Goal: Task Accomplishment & Management: Manage account settings

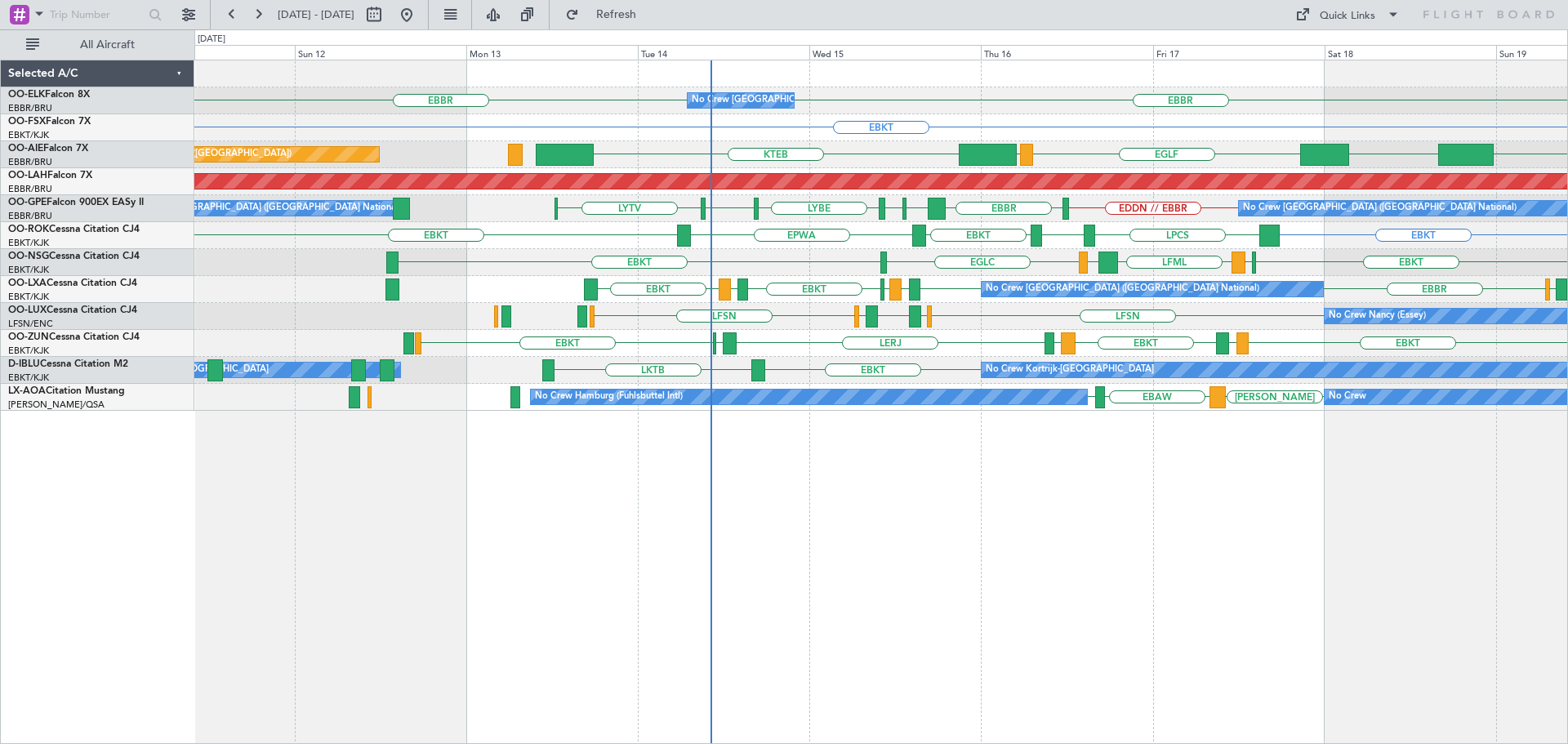
click at [915, 376] on div "EBBR EBBR No Crew Brussels (Brussels National) EBKT Planned Maint Kortrijk-Weve…" at bounding box center [881, 235] width 1373 height 351
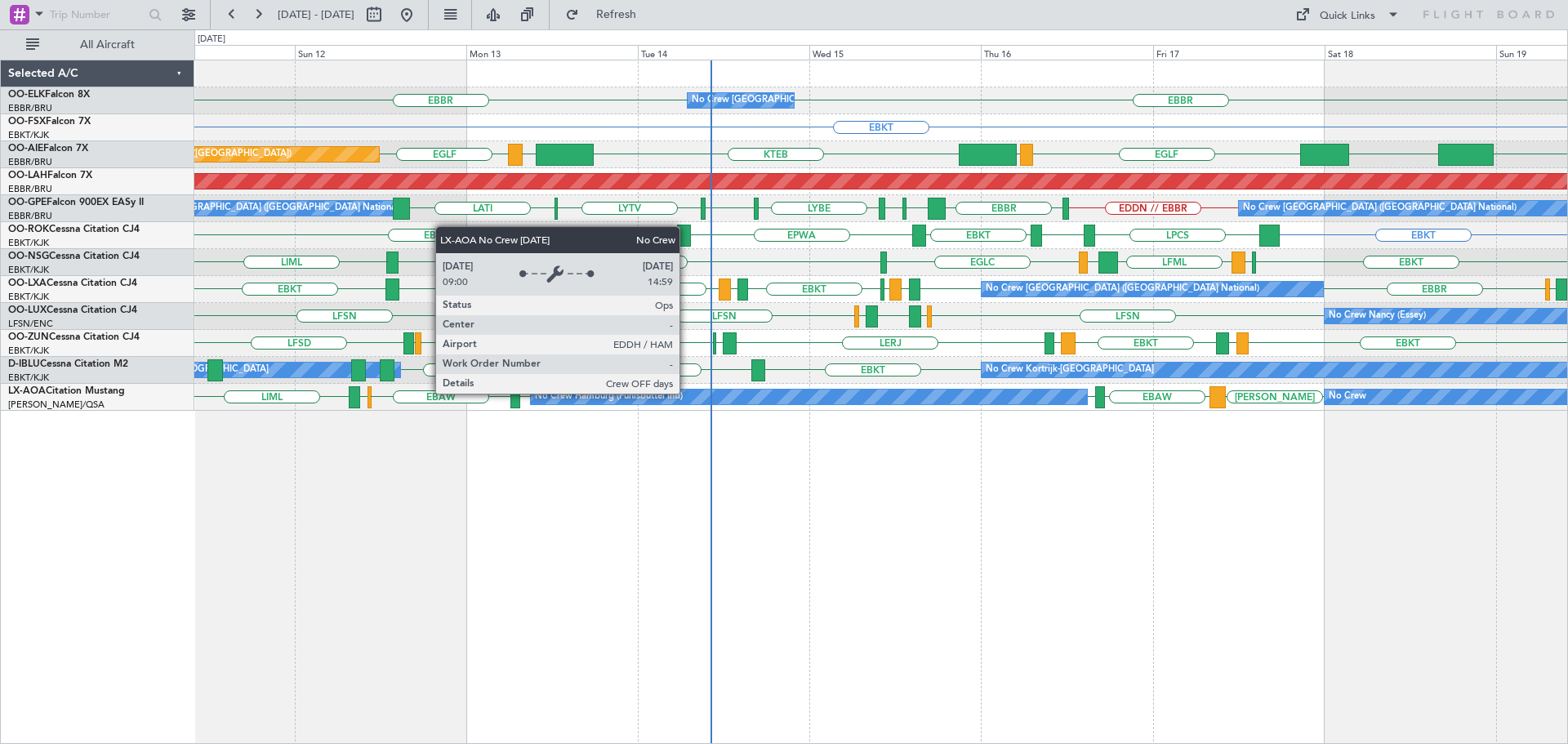
click at [687, 393] on div "No Crew Hamburg (Fuhlsbuttel Intl)" at bounding box center [809, 397] width 557 height 15
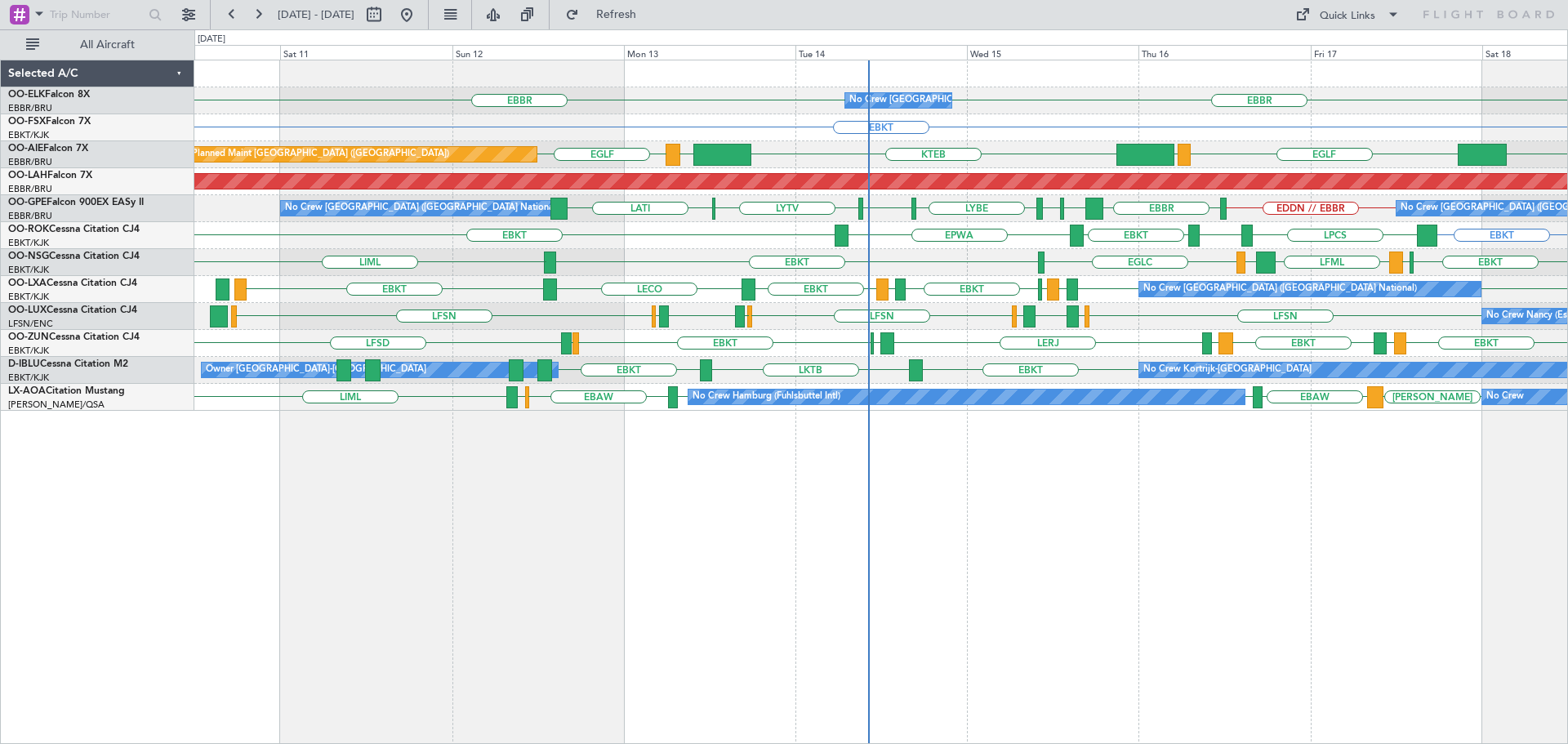
click at [724, 303] on div "EBBR EBBR No Crew Brussels (Brussels National) EBKT Planned Maint Kortrijk-Weve…" at bounding box center [881, 235] width 1373 height 351
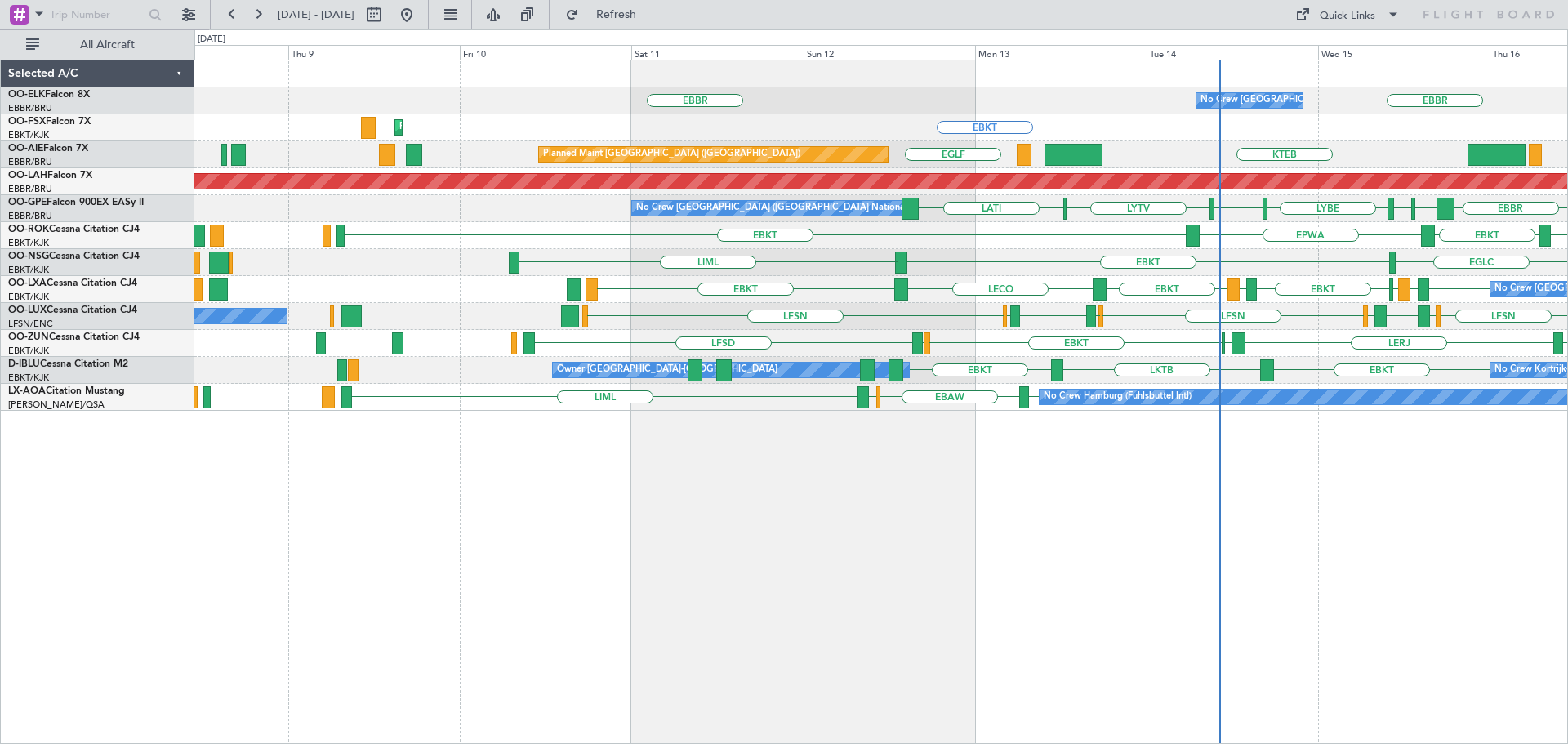
click at [922, 329] on div "No Crew Brussels (Brussels National) EBBR EBBR EBKT Planned Maint Kortrijk-Weve…" at bounding box center [881, 235] width 1373 height 351
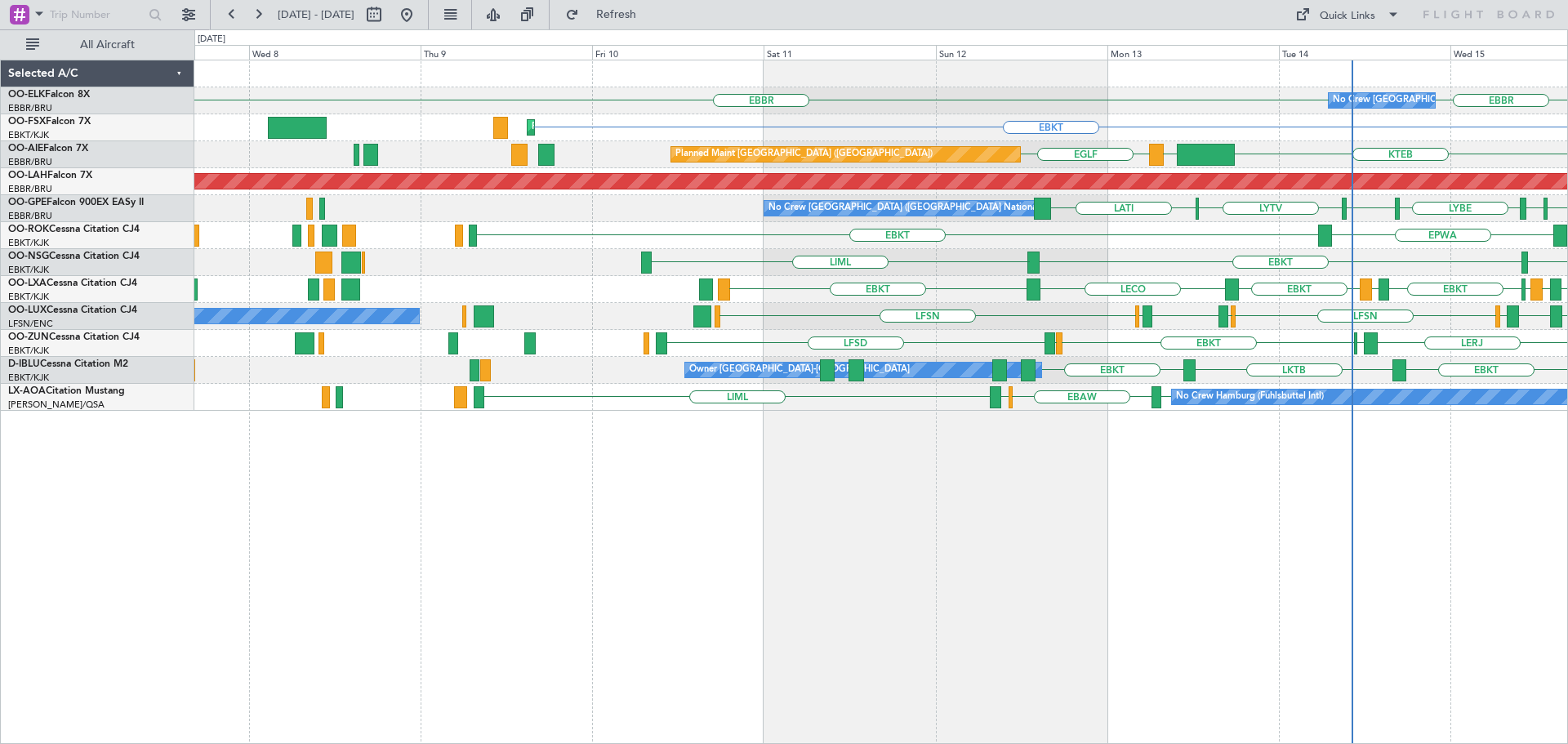
click at [922, 274] on div "EGLC EBKT LIML" at bounding box center [881, 263] width 1373 height 27
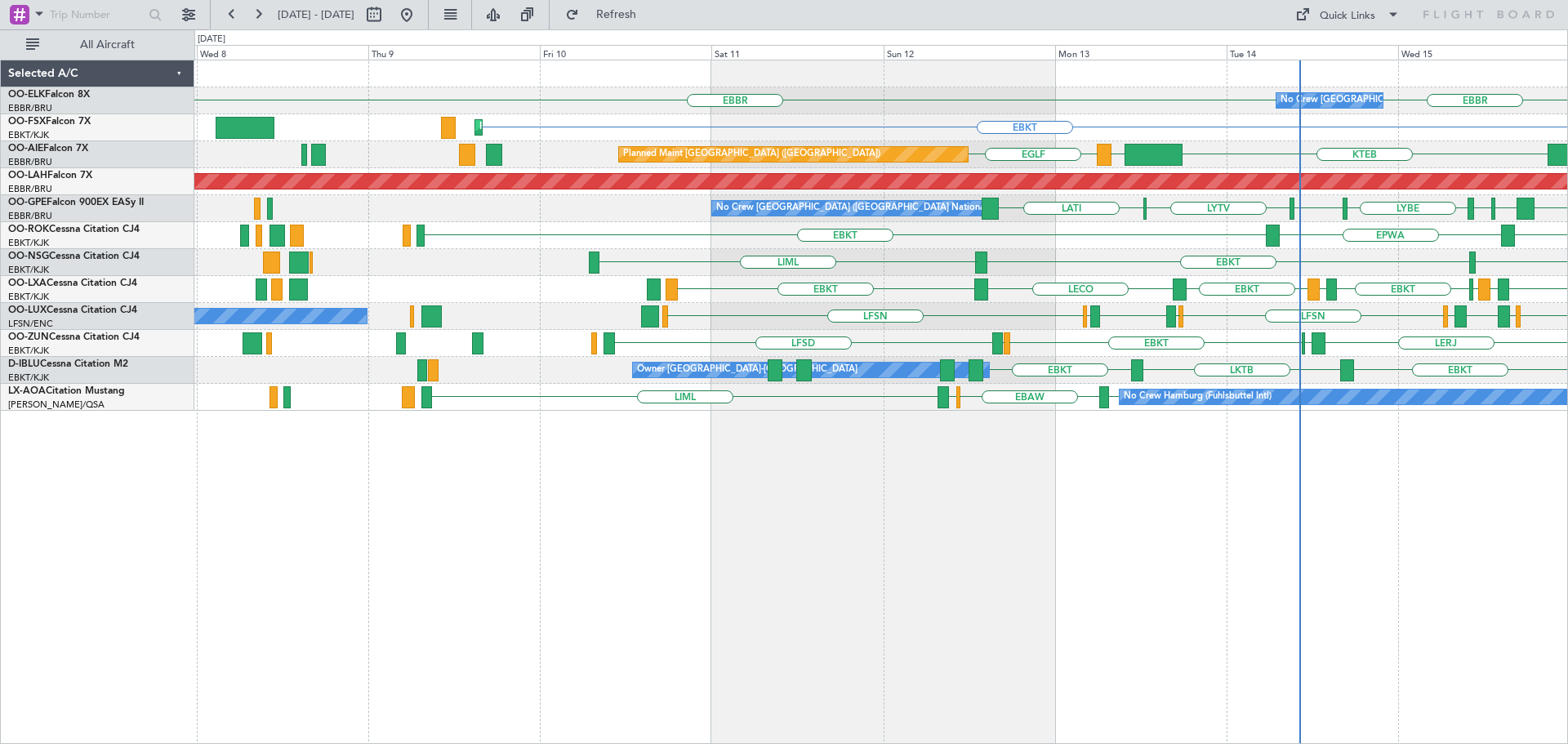
click at [752, 286] on div "EBBR LFTH EBKT EBKT LFMD EBKT LECO EBKT Planned Maint Kortrijk-Wevelgem No Crew…" at bounding box center [881, 289] width 1373 height 27
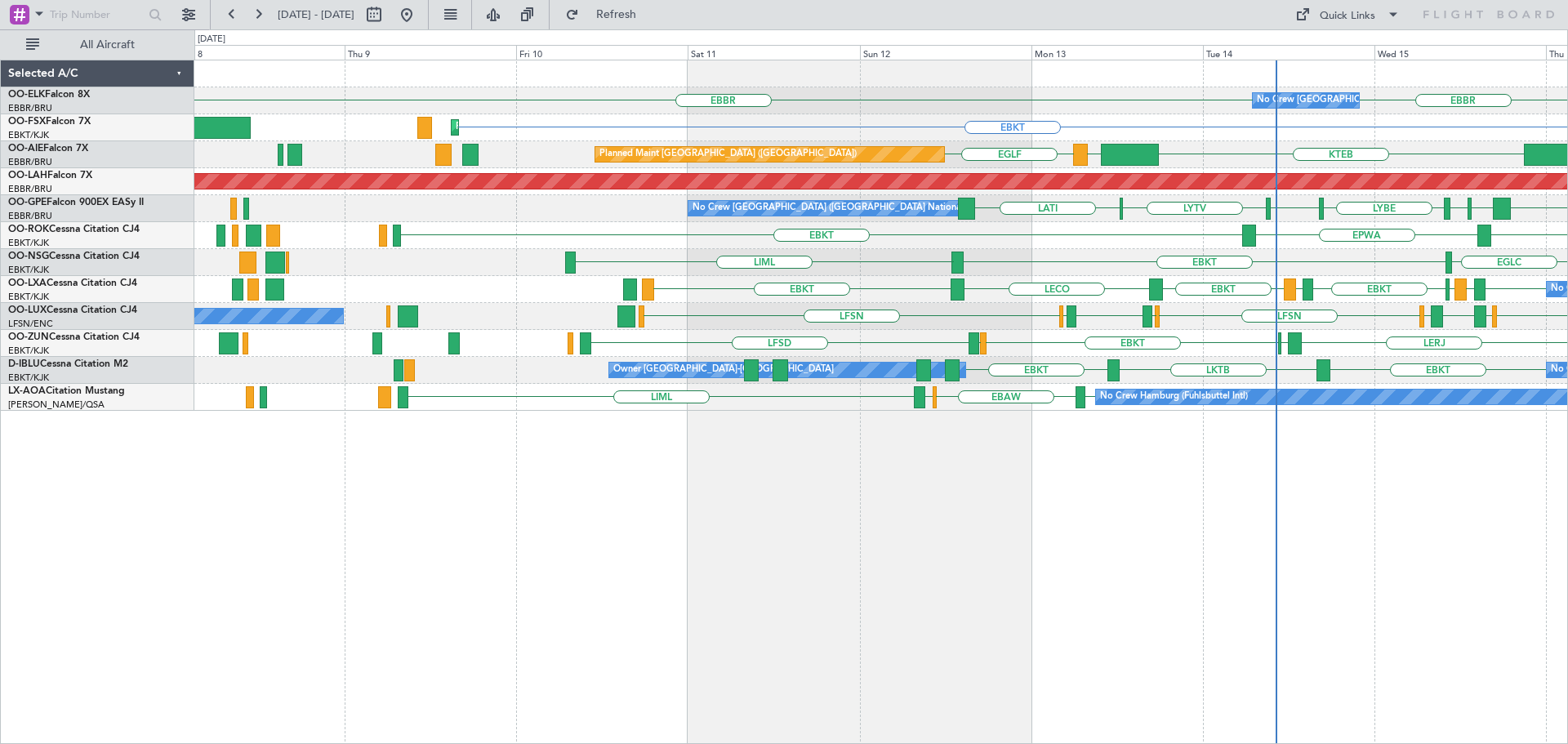
click at [561, 286] on div "EBBR LFTH EBKT EBKT LFMD EBKT LECO EBKT No Crew Brussels (Brussels National) Pl…" at bounding box center [881, 289] width 1373 height 27
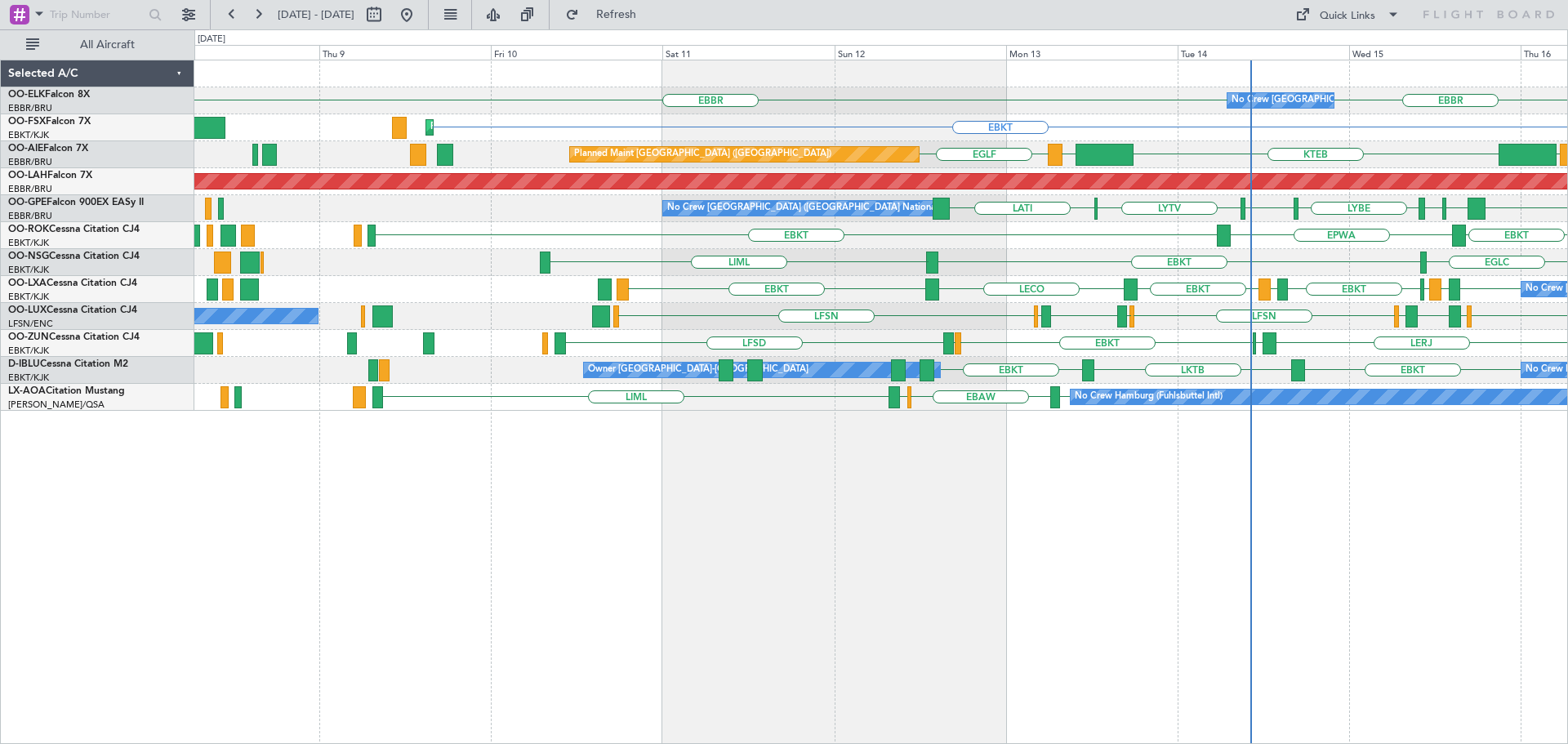
click at [582, 413] on div "No Crew Brussels (Brussels National) EBBR EBBR Planned Maint Kortrijk-Wevelgem …" at bounding box center [881, 402] width 1373 height 684
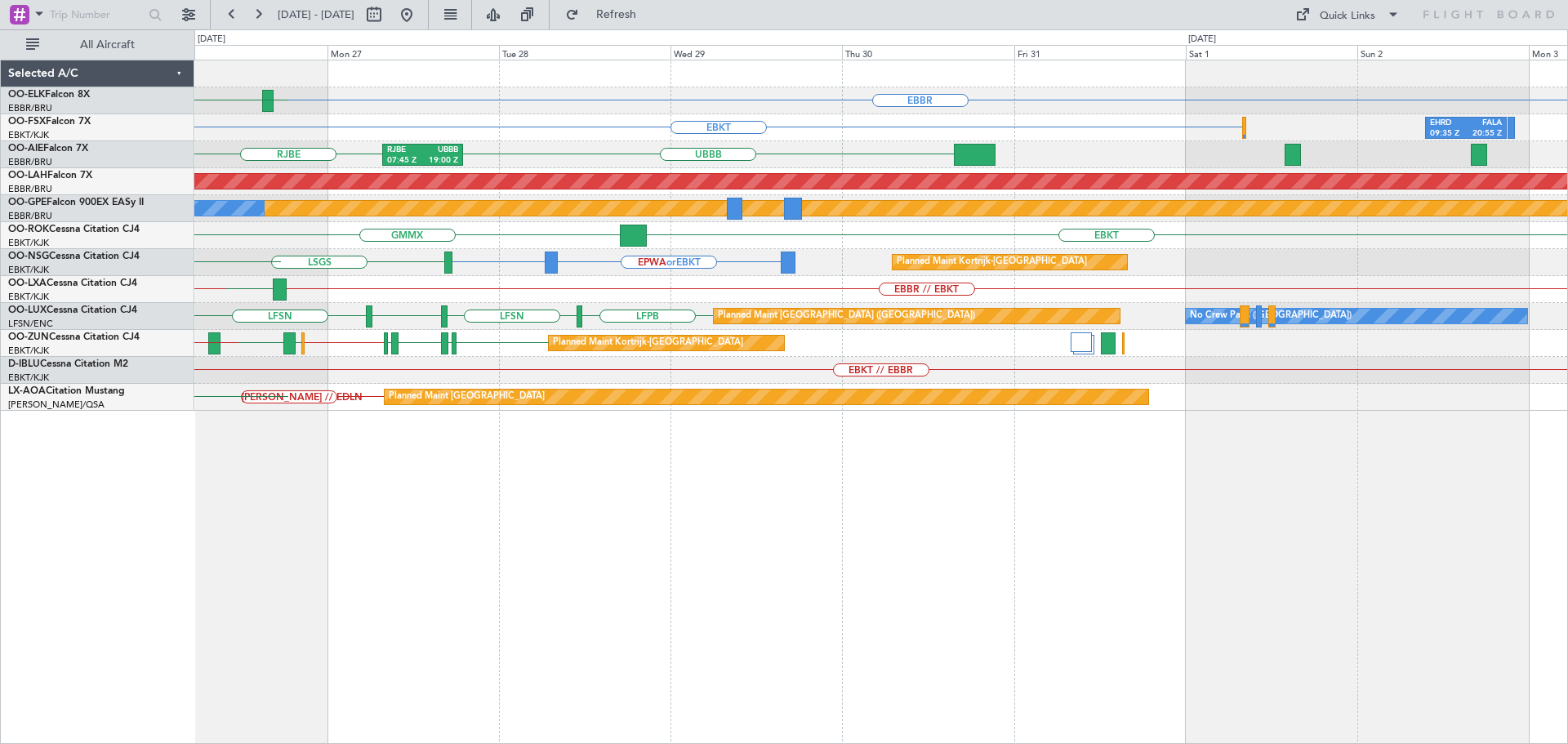
click at [562, 285] on div "EBBR LFMN EDDH ELLX EBKT EHRD 09:35 Z FALA 20:55 Z UBBB RJBE RJBE 07:45 Z UBBB …" at bounding box center [881, 235] width 1373 height 351
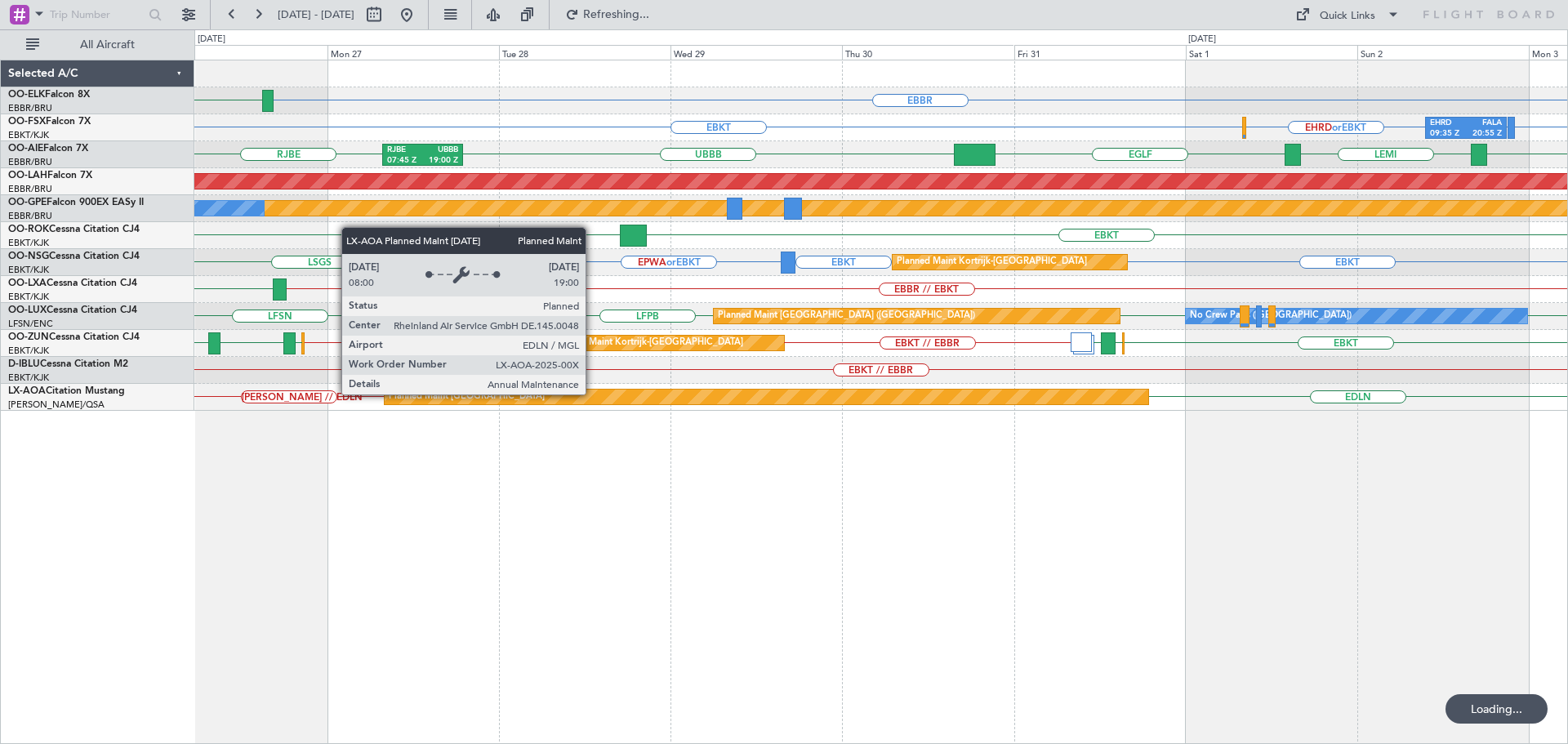
click at [593, 394] on div "Planned Maint Monchengladbach" at bounding box center [767, 397] width 765 height 15
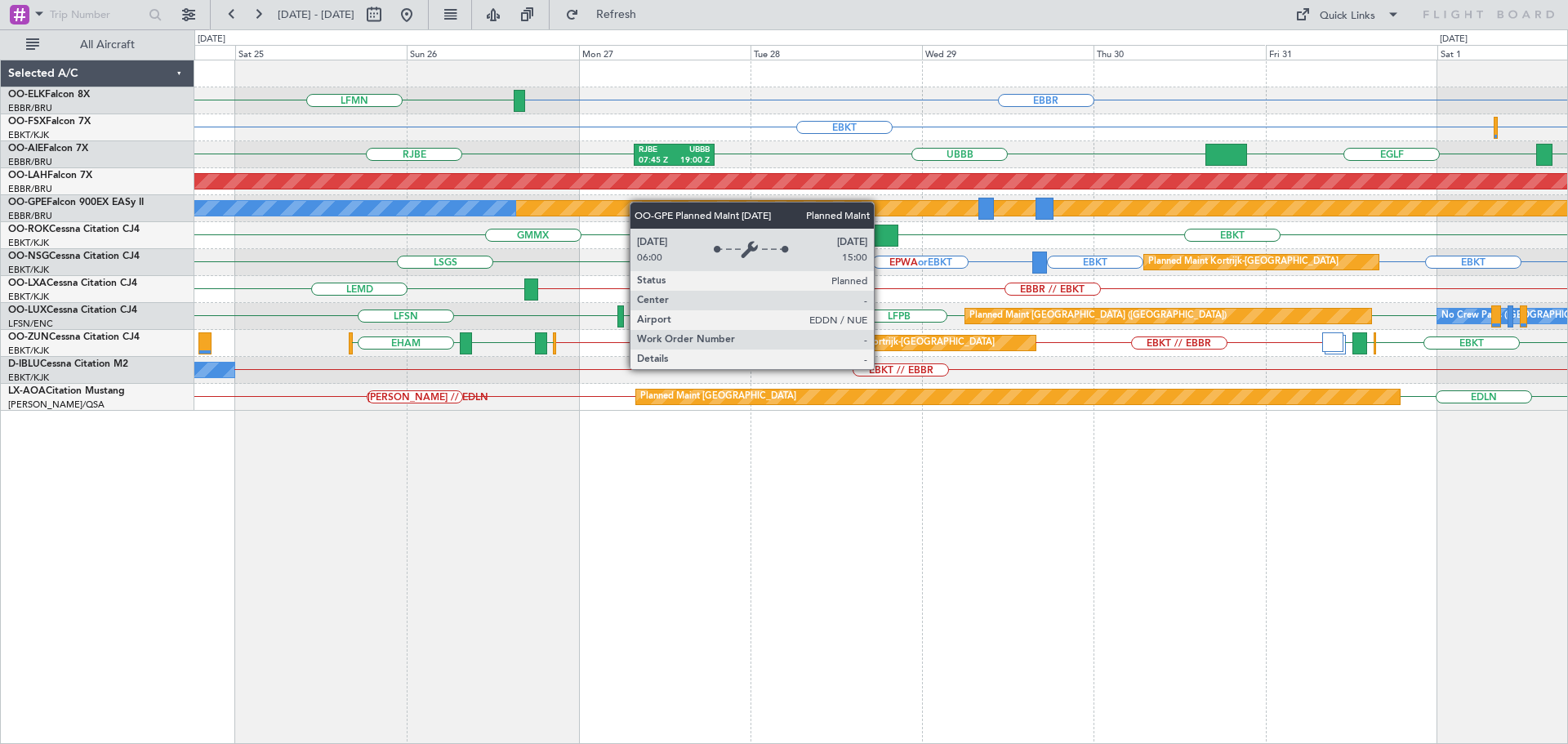
click at [785, 211] on div "EBBR LFMN EBKT EHRD or EBKT FALA or EBKT EHRD 09:35 Z FALA 20:55 Z FAKM or EBKT…" at bounding box center [881, 235] width 1373 height 351
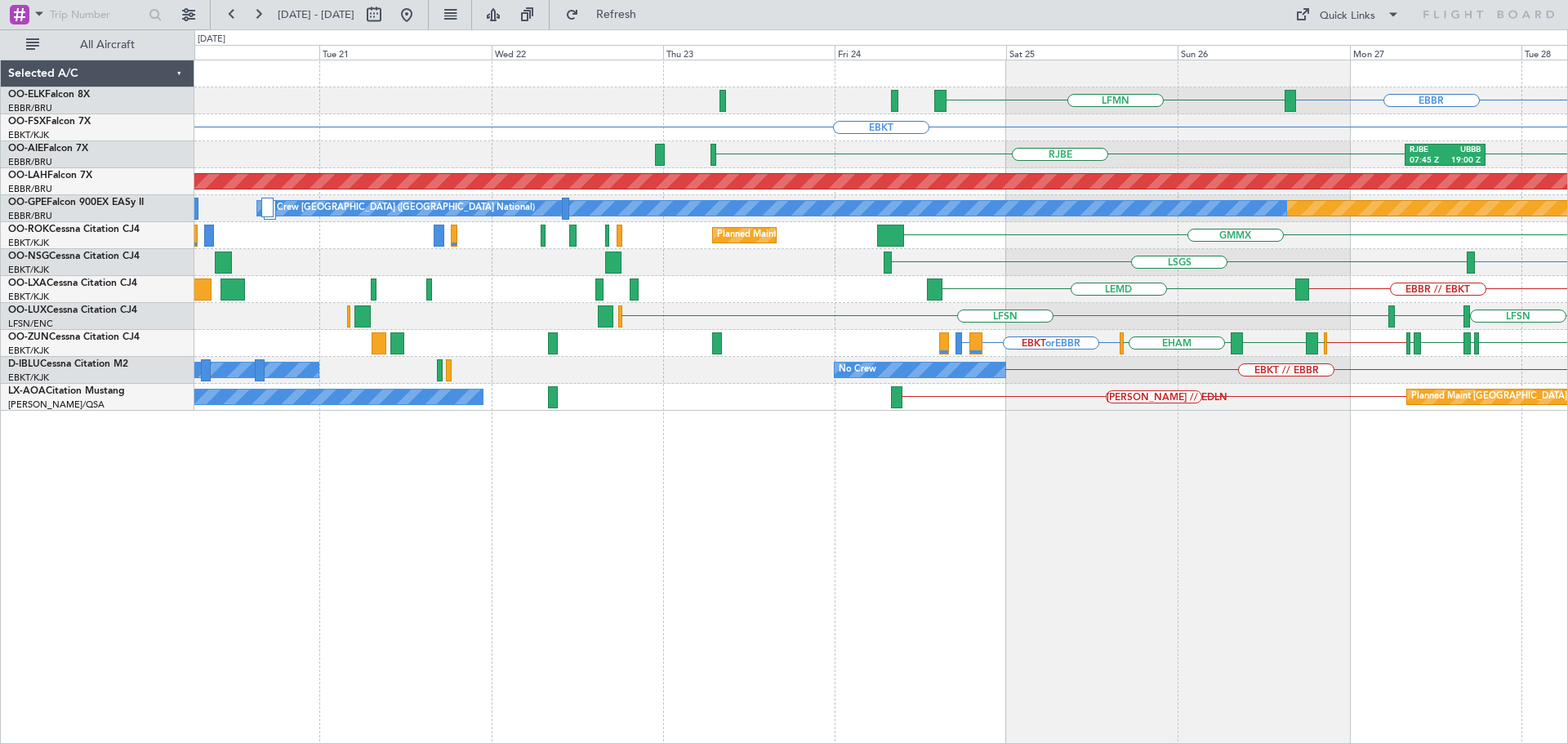
click at [1313, 335] on div "EBBR LFMN EBKT RJBE 07:45 Z UBBB 19:00 Z UBBB RJBE Planned Maint Alton-st Louis…" at bounding box center [881, 235] width 1373 height 351
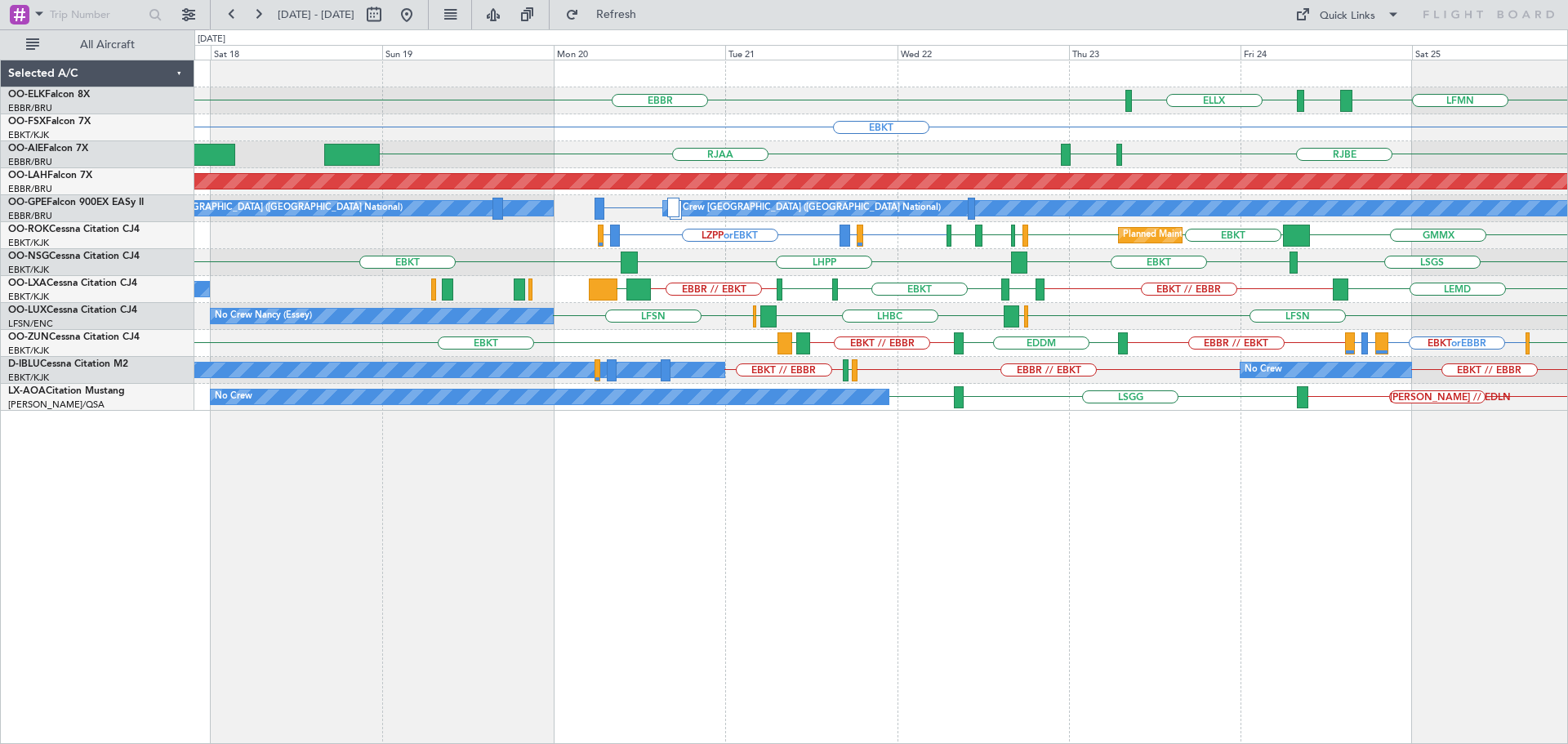
click at [989, 320] on div "LHBC ELLX LFSN LFSN ELLX No Crew Nancy (Essey) LFOH LFSN" at bounding box center [881, 317] width 1373 height 27
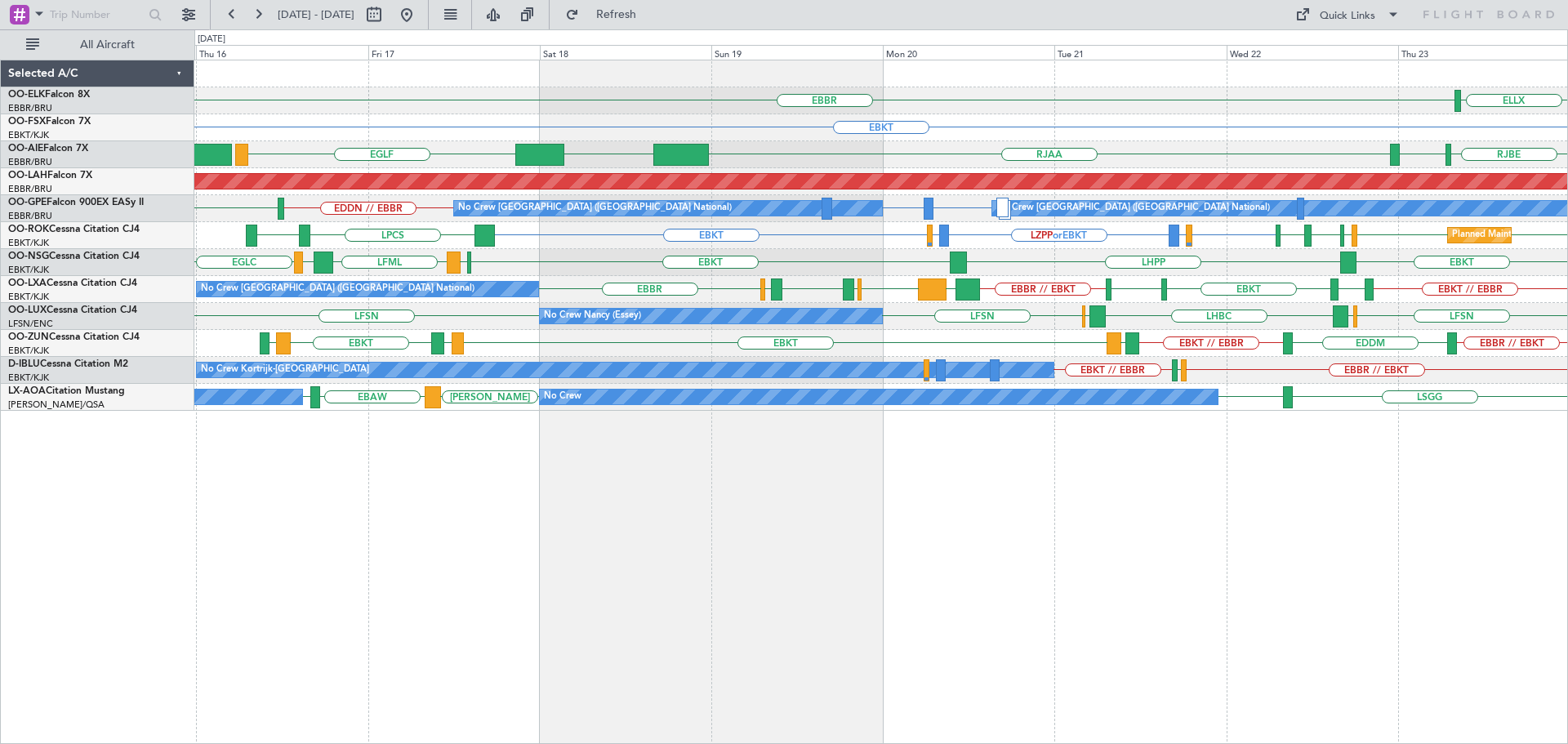
click at [625, 298] on div "EBBR // EBKT GMMX EBBR LFSN LFBO LFSN EBBR EBKT // EBBR EDDM EBKT EGBE No Crew …" at bounding box center [881, 289] width 1373 height 27
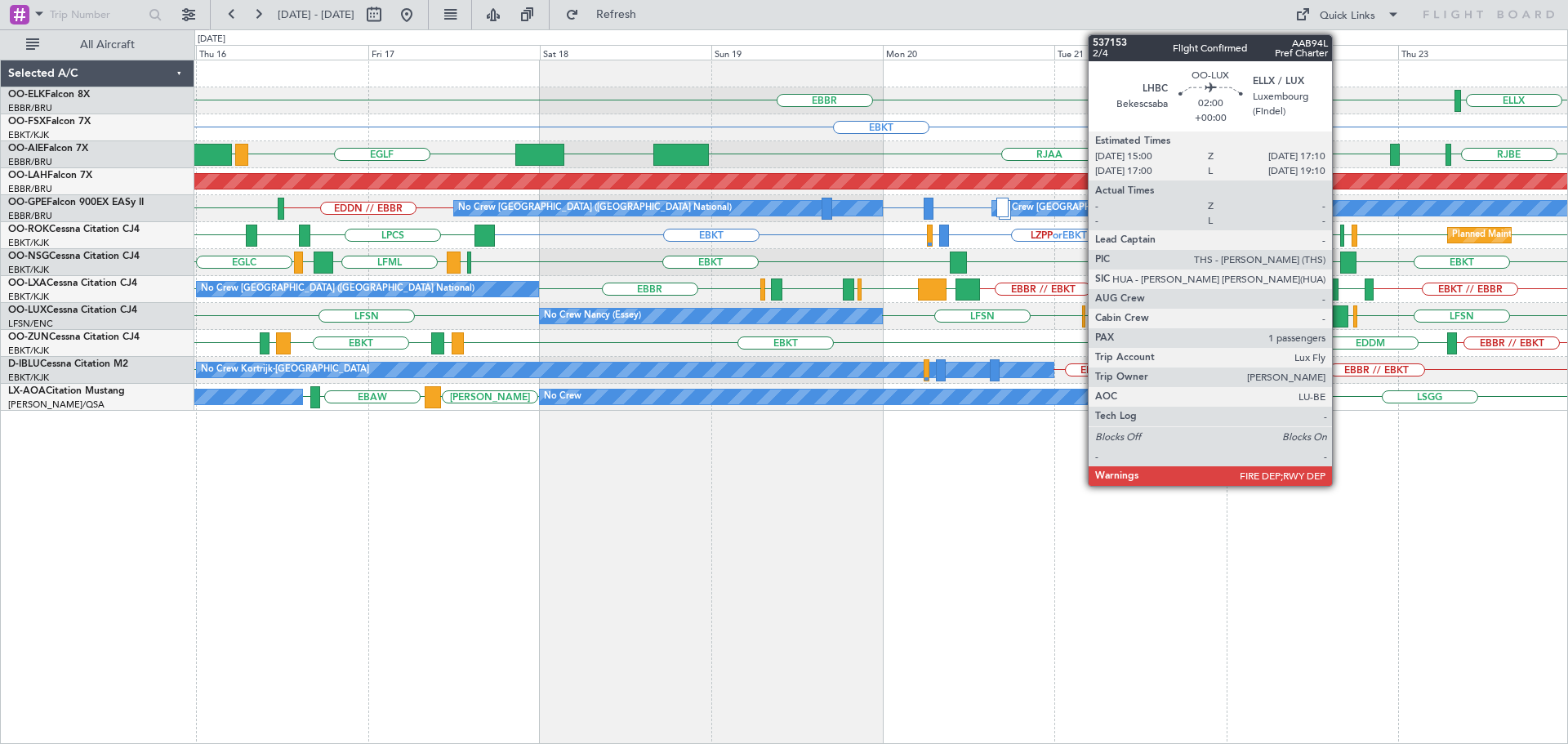
click at [1333, 319] on div at bounding box center [1340, 316] width 15 height 22
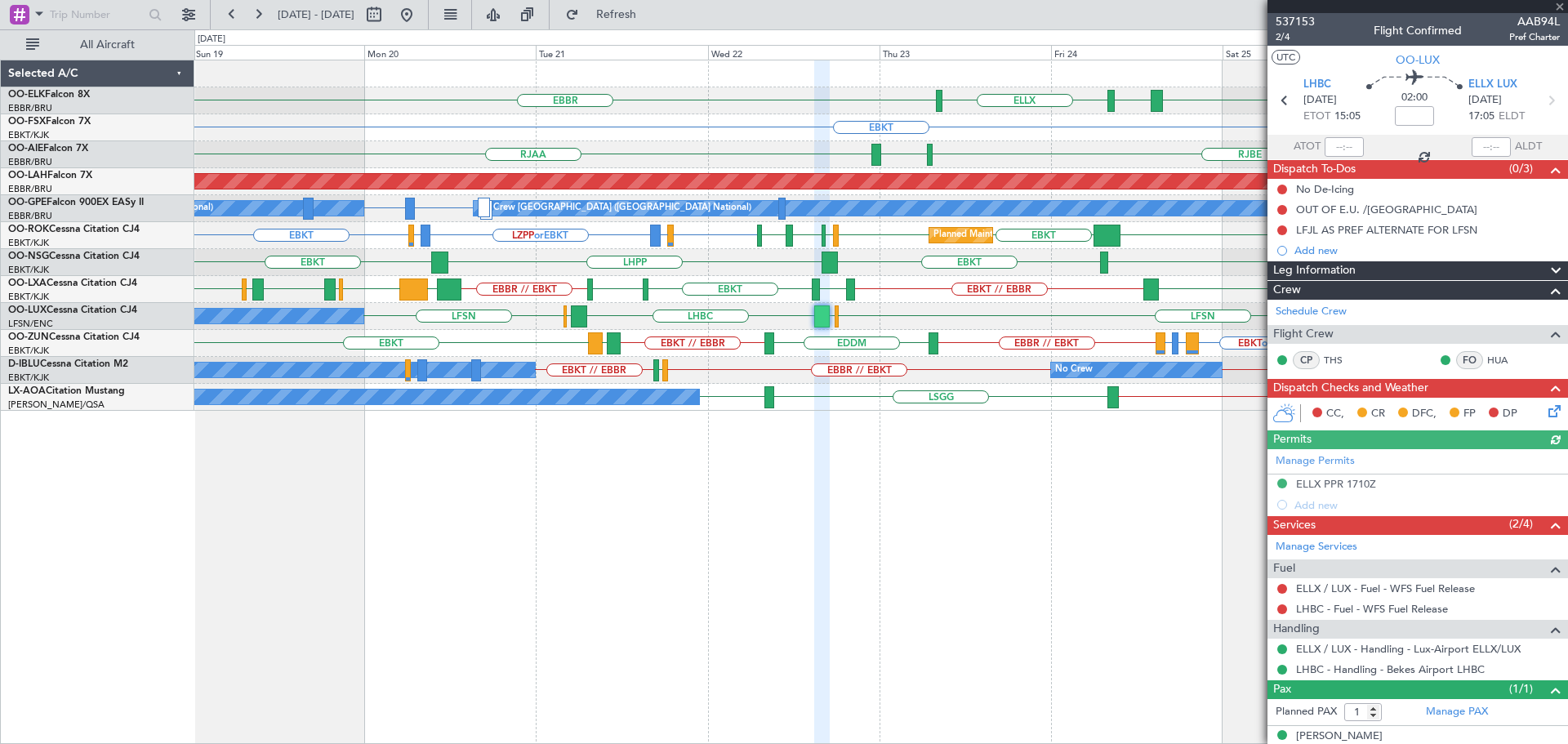
click at [1559, 7] on div at bounding box center [1418, 7] width 301 height 13
click at [1558, 5] on span at bounding box center [1559, 8] width 16 height 15
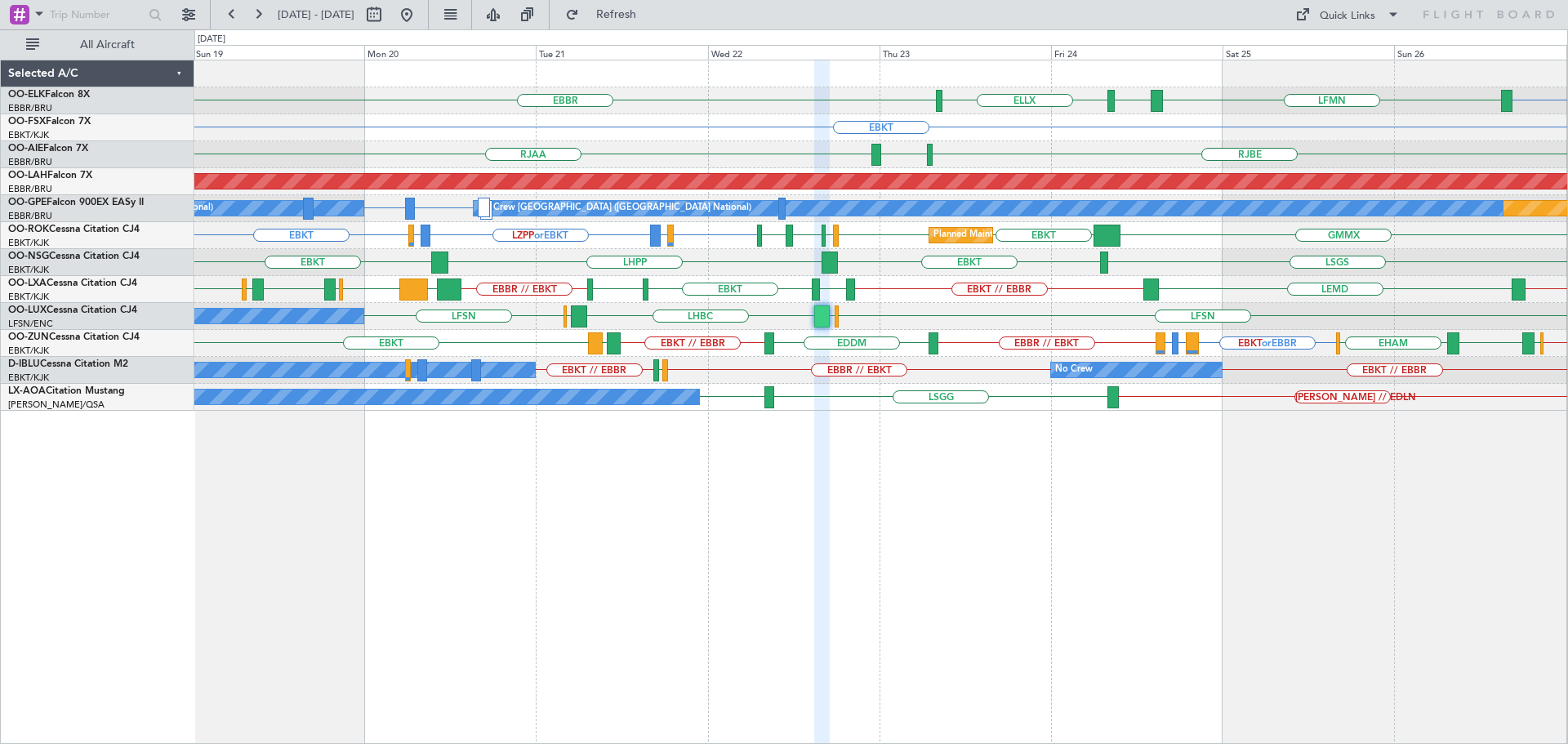
type input "0"
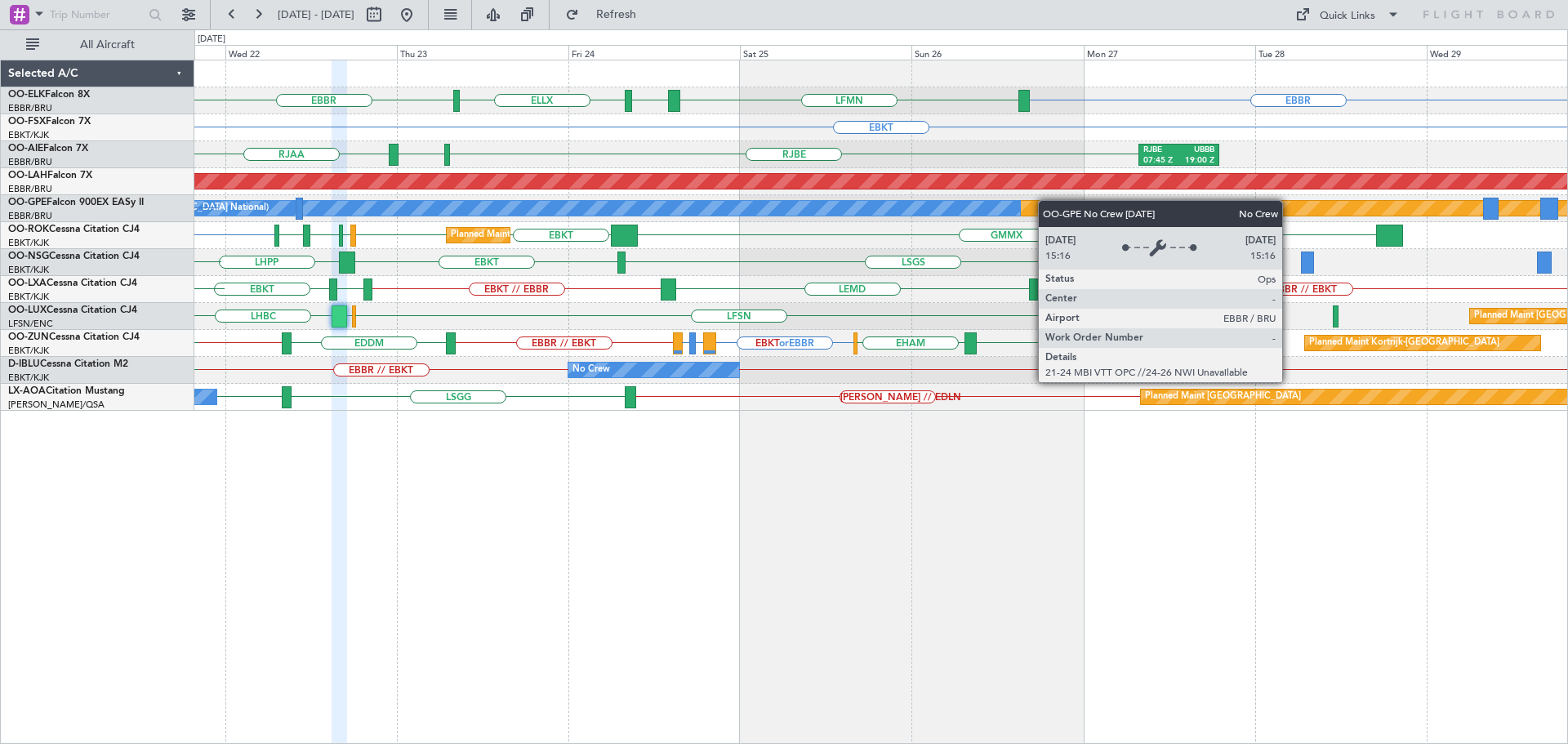
click at [793, 202] on div "Planned Maint Nurnberg No Crew Brussels (Brussels National) LIPQ or EBBR LIPQ o…" at bounding box center [881, 209] width 1373 height 27
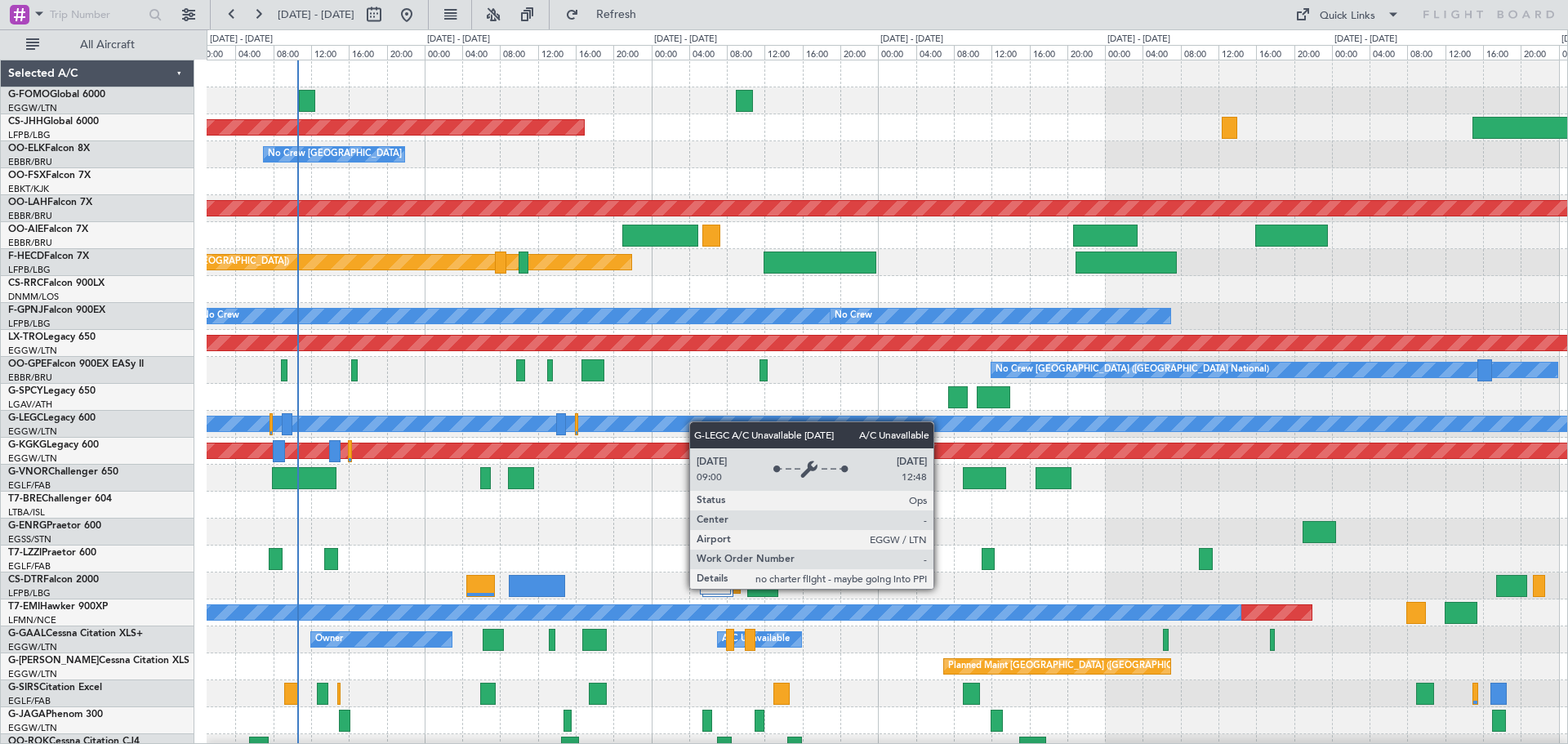
click at [646, 424] on div "Planned Maint [GEOGRAPHIC_DATA] ([GEOGRAPHIC_DATA]) No Crew [GEOGRAPHIC_DATA] (…" at bounding box center [887, 492] width 1361 height 863
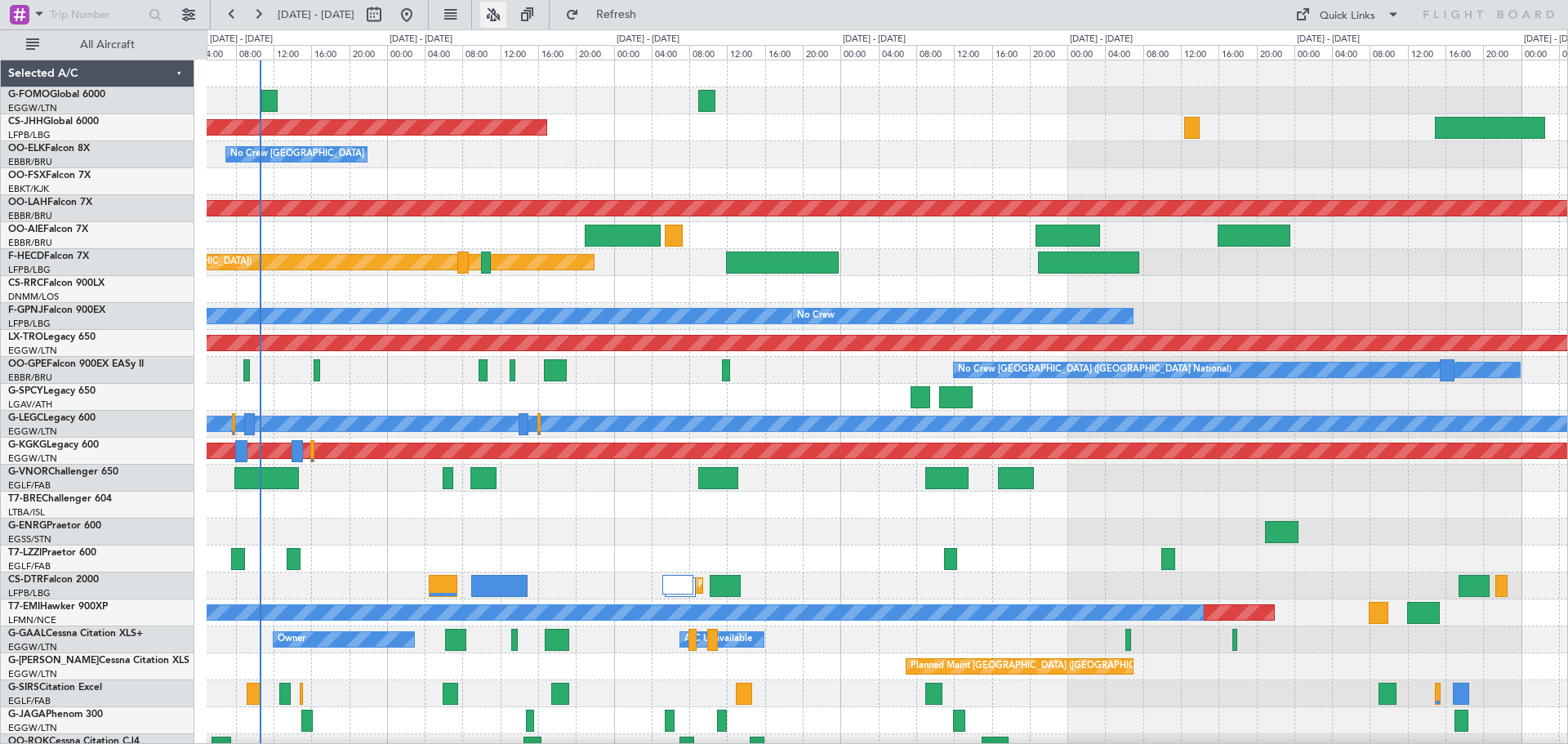
click at [507, 15] on button at bounding box center [493, 15] width 26 height 26
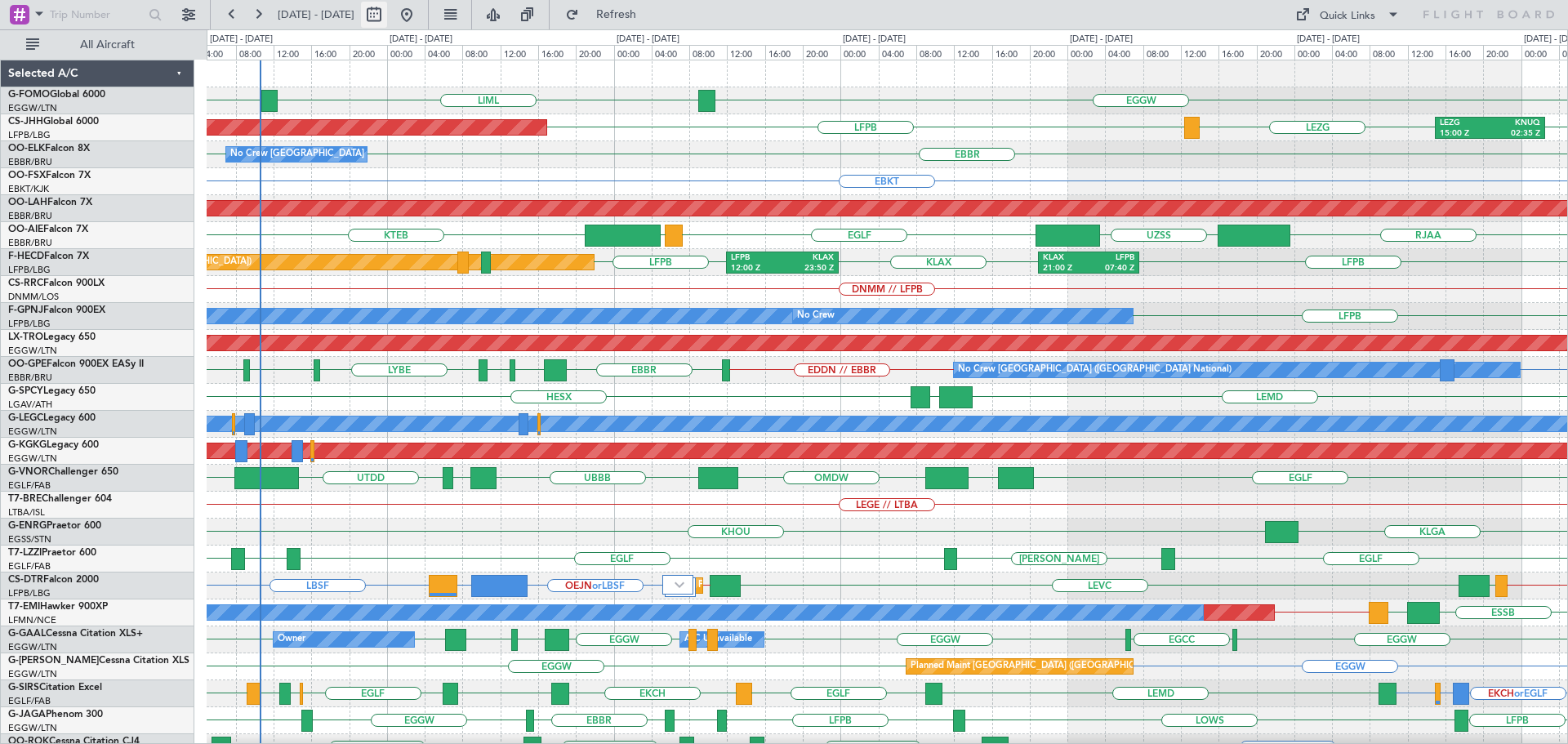
click at [388, 9] on button at bounding box center [374, 15] width 26 height 26
select select "10"
select select "2025"
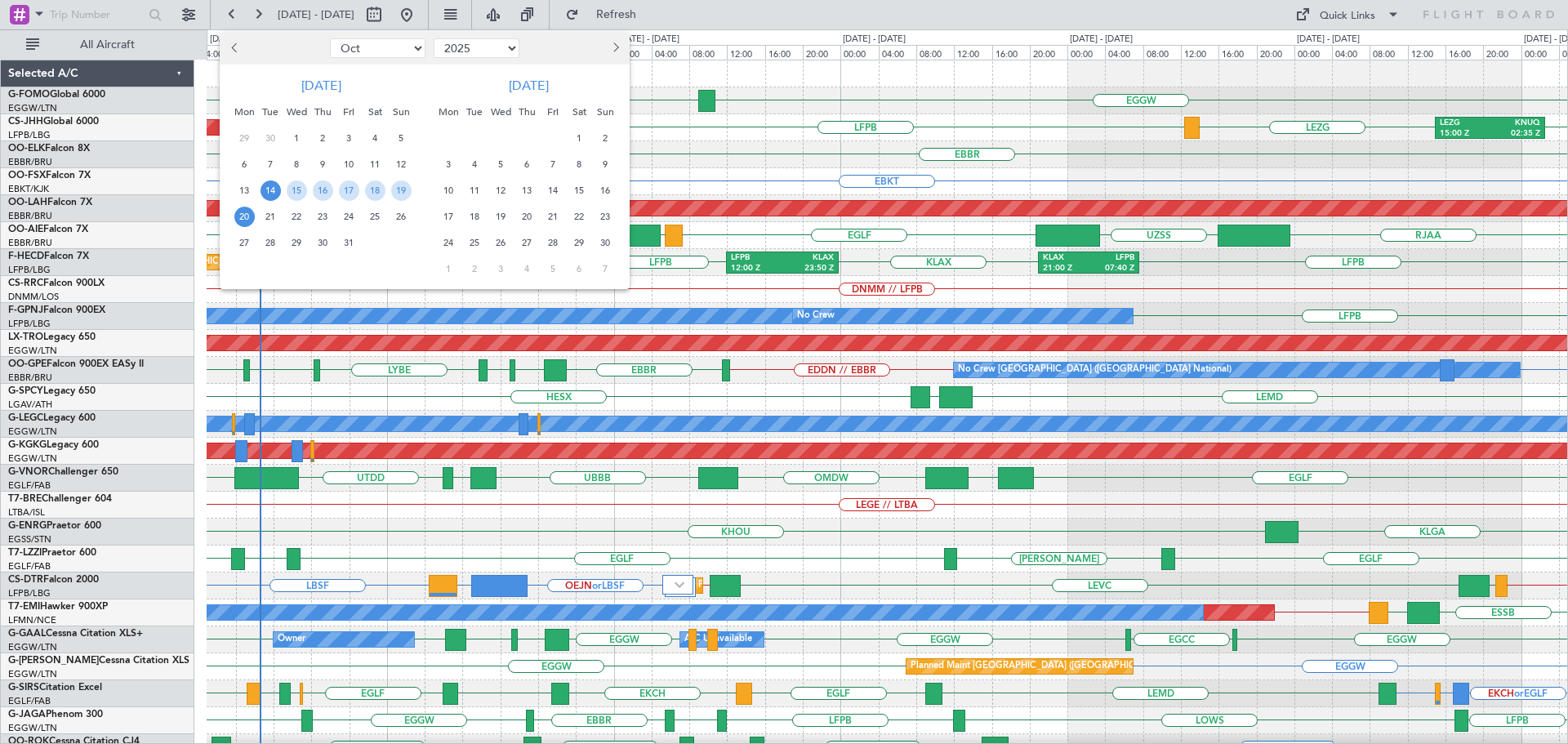
click at [274, 190] on span "14" at bounding box center [271, 191] width 21 height 21
click at [273, 214] on span "21" at bounding box center [271, 217] width 21 height 21
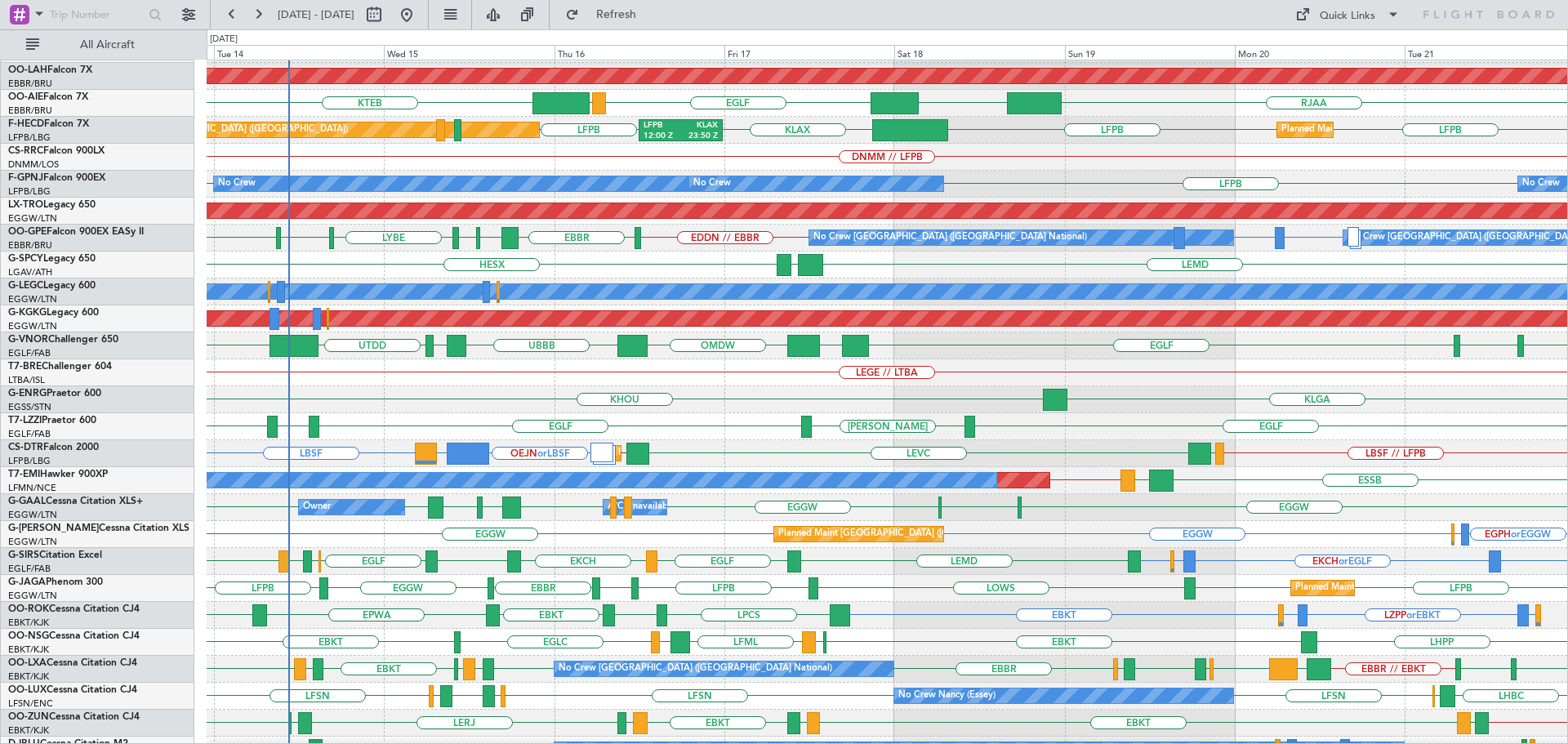
scroll to position [135, 0]
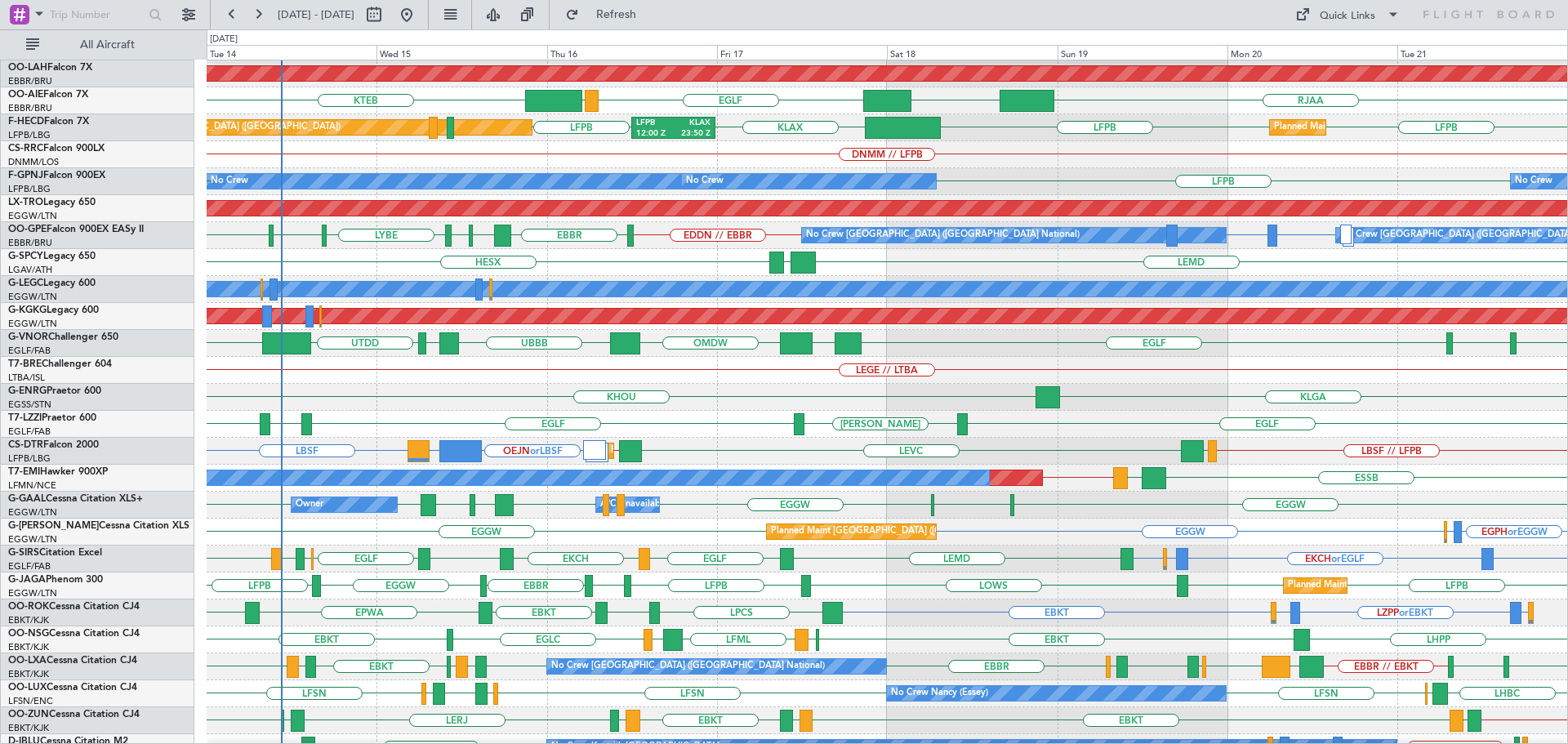
click at [713, 260] on div "LEMD LGAV HESX" at bounding box center [887, 263] width 1361 height 27
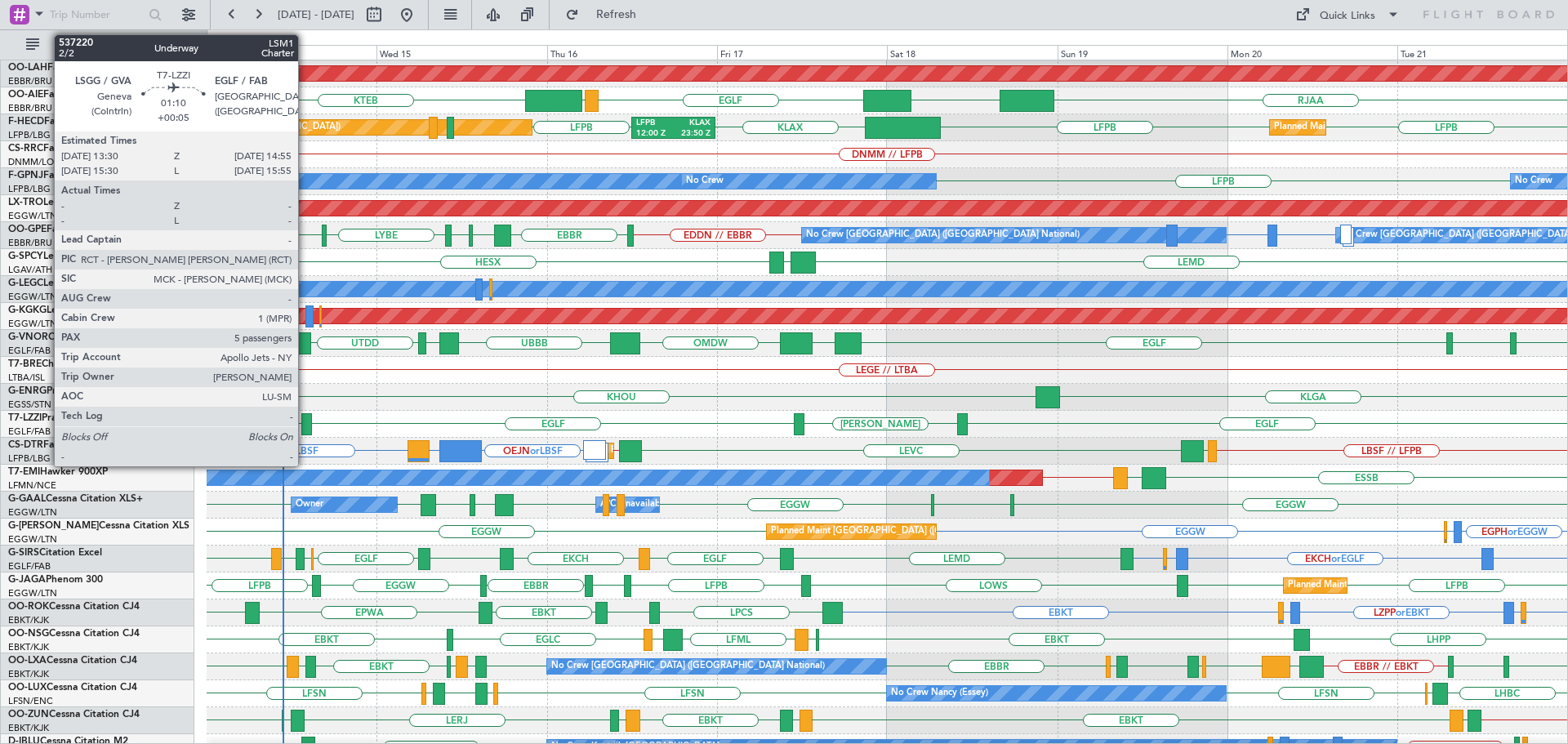
click at [305, 418] on div at bounding box center [306, 424] width 10 height 22
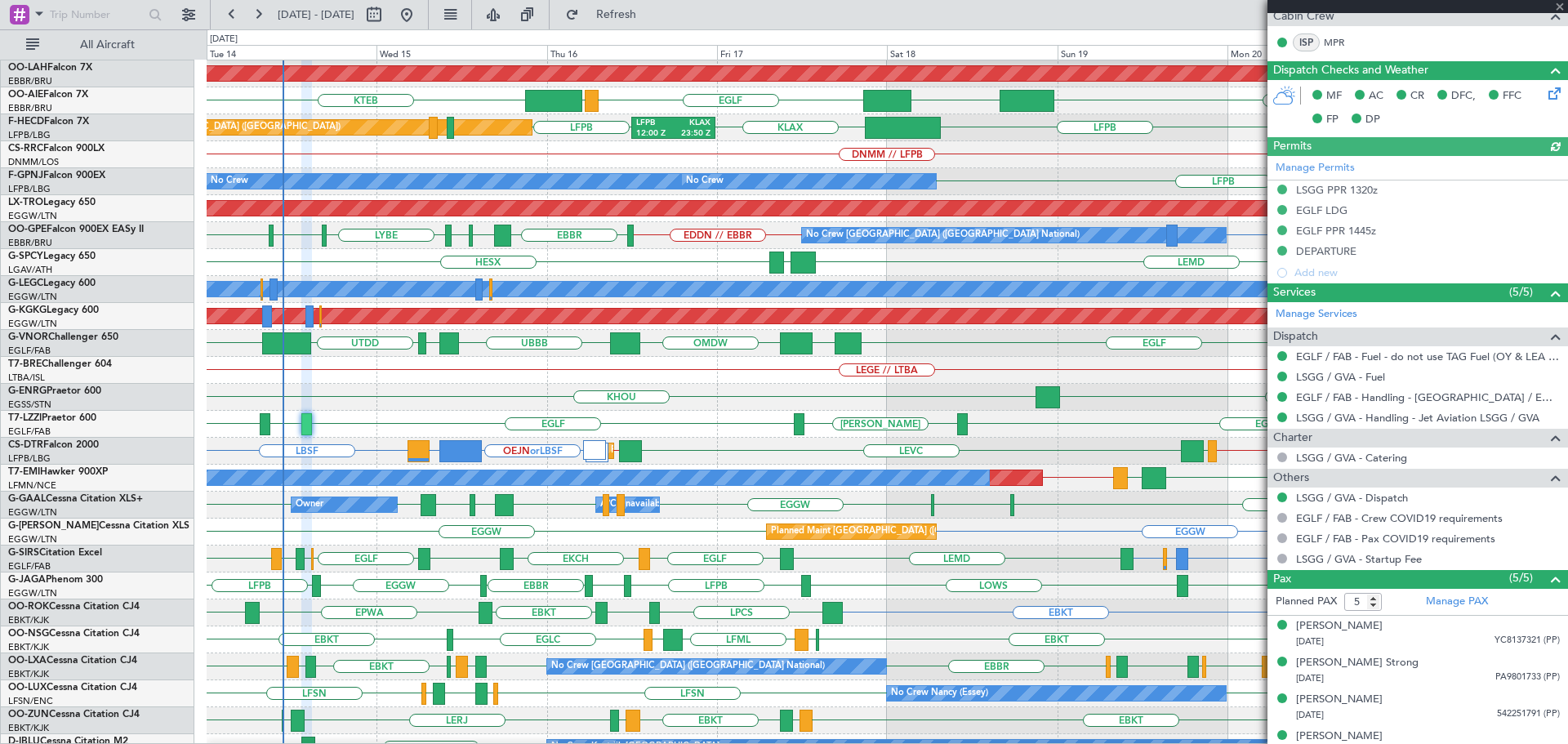
scroll to position [447, 0]
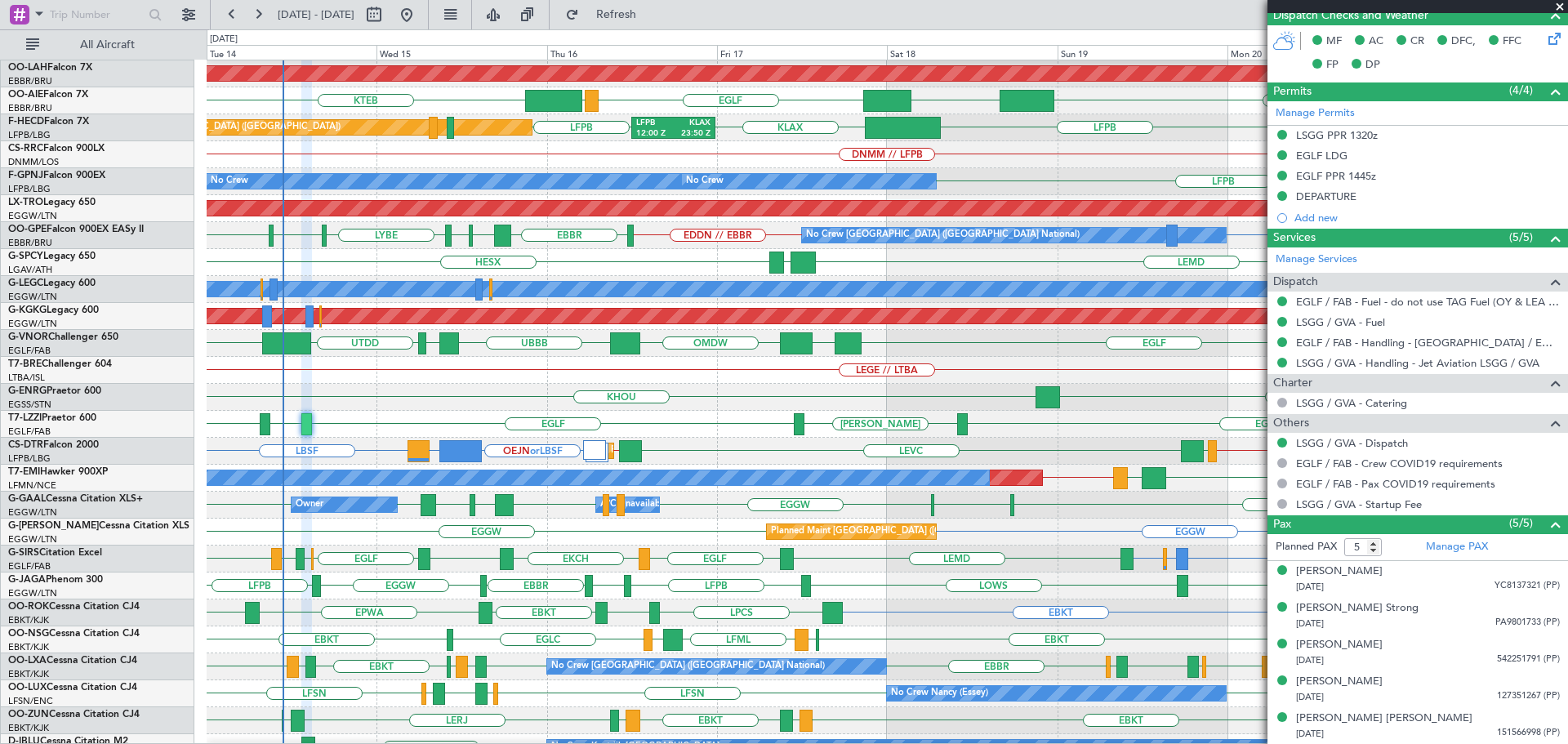
click at [1558, 4] on span at bounding box center [1559, 8] width 16 height 15
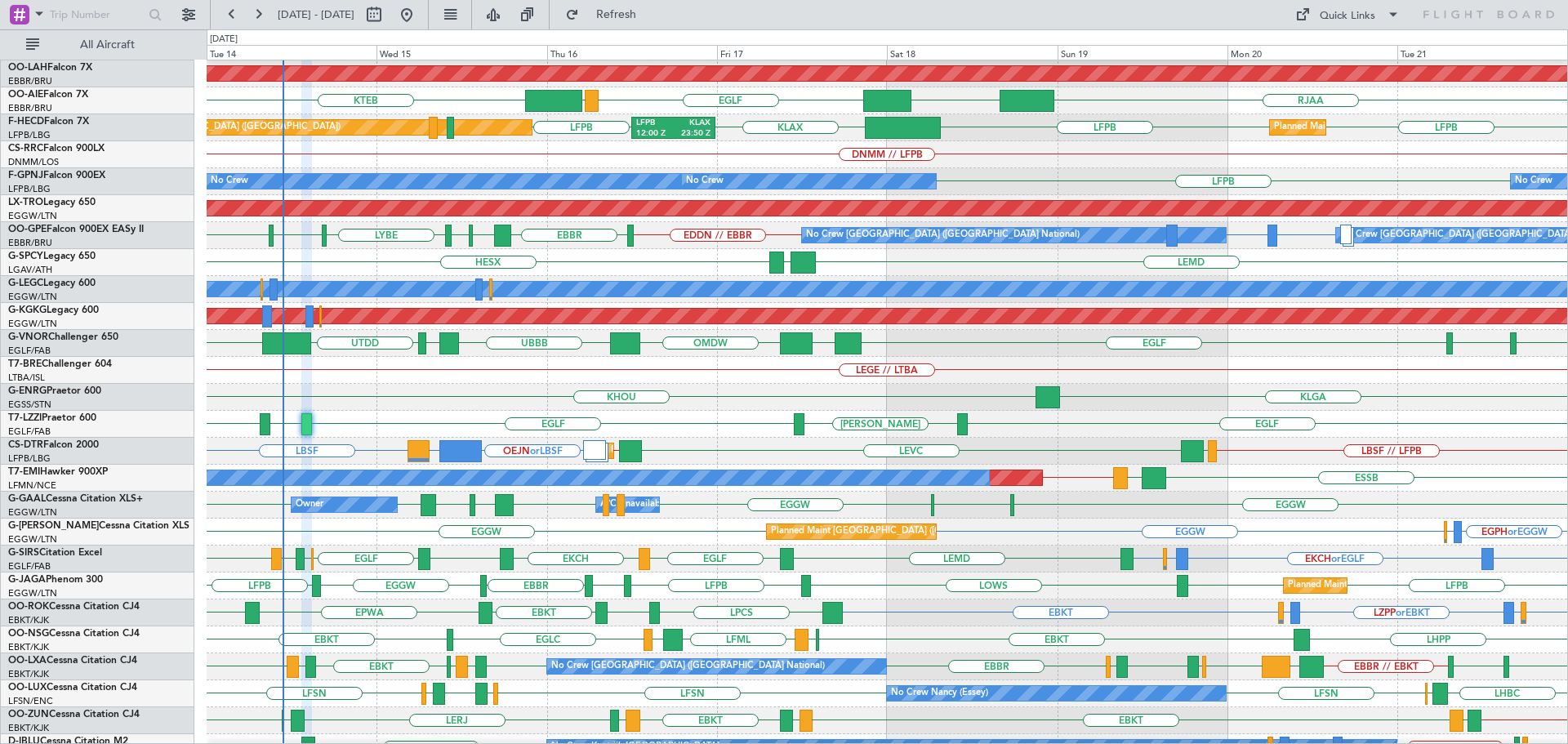
type input "0"
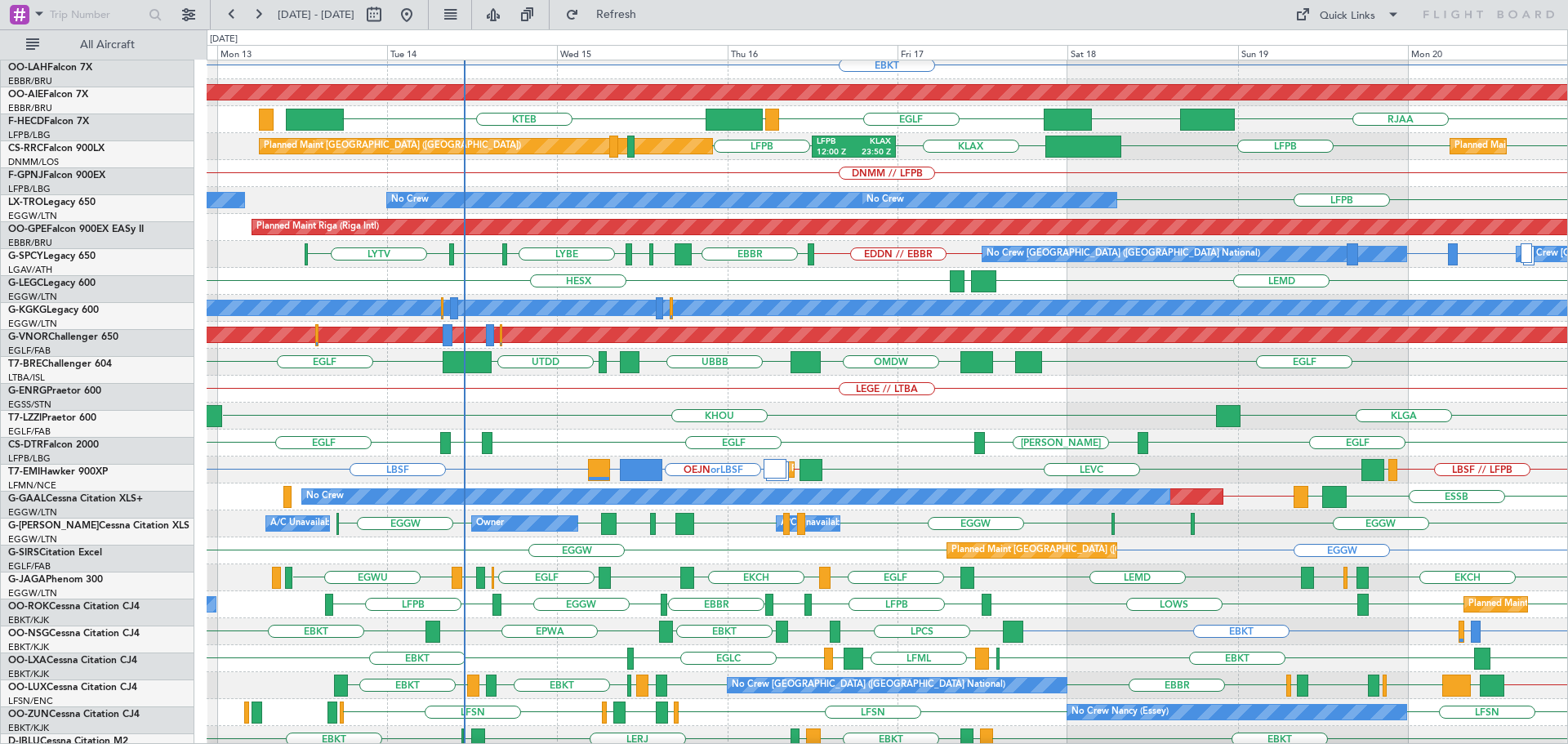
scroll to position [116, 0]
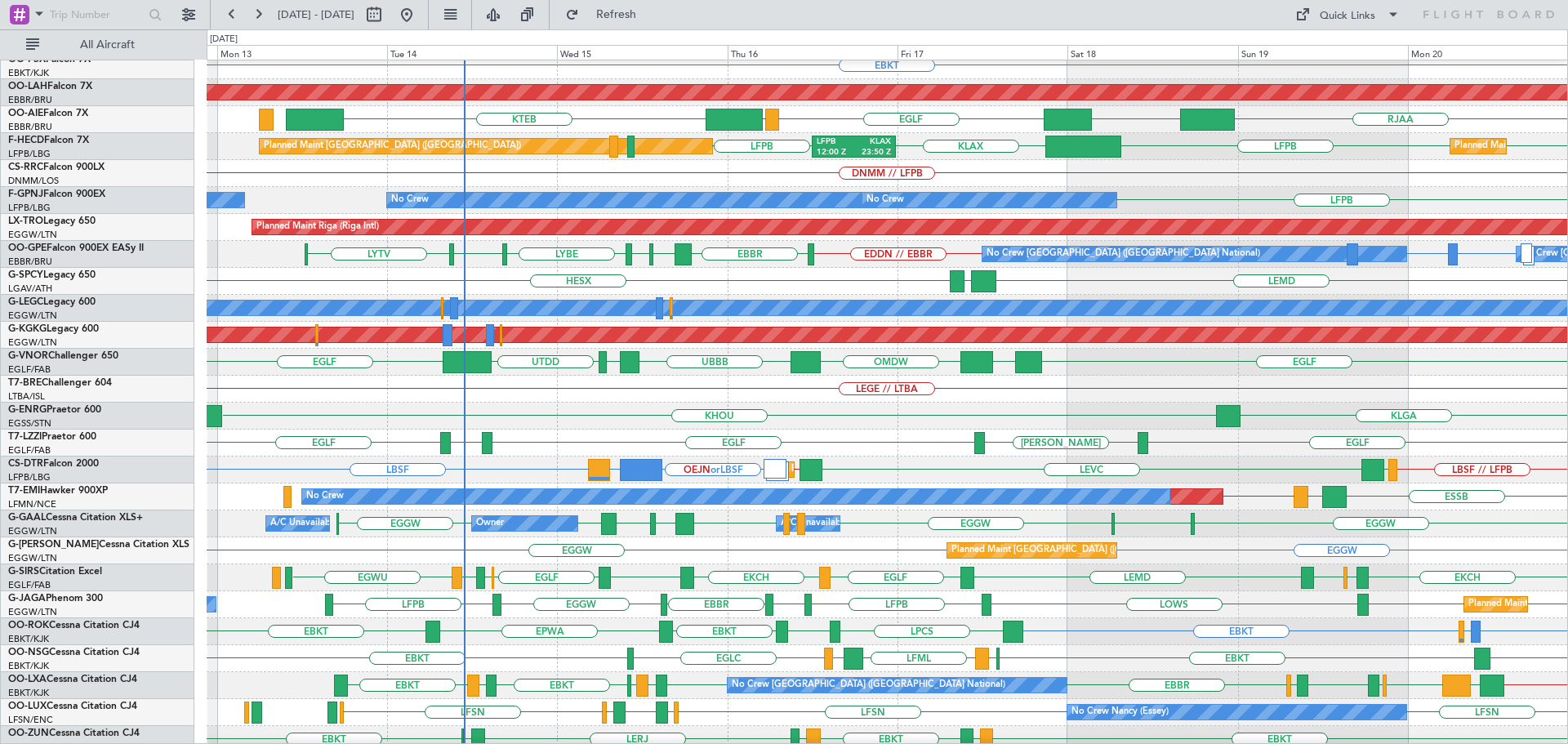
click at [512, 262] on div "LIPQ or EBBR LIPQ or EBBR [GEOGRAPHIC_DATA] [GEOGRAPHIC_DATA] [GEOGRAPHIC_DATA]…" at bounding box center [887, 254] width 1361 height 27
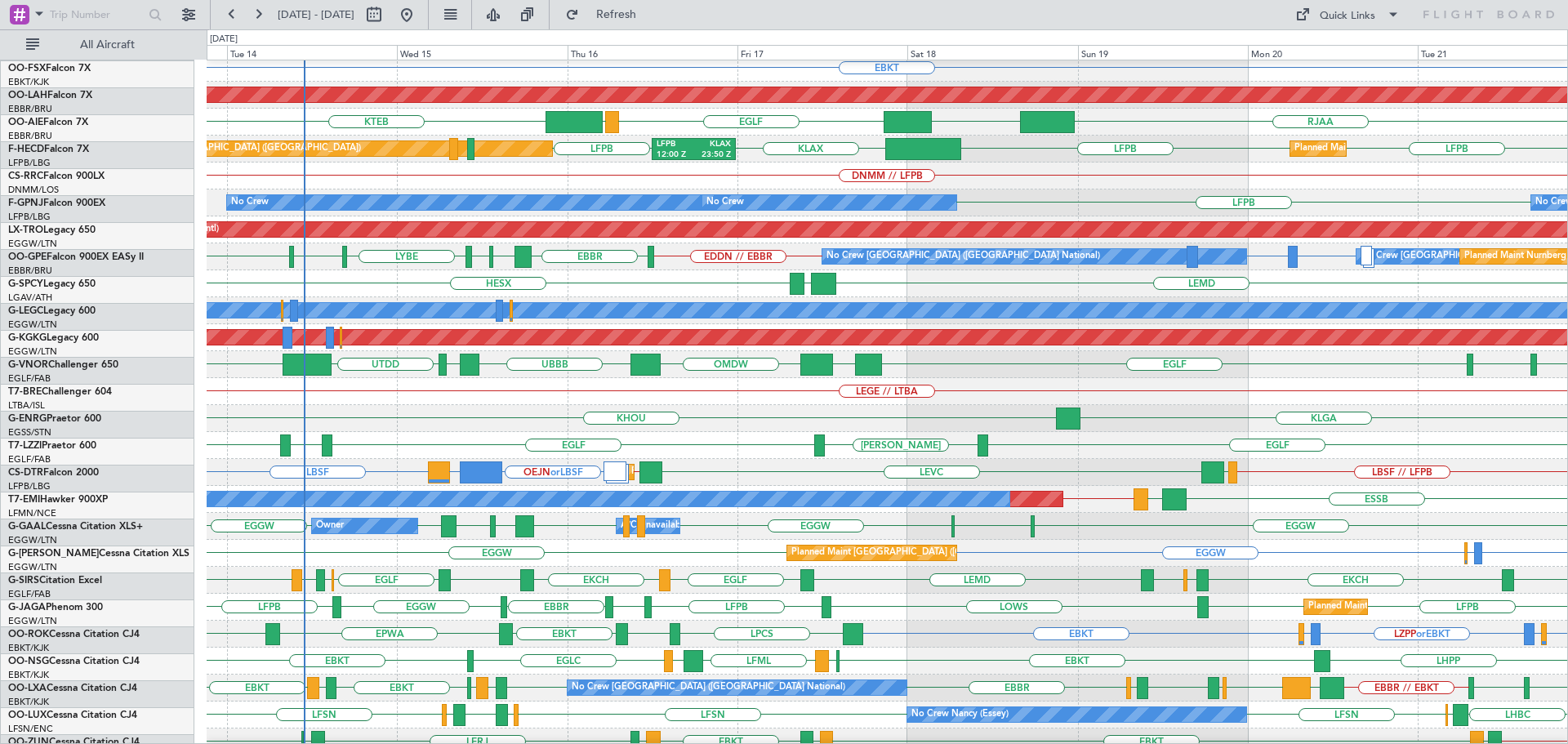
scroll to position [117, 0]
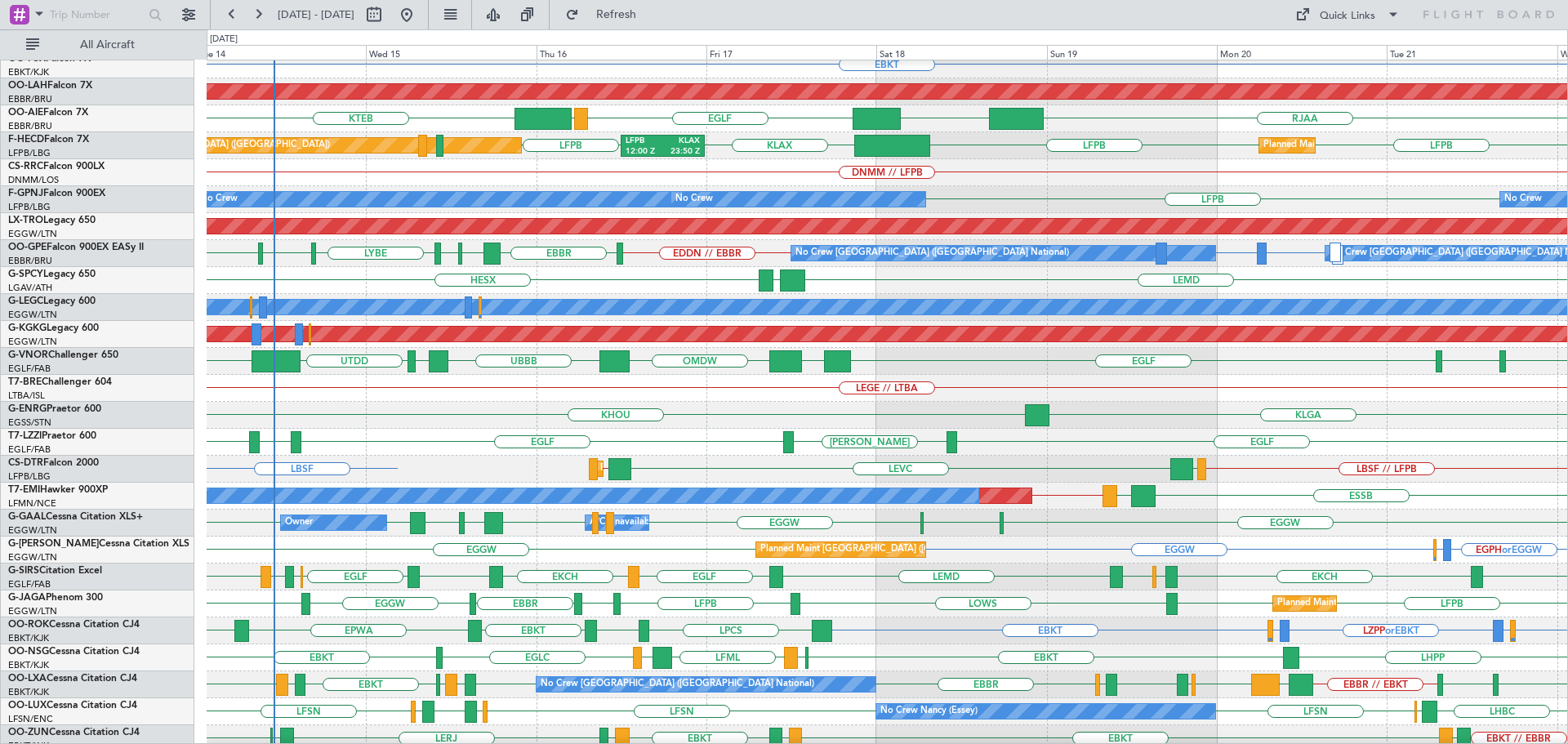
click at [1189, 429] on div "KHOU [GEOGRAPHIC_DATA]" at bounding box center [887, 415] width 1361 height 27
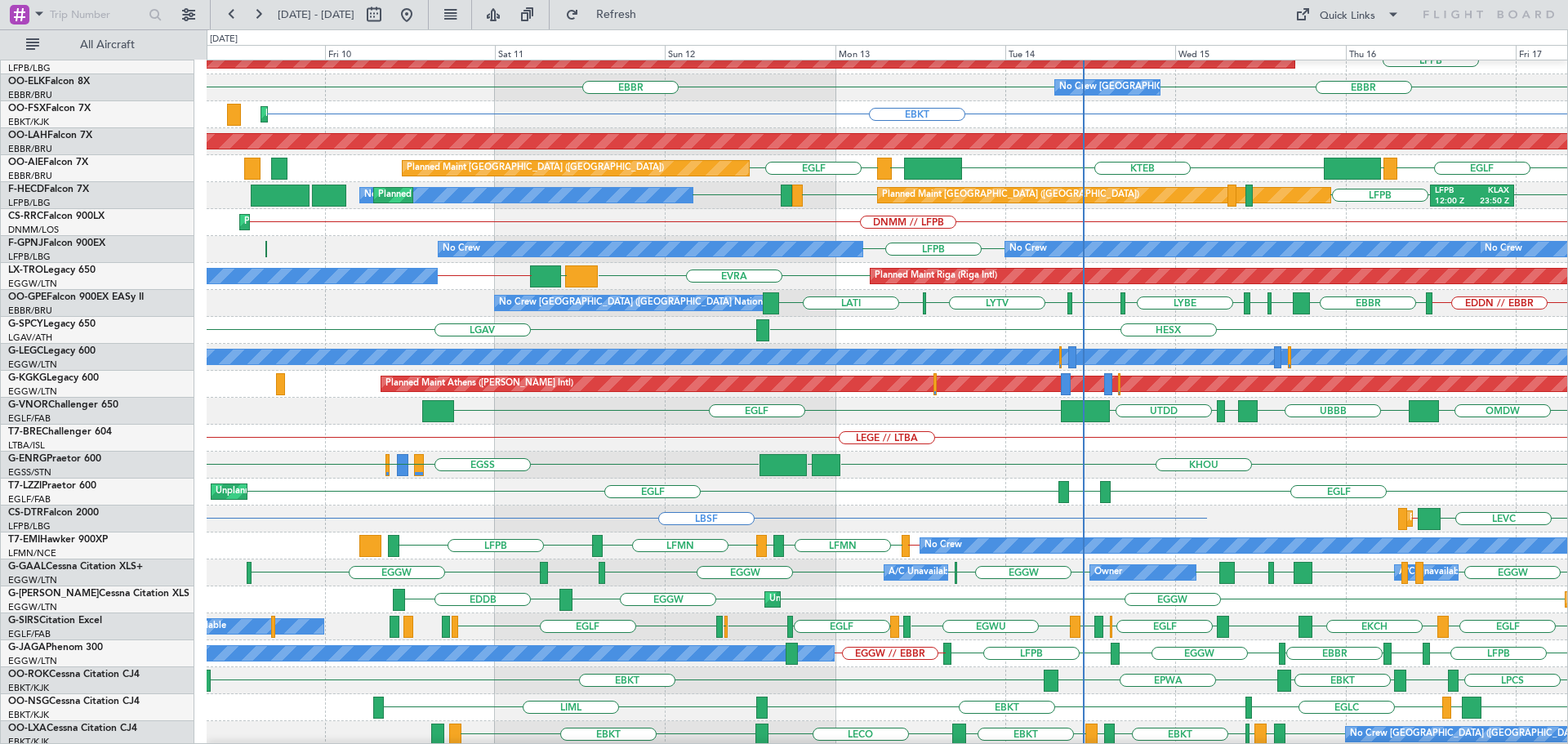
click at [1129, 452] on div "LEGE // LTBA" at bounding box center [887, 438] width 1361 height 27
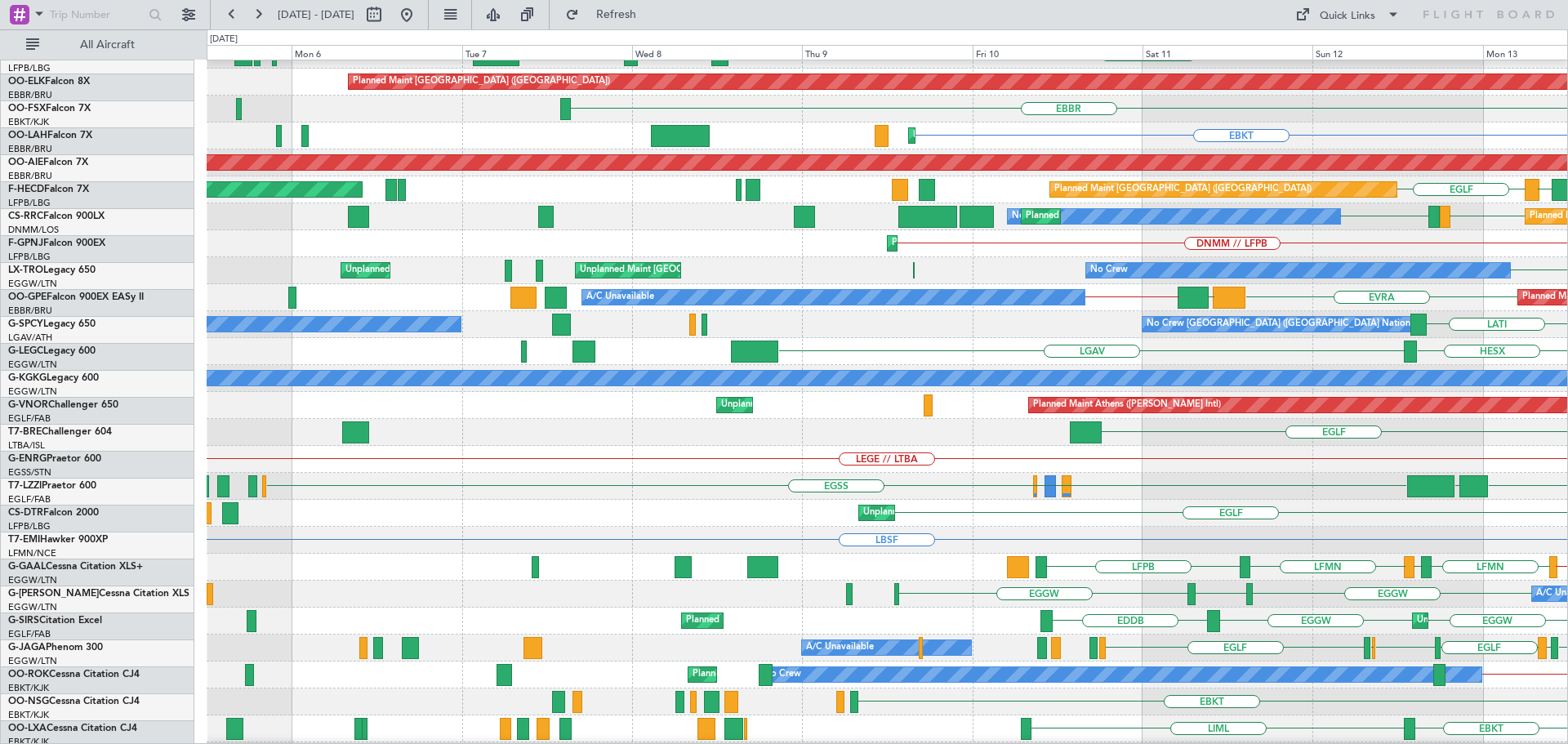
scroll to position [45, 0]
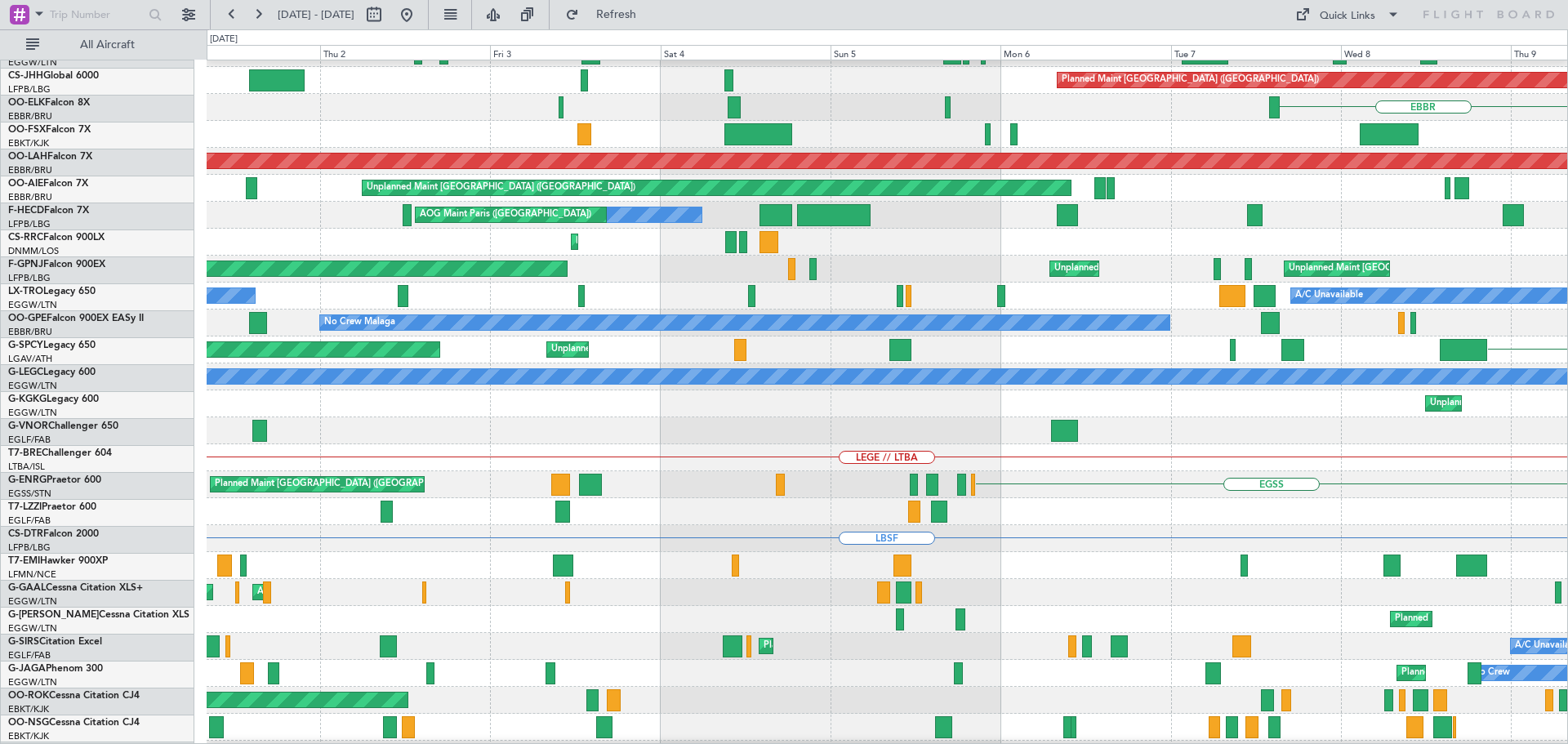
click at [1262, 453] on div "LEGE // LTBA" at bounding box center [887, 458] width 1361 height 27
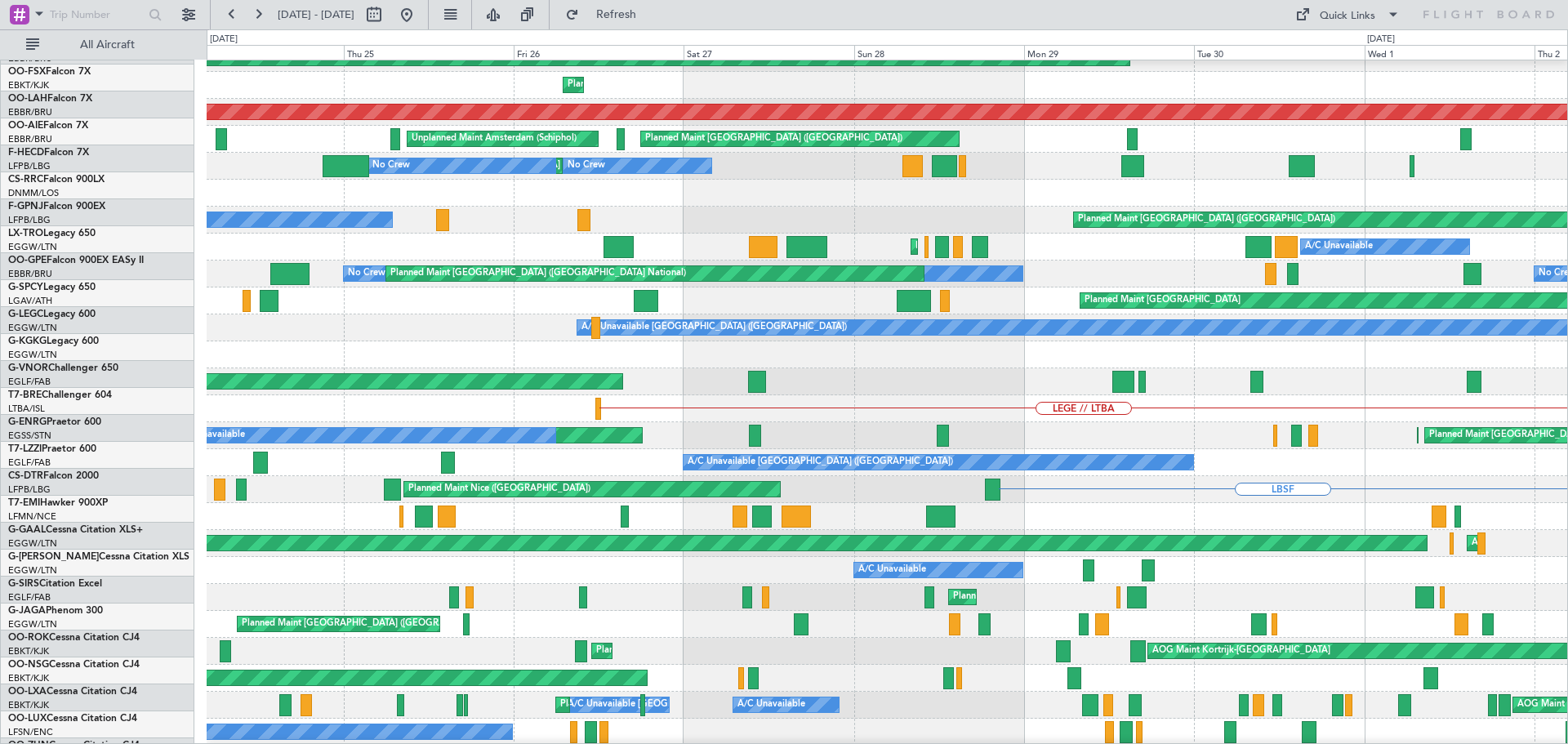
scroll to position [78, 0]
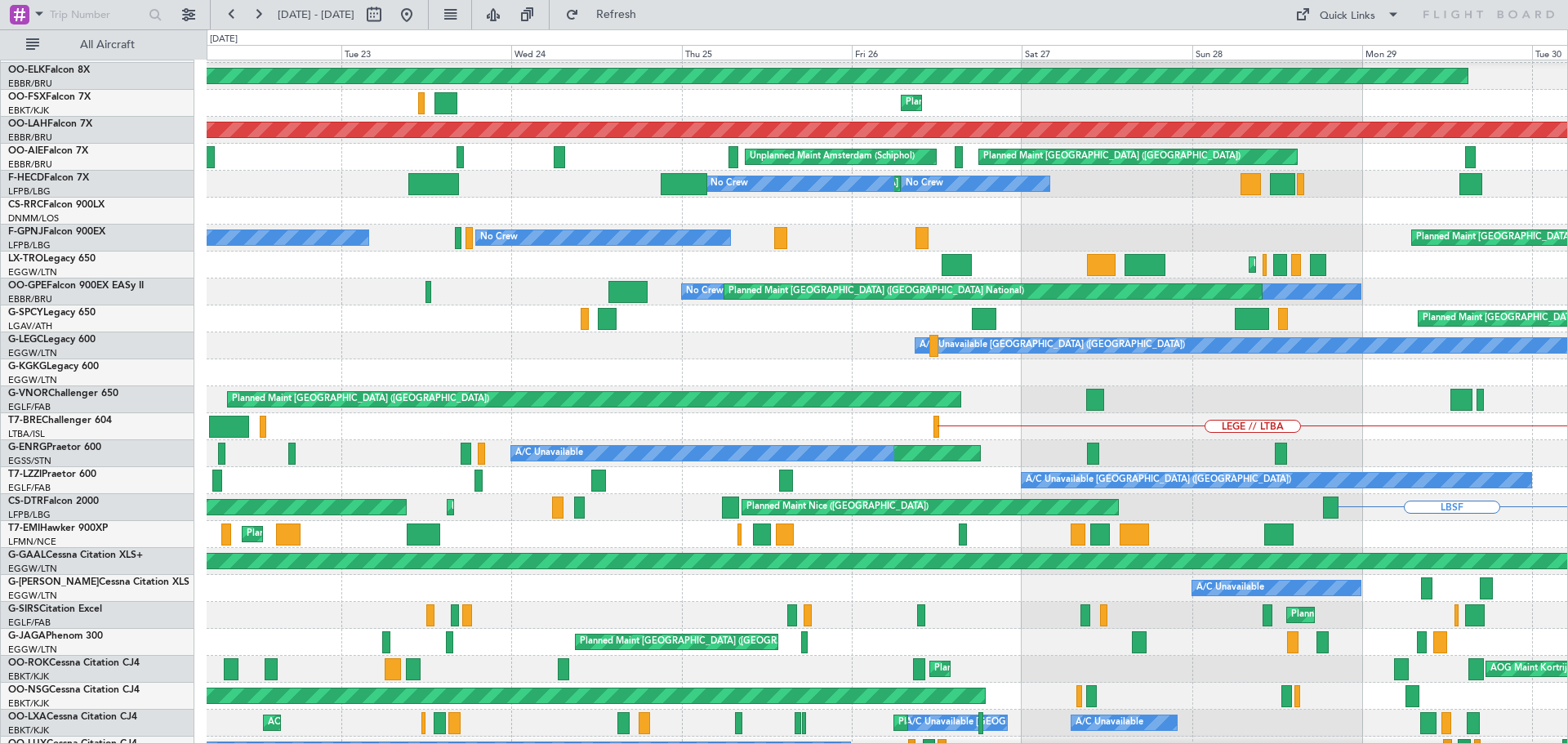
click at [1326, 431] on div "LEGE // LTBA" at bounding box center [887, 426] width 1361 height 27
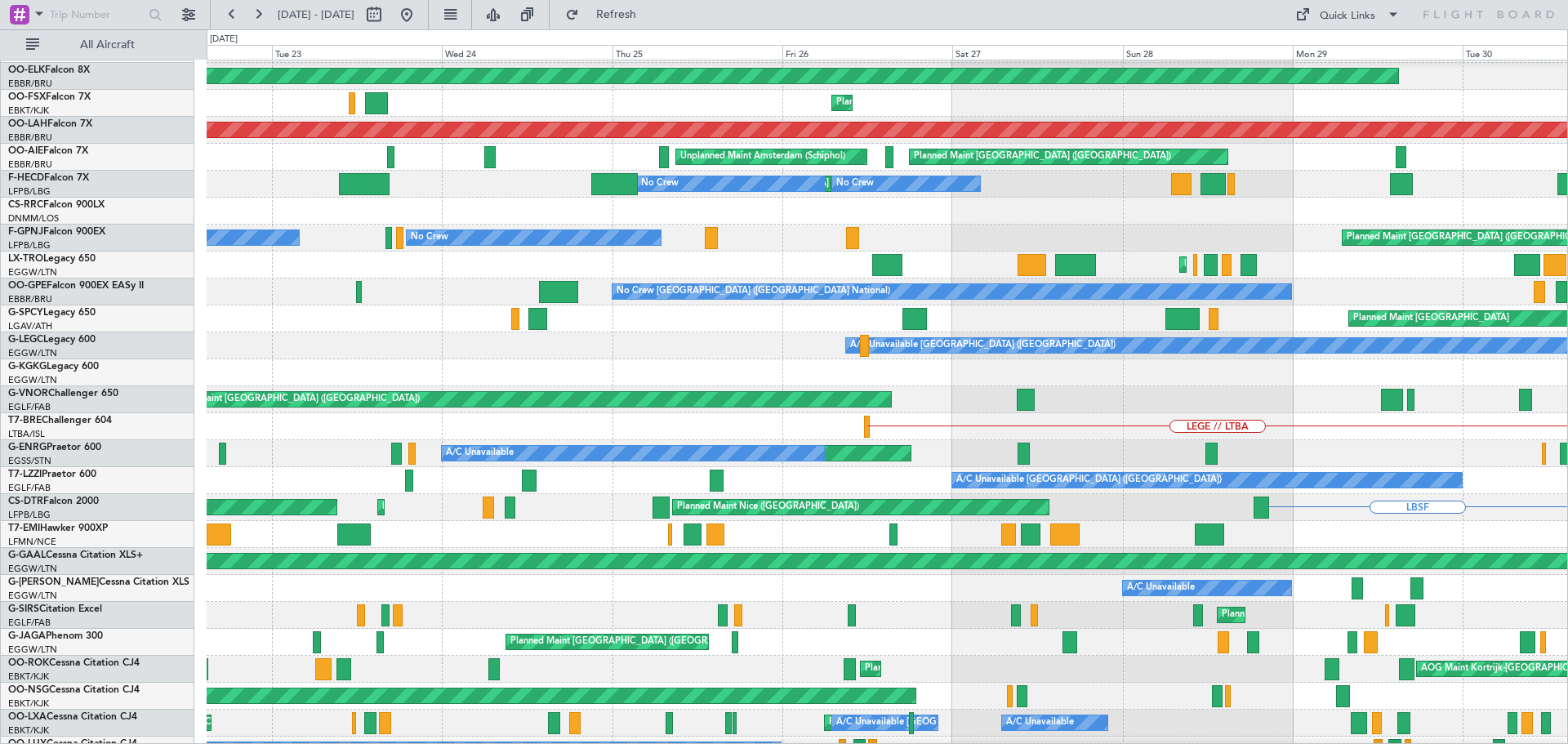
click at [369, 404] on div "Planned Maint [GEOGRAPHIC_DATA] ([GEOGRAPHIC_DATA])" at bounding box center [887, 400] width 1361 height 27
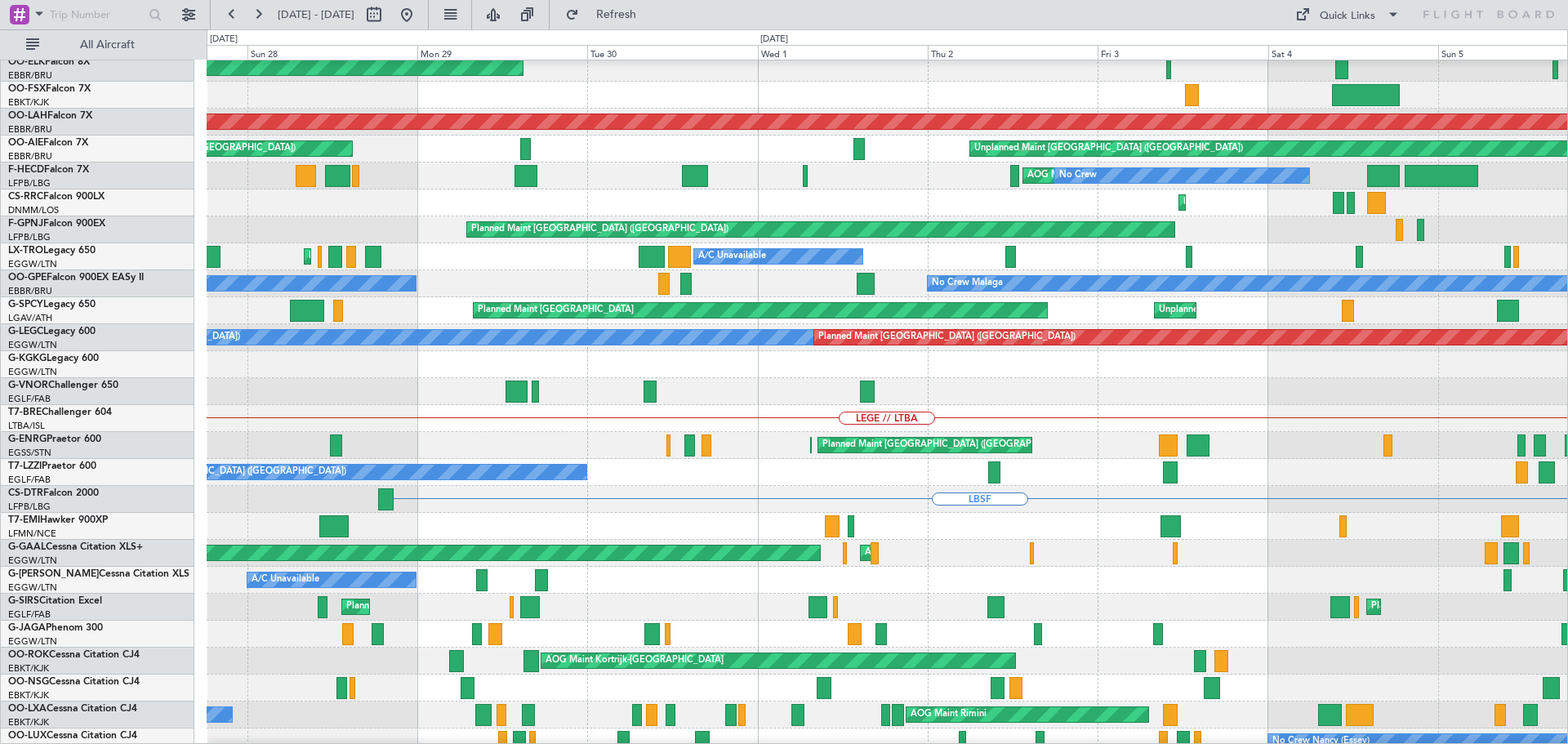
click at [381, 378] on div "Planned Maint [GEOGRAPHIC_DATA] ([GEOGRAPHIC_DATA])" at bounding box center [887, 391] width 1361 height 27
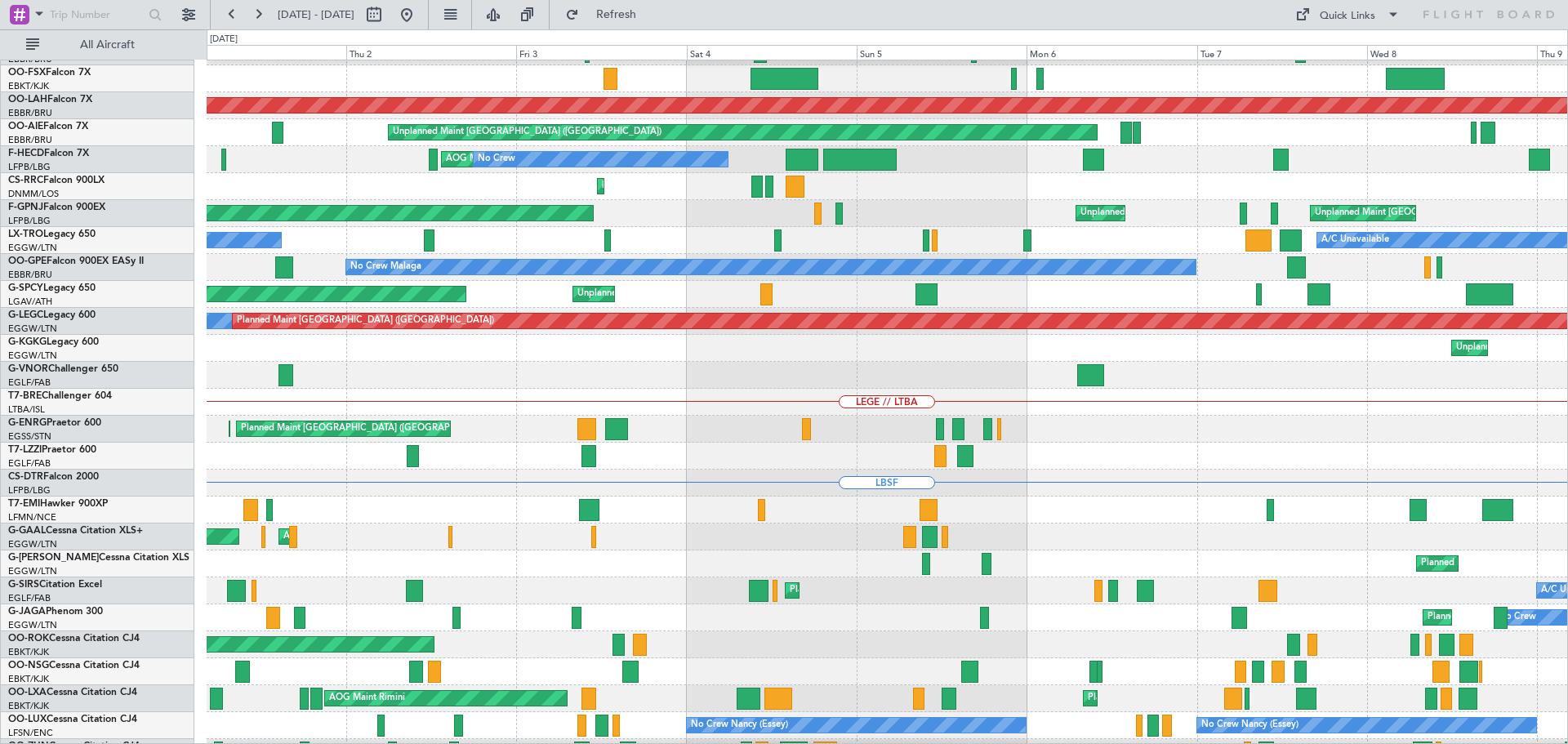
click at [601, 393] on div "LEGE // LTBA" at bounding box center [887, 402] width 1361 height 27
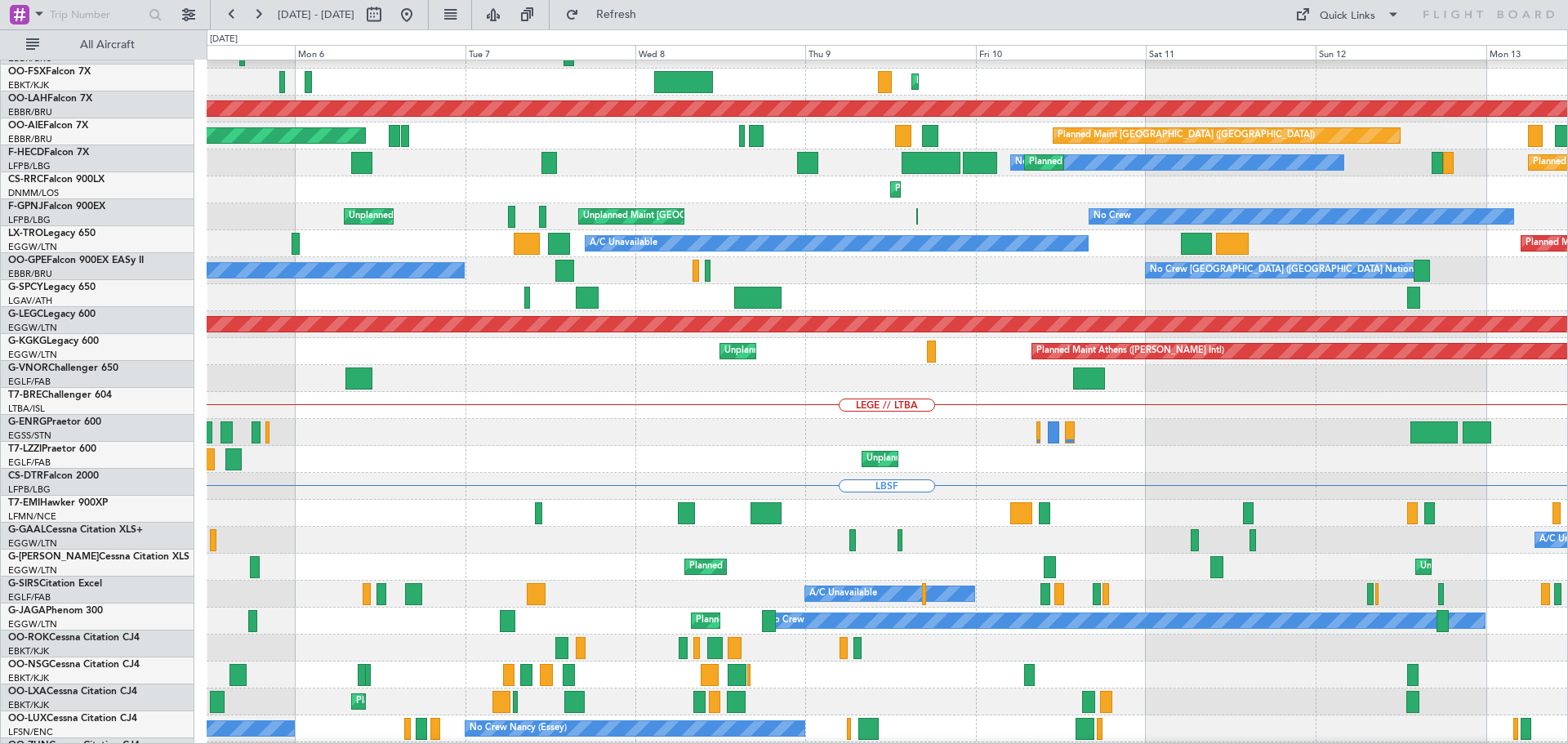
click at [597, 406] on div "LEGE // LTBA" at bounding box center [887, 406] width 1361 height 27
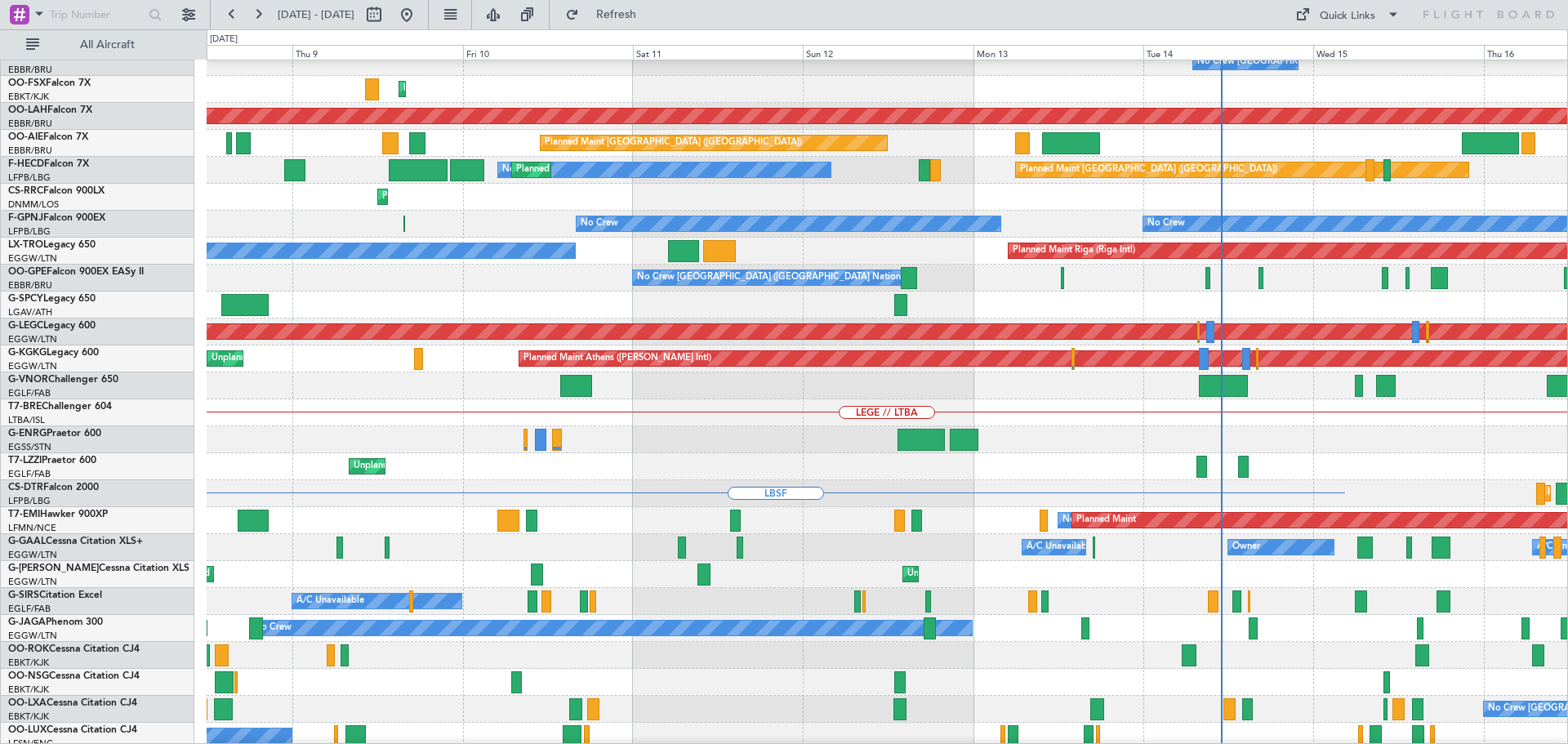
click at [710, 421] on div "LEGE // LTBA" at bounding box center [887, 413] width 1361 height 27
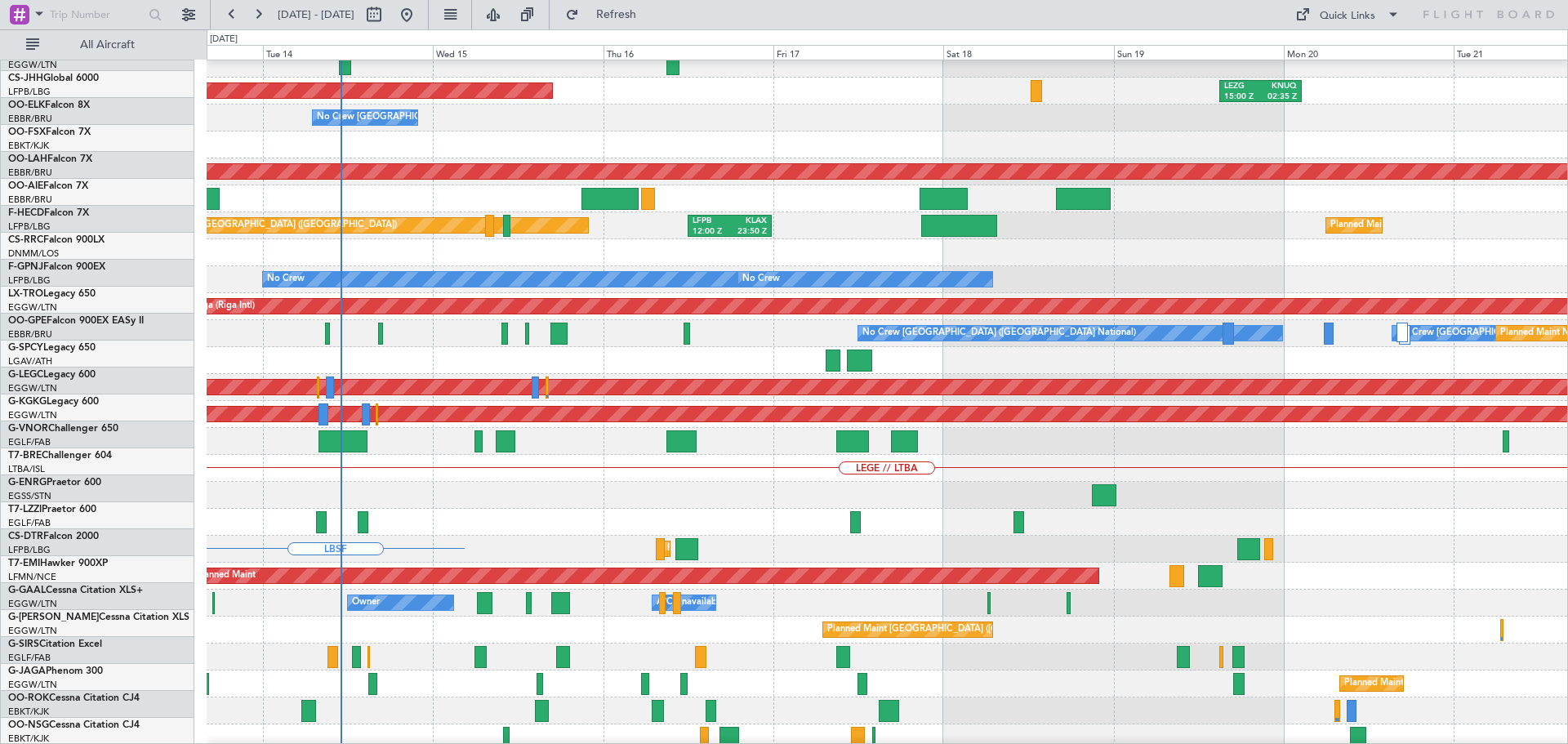
click at [811, 401] on div "Planned Maint Athens ([PERSON_NAME] Intl)" at bounding box center [887, 414] width 1361 height 27
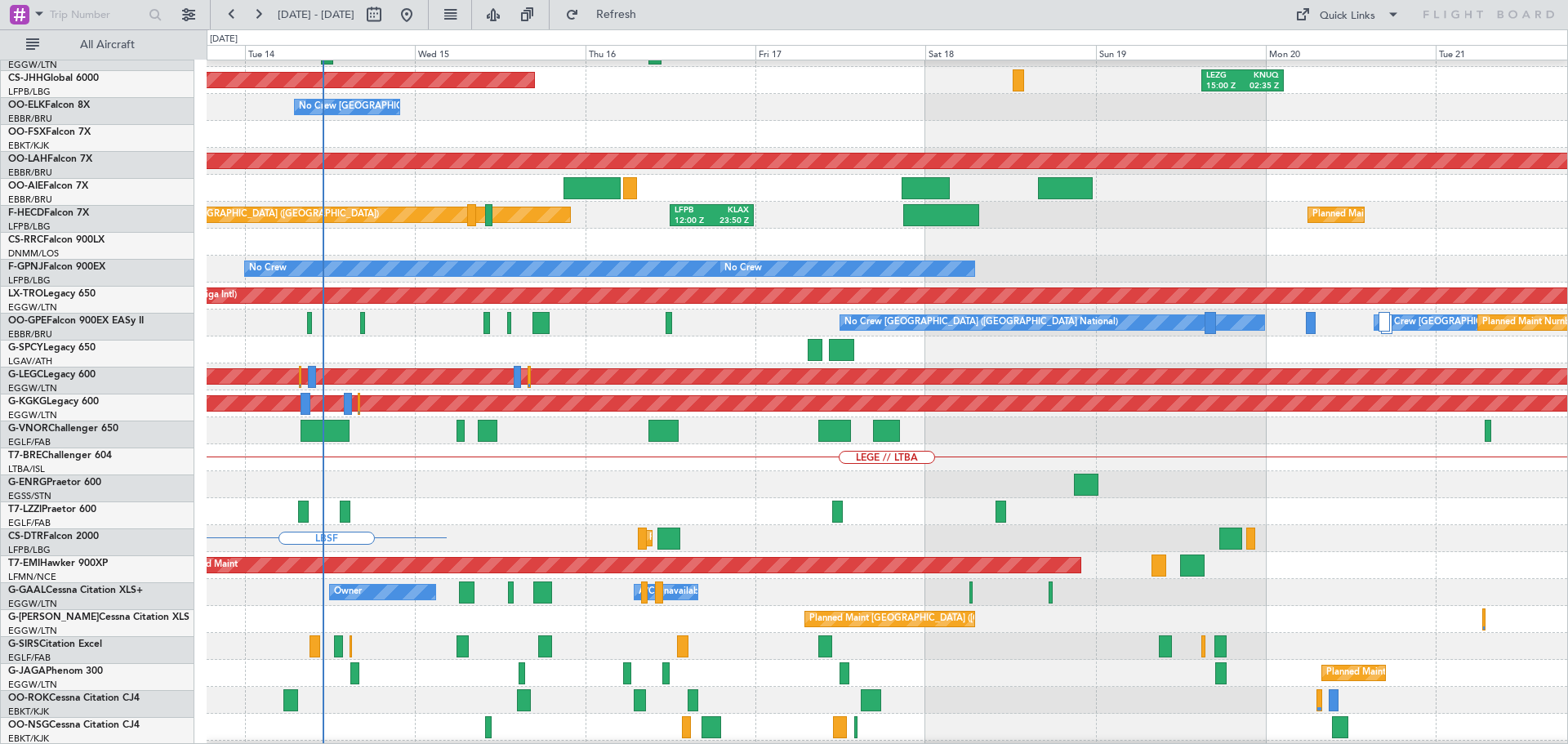
scroll to position [47, 0]
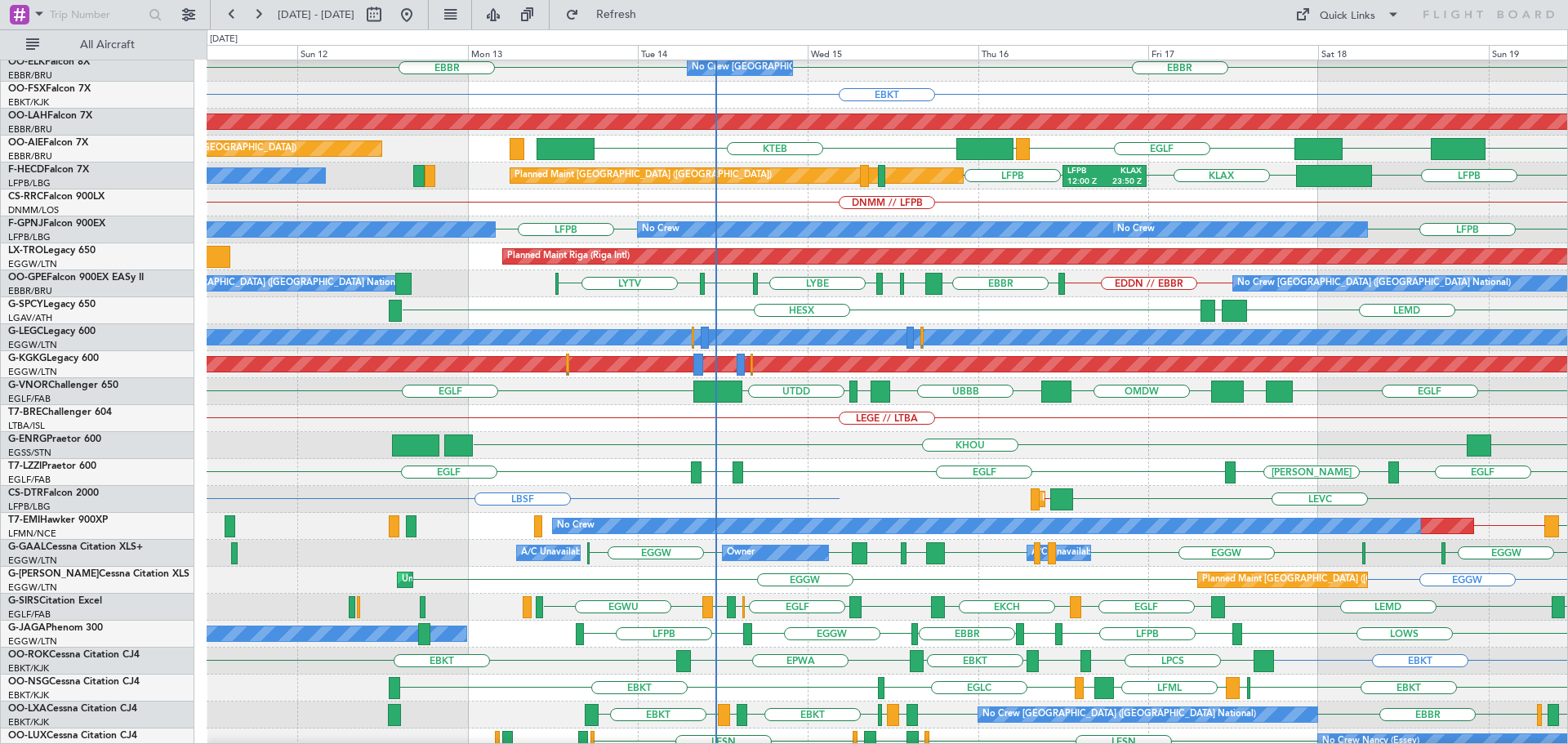
click at [1023, 406] on div "LEGE // LTBA" at bounding box center [887, 419] width 1361 height 27
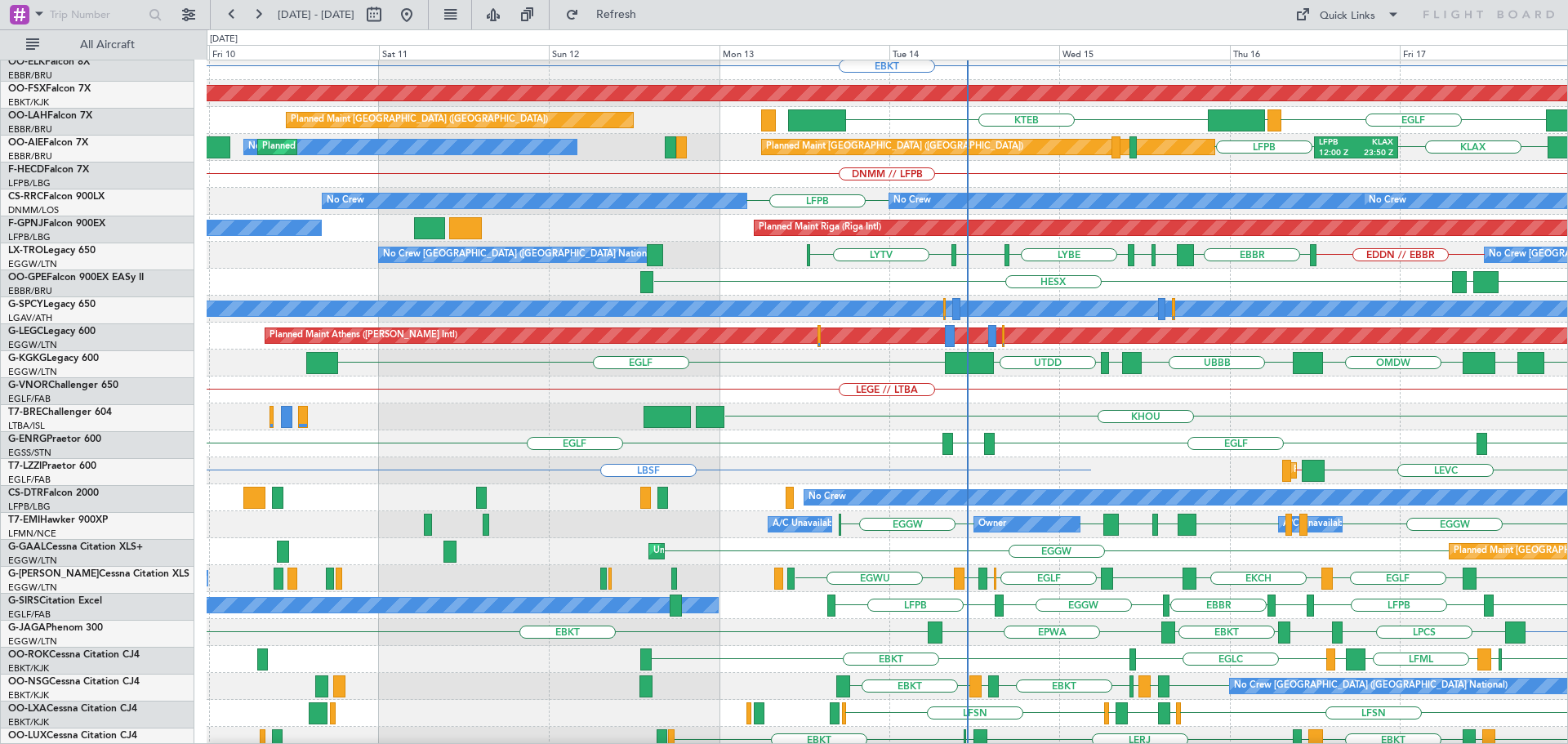
scroll to position [115, 0]
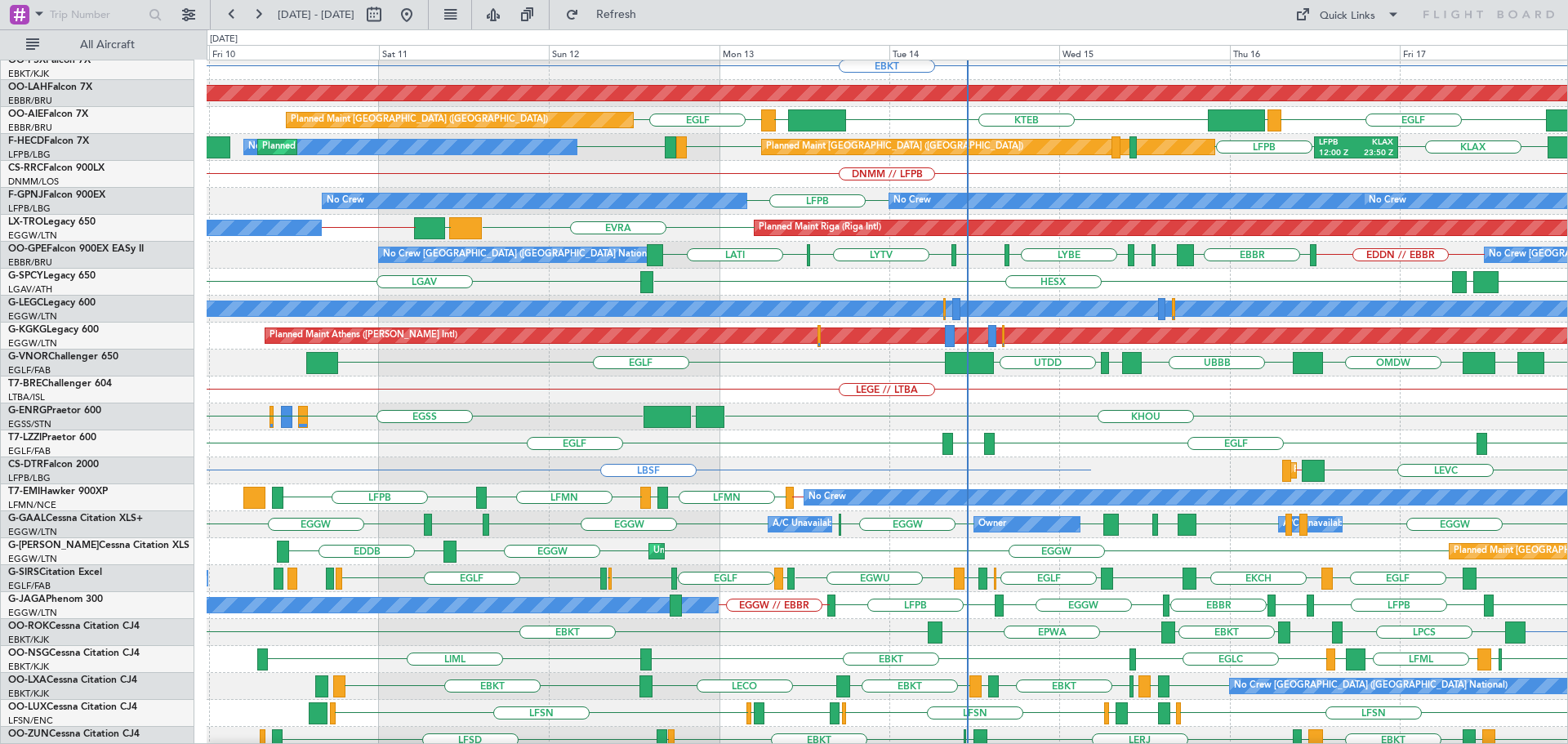
click at [1072, 400] on div "LEGE // LTBA" at bounding box center [887, 389] width 1361 height 27
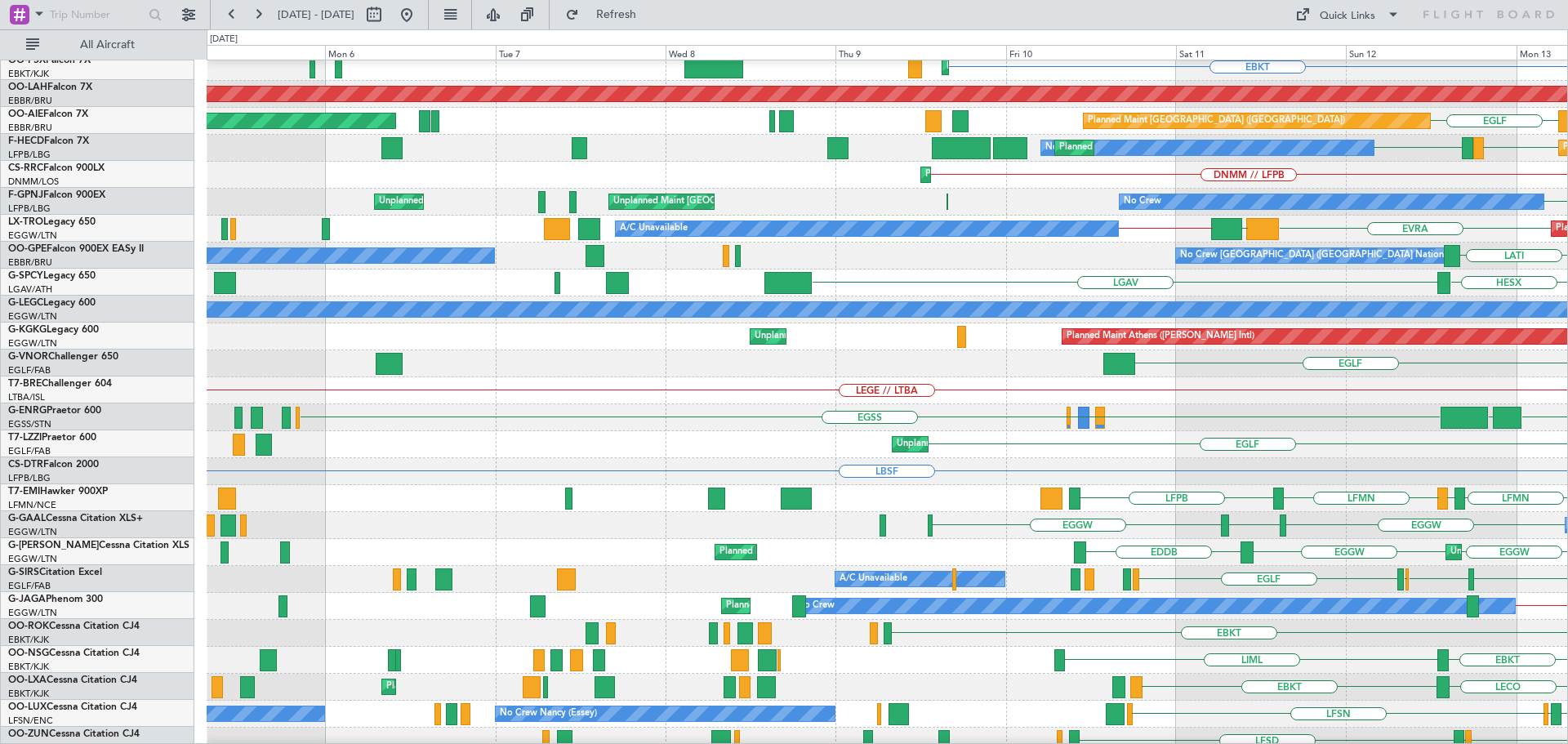
scroll to position [114, 0]
click at [1362, 405] on div "LEGE // LTBA" at bounding box center [887, 390] width 1361 height 27
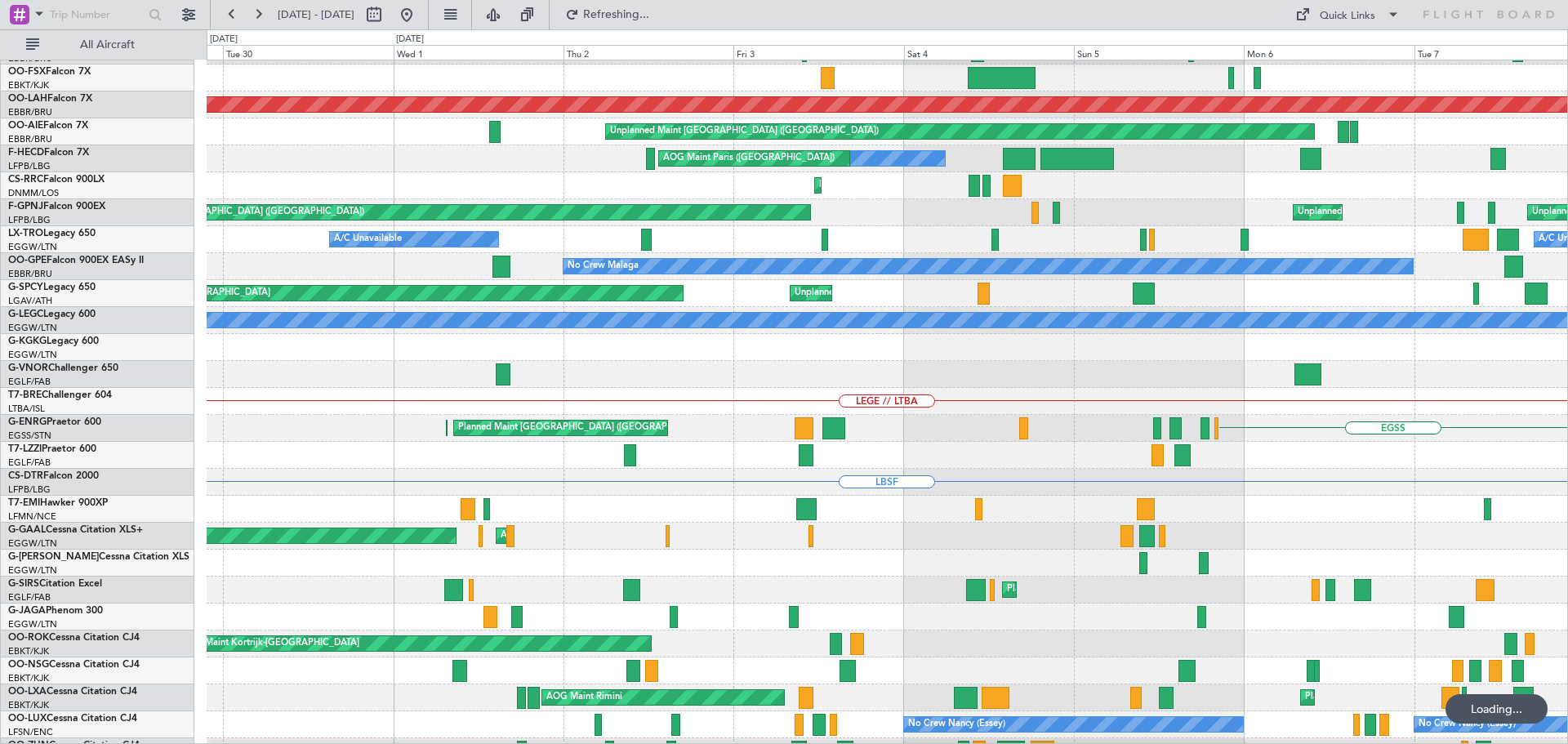
click at [1203, 415] on div "LEGE // LTBA" at bounding box center [887, 401] width 1361 height 27
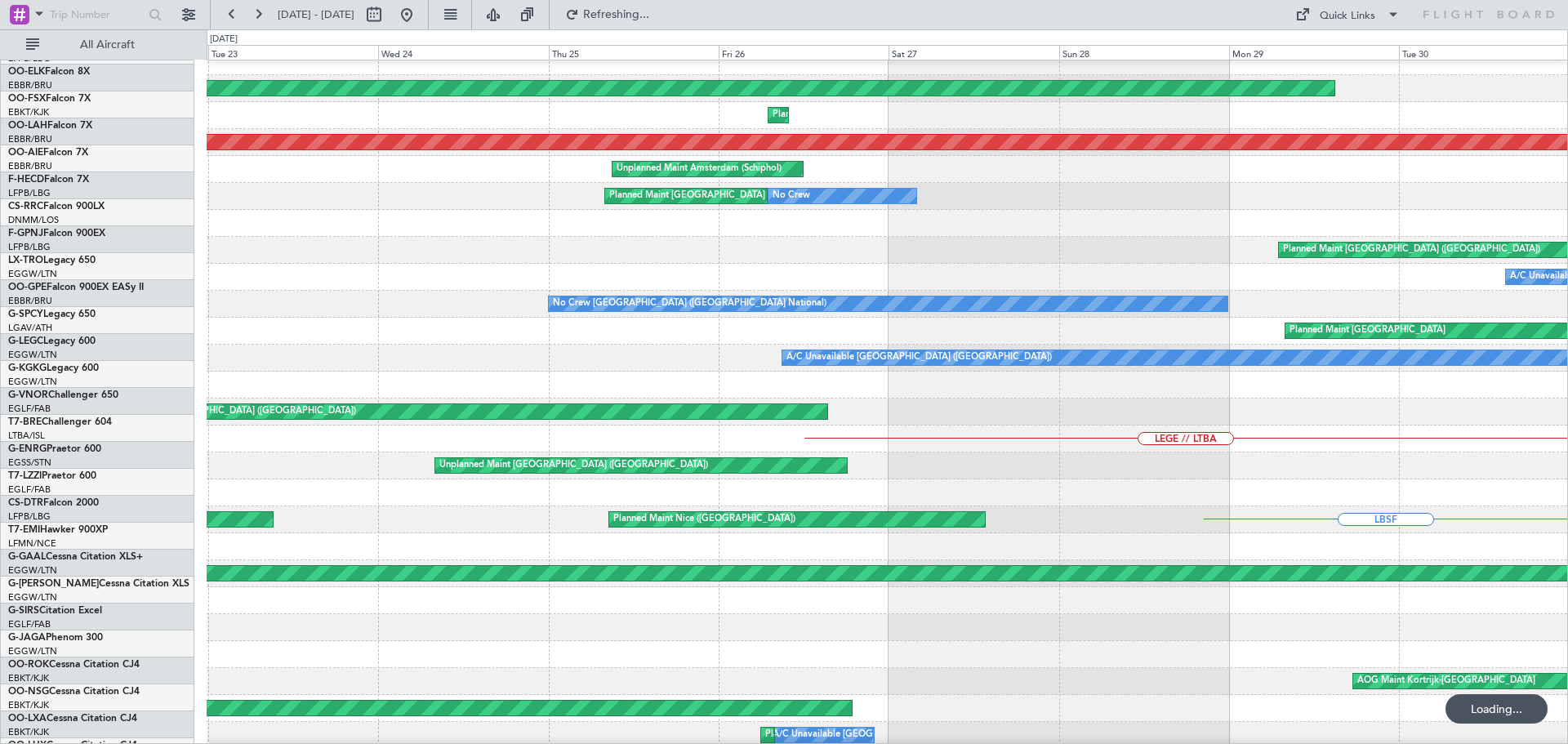
scroll to position [66, 0]
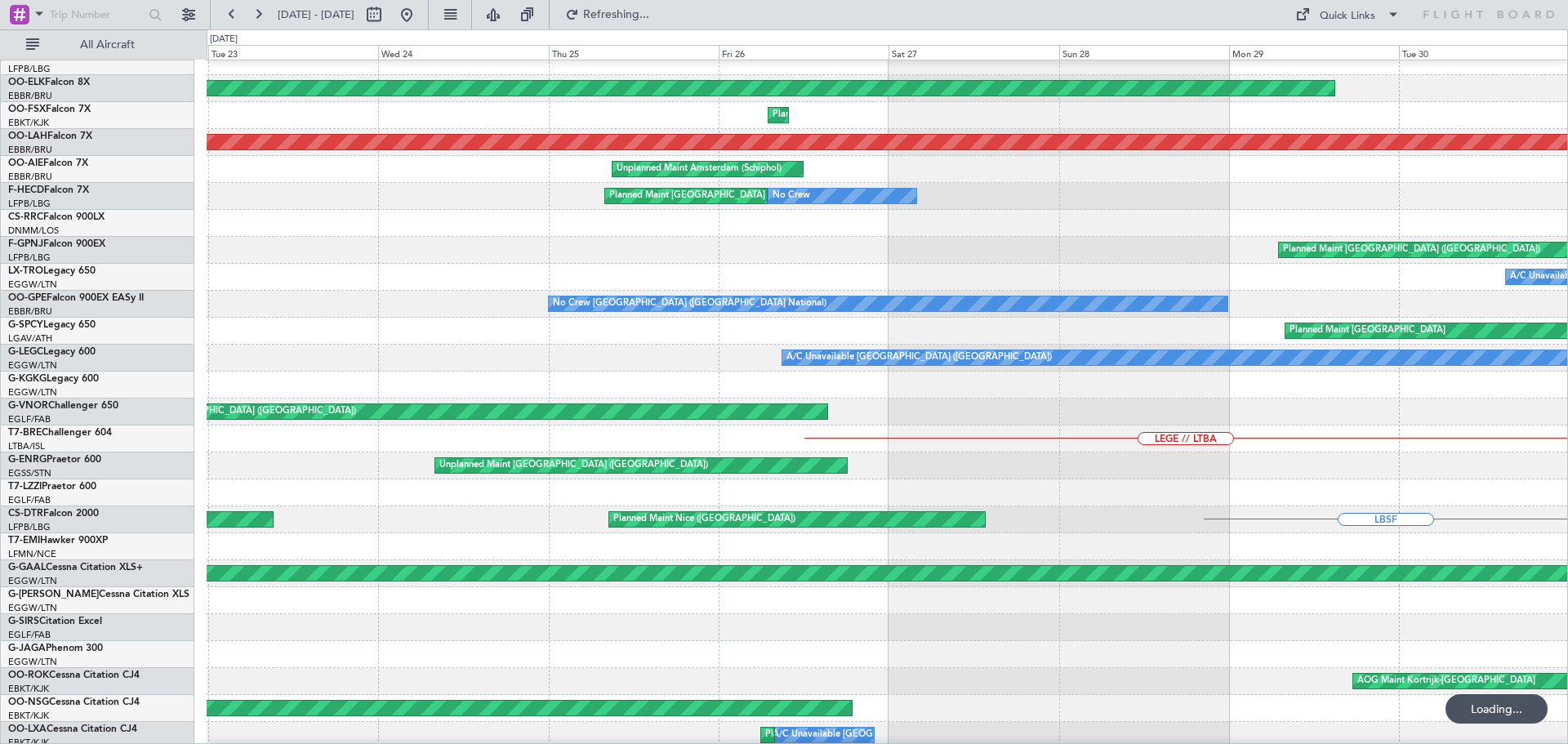
click at [1067, 430] on div "LEGE // LTBA" at bounding box center [887, 439] width 1361 height 27
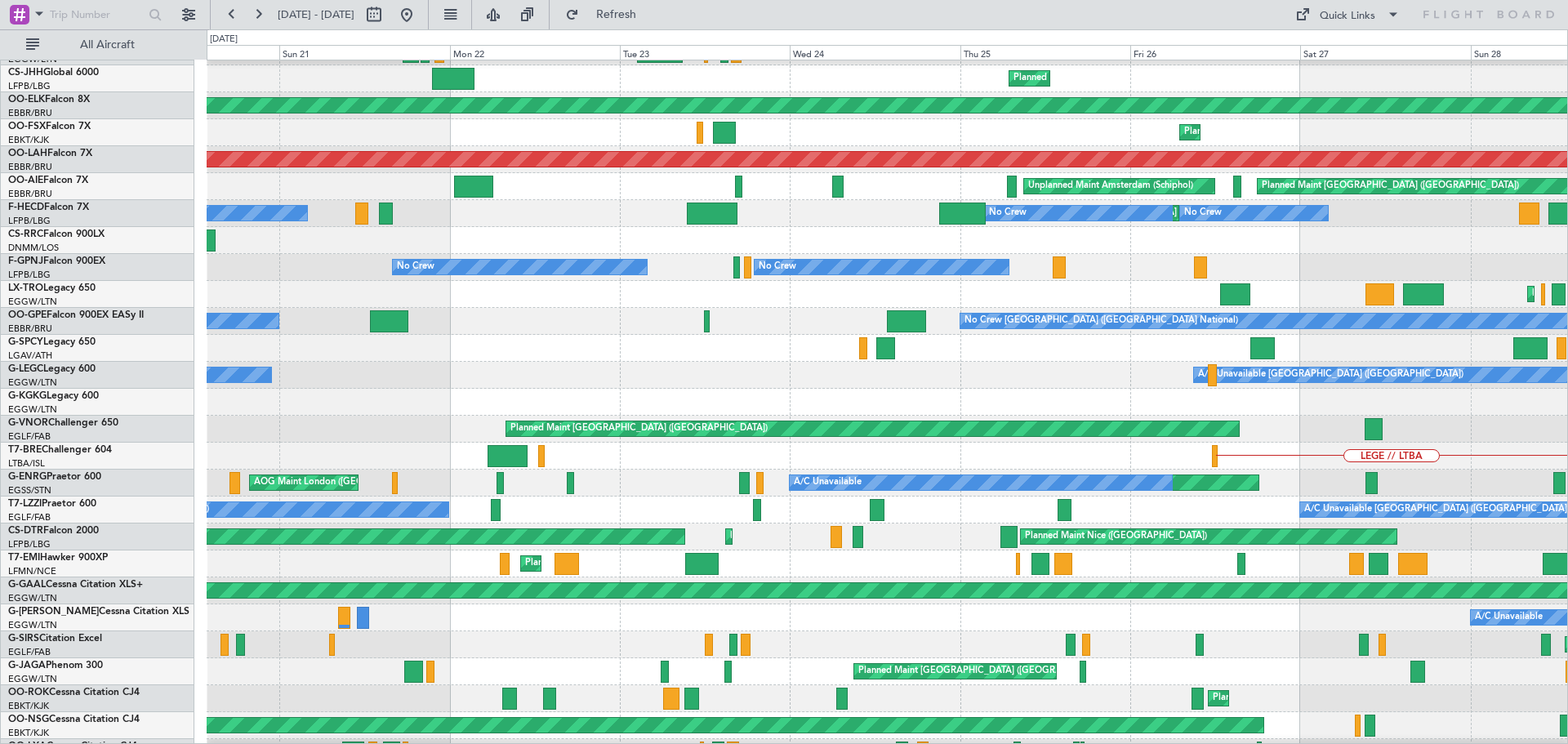
scroll to position [51, 0]
click at [998, 454] on div "LEGE // LTBA" at bounding box center [887, 456] width 1361 height 27
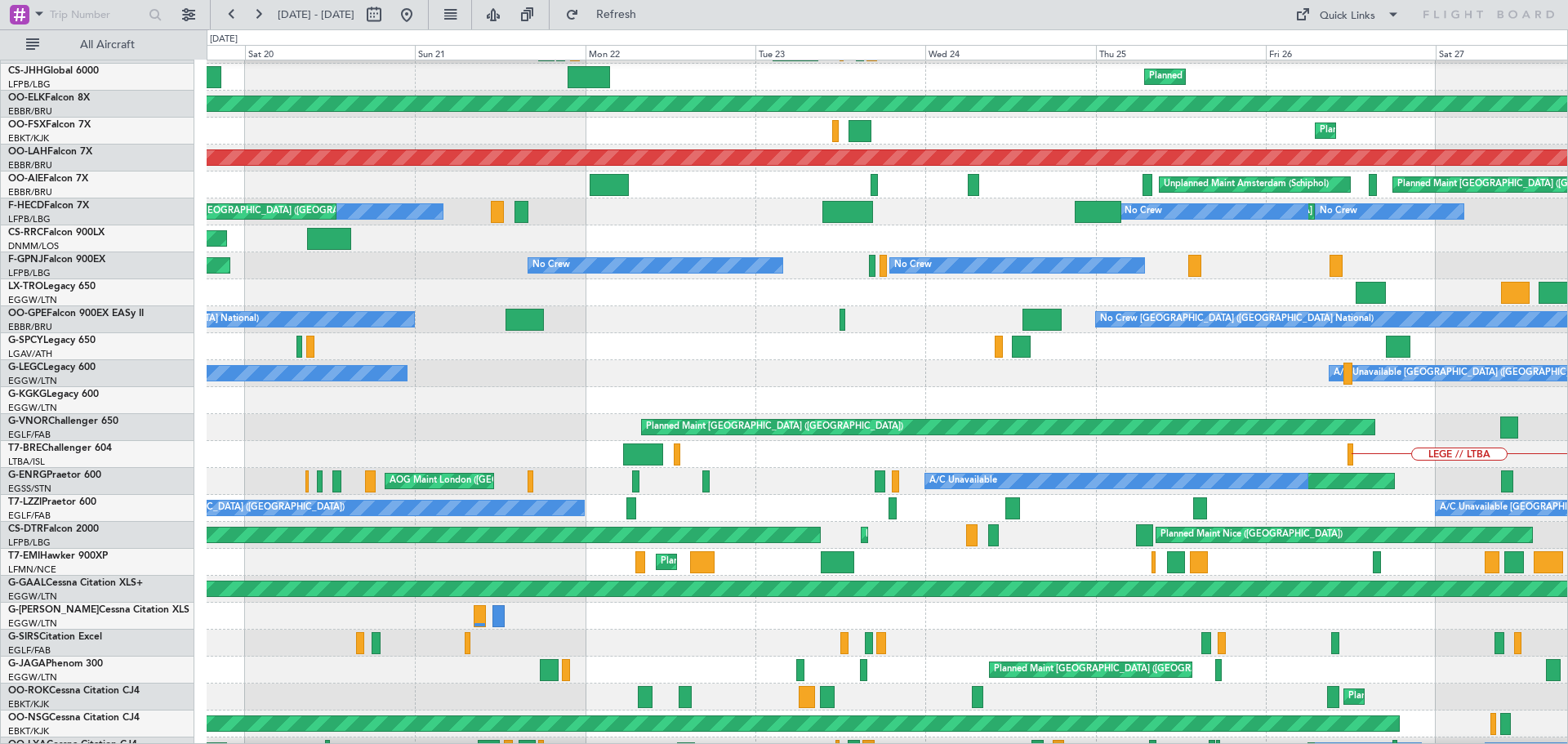
click at [491, 449] on div "LEGE // LTBA" at bounding box center [887, 455] width 1361 height 27
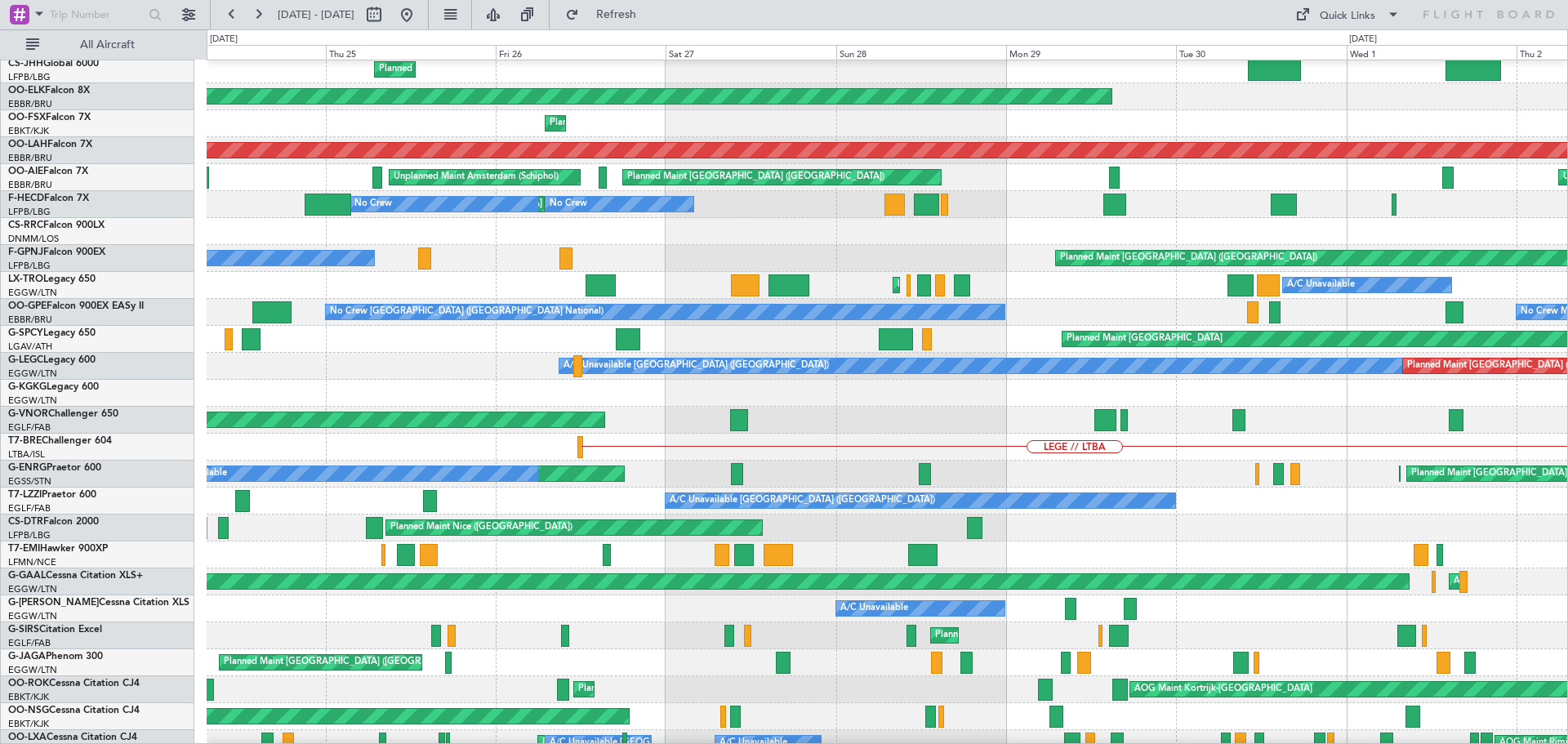
click at [311, 434] on div "LEGE // LTBA" at bounding box center [887, 447] width 1361 height 27
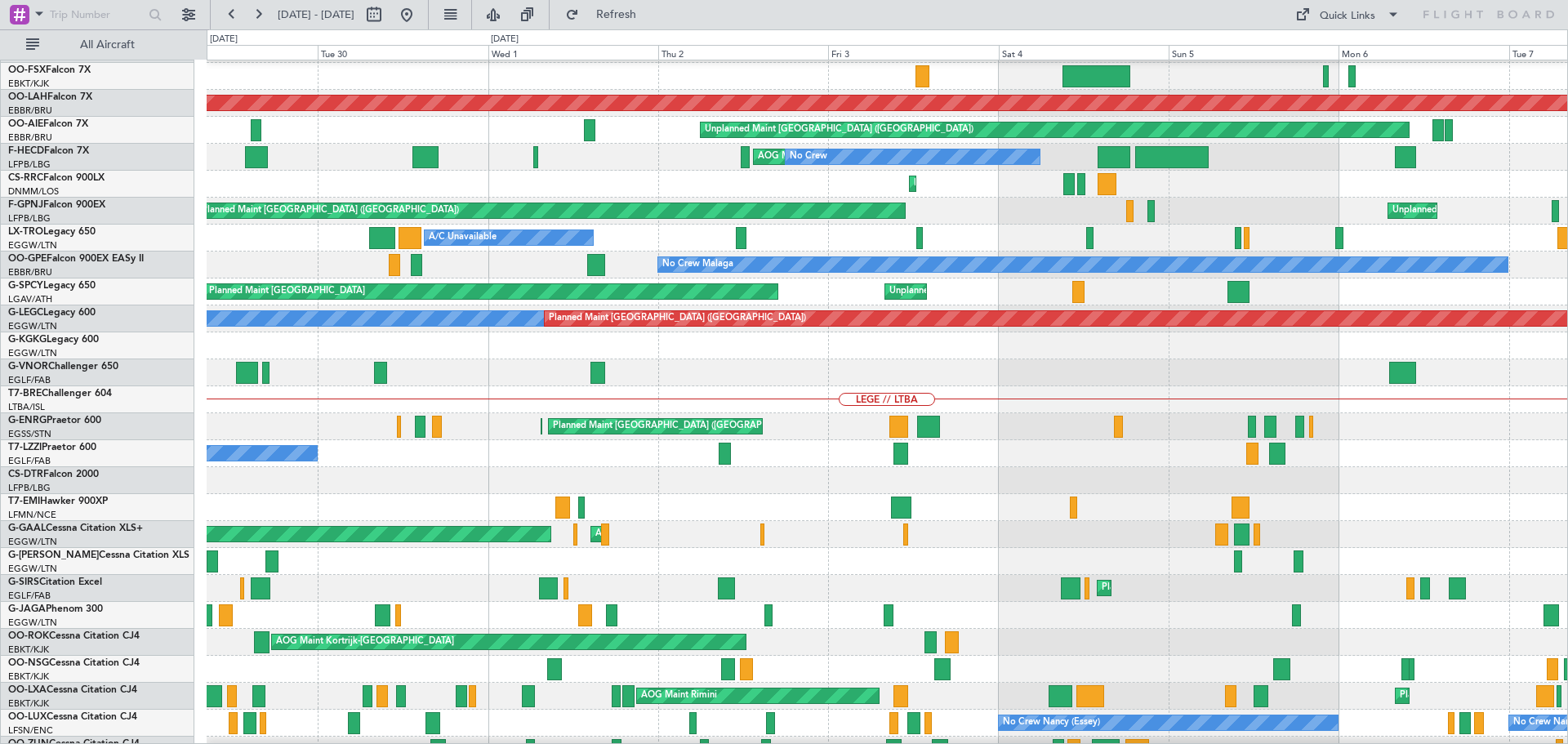
click at [342, 413] on div "Planned Maint [GEOGRAPHIC_DATA] ([GEOGRAPHIC_DATA]) Planned Maint [GEOGRAPHIC_D…" at bounding box center [887, 426] width 1361 height 27
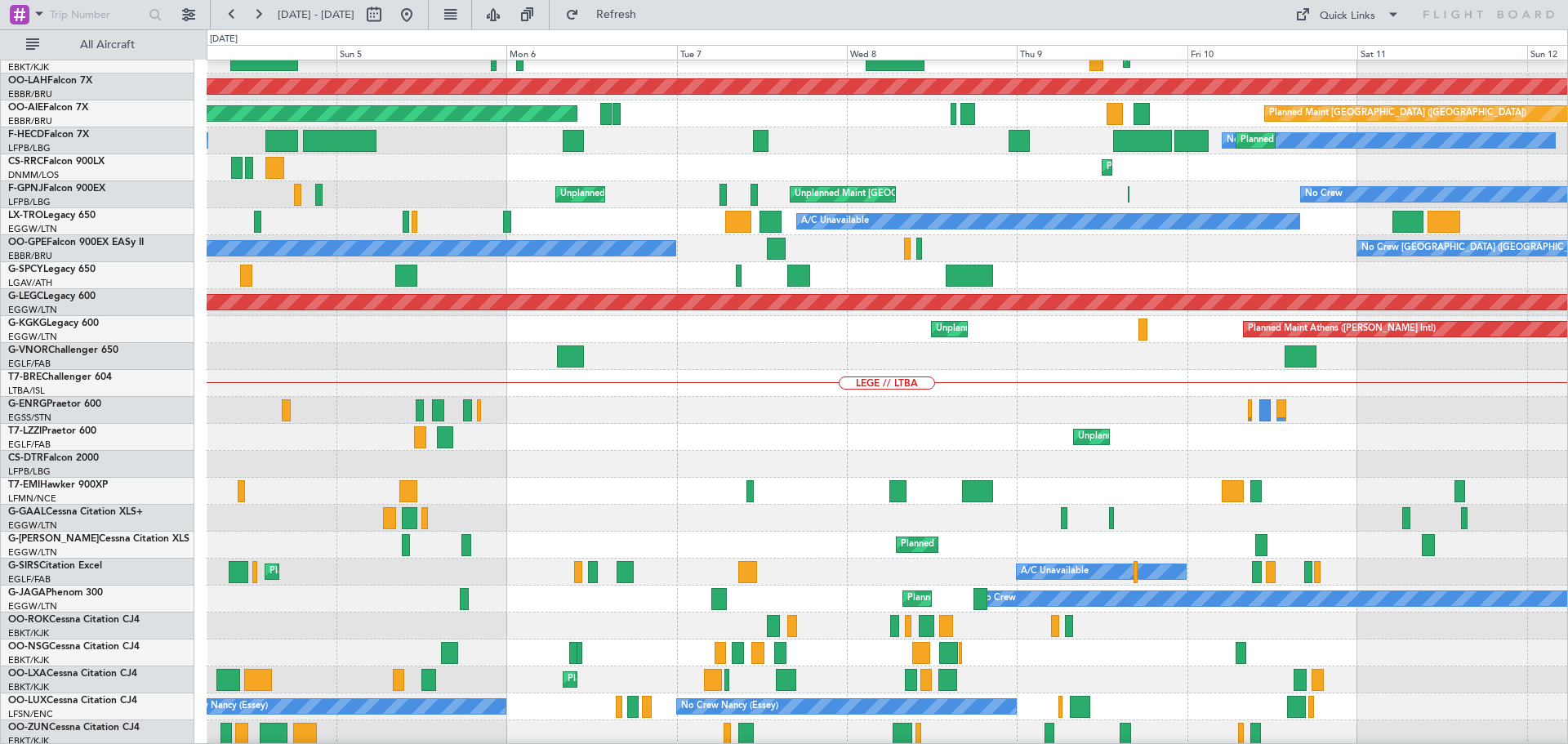
click at [572, 451] on div "Unplanned Maint [GEOGRAPHIC_DATA] ([GEOGRAPHIC_DATA])" at bounding box center [887, 437] width 1361 height 27
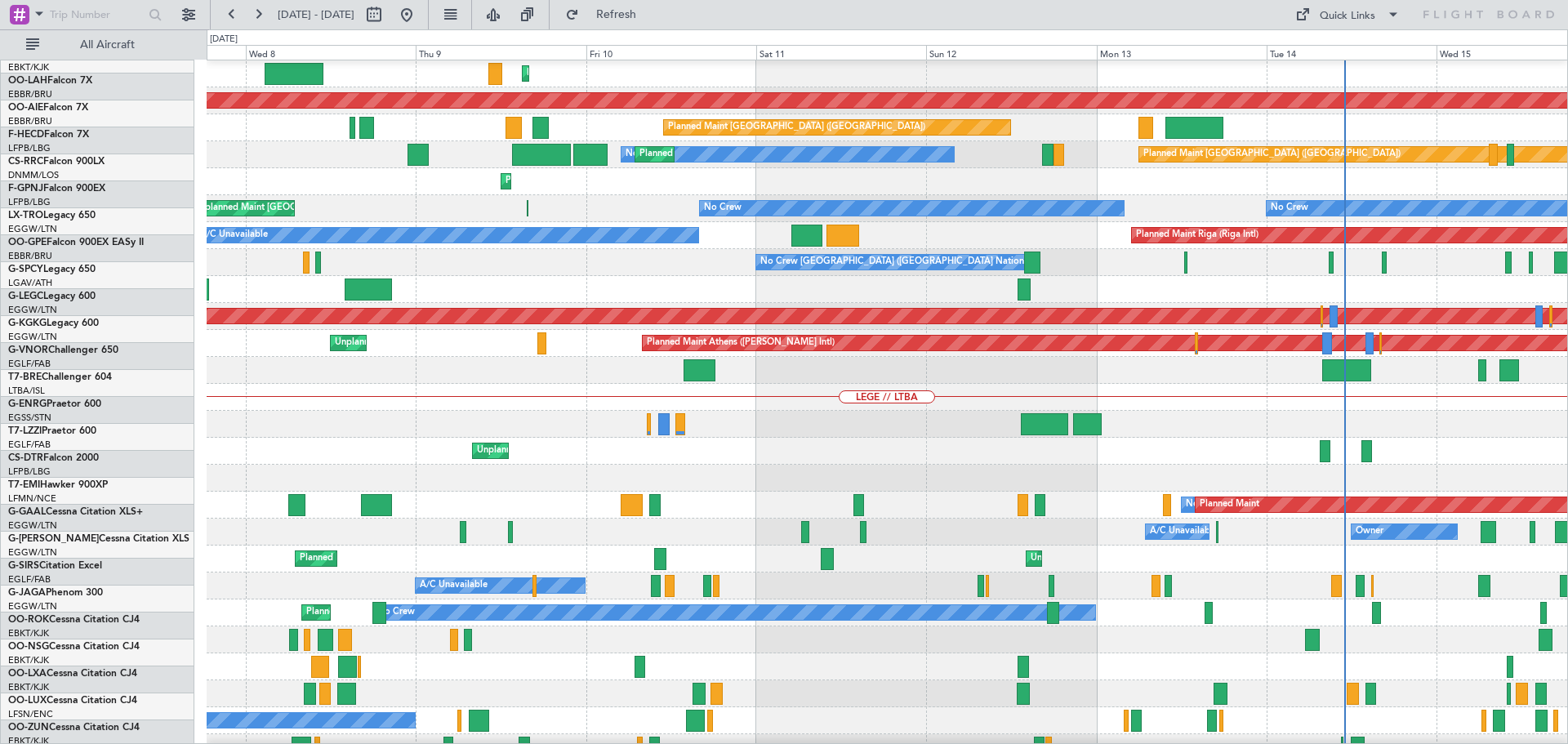
scroll to position [108, 0]
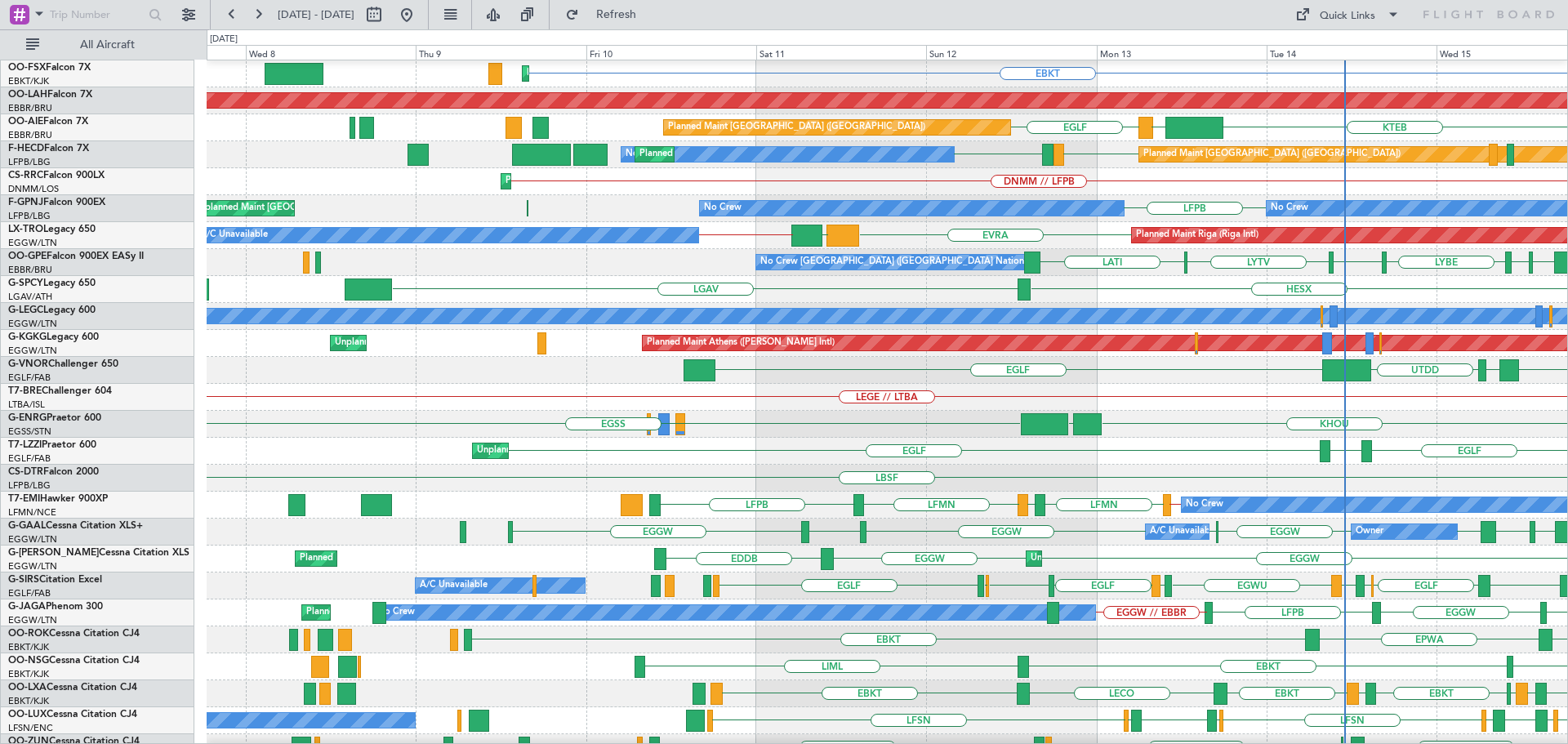
click at [370, 384] on div "UBBB UAII UTDD [GEOGRAPHIC_DATA]" at bounding box center [887, 371] width 1361 height 27
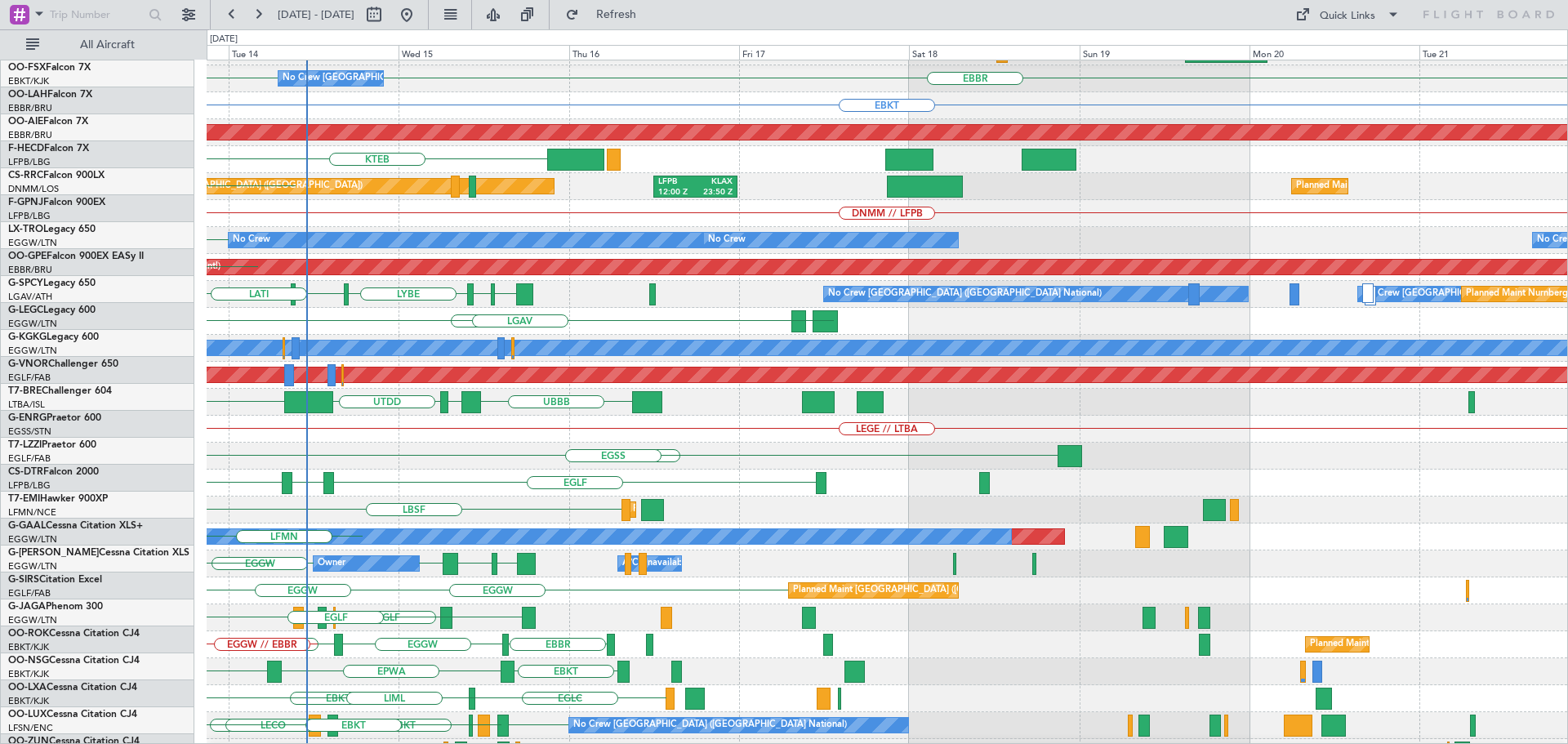
scroll to position [76, 0]
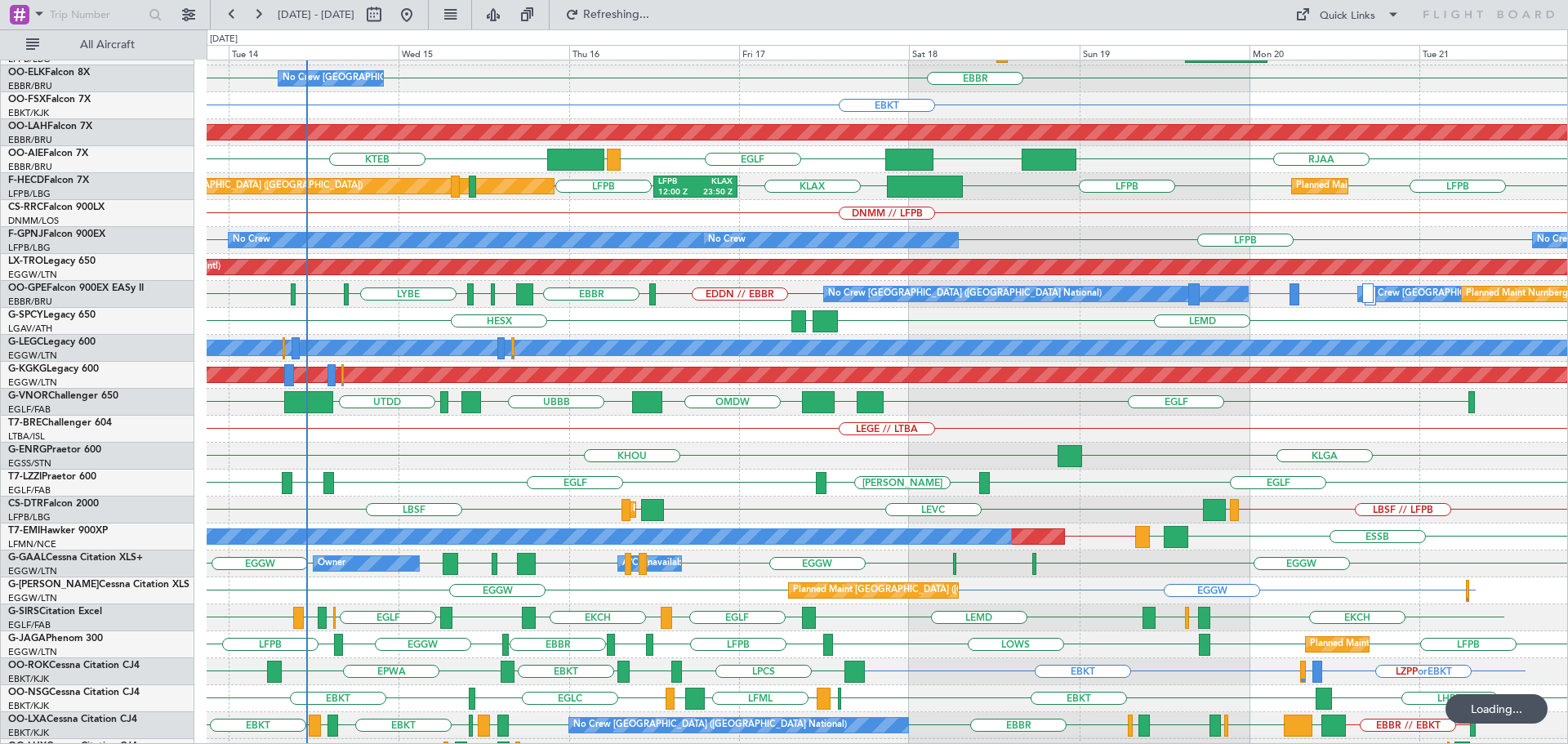
click at [853, 400] on div "Planned Maint [GEOGRAPHIC_DATA] ([GEOGRAPHIC_DATA]) LEZG 15:00 Z KNUQ 02:35 Z […" at bounding box center [887, 416] width 1361 height 863
